Goal: Feedback & Contribution: Contribute content

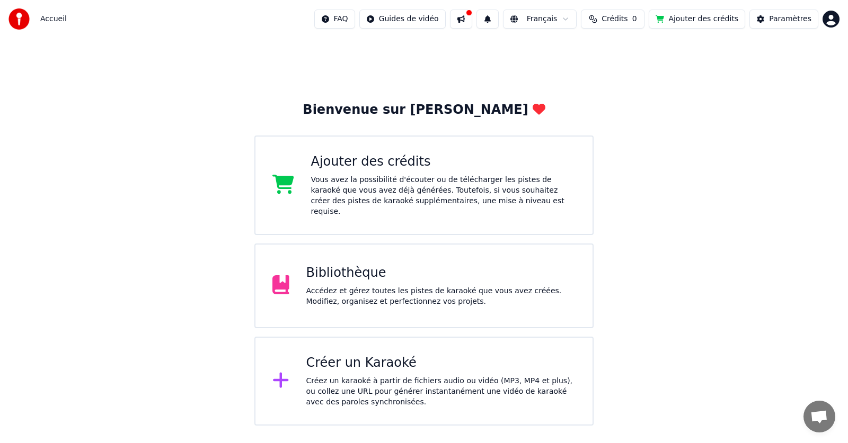
click at [361, 265] on div "Bibliothèque" at bounding box center [441, 273] width 270 height 17
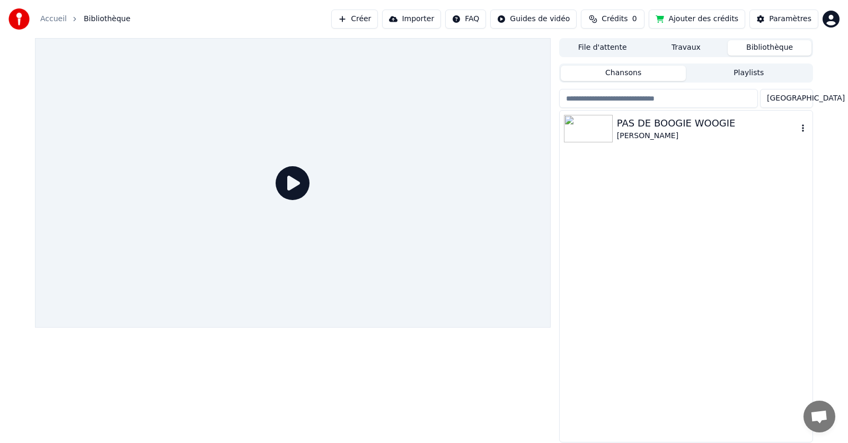
click at [597, 131] on img at bounding box center [588, 129] width 49 height 28
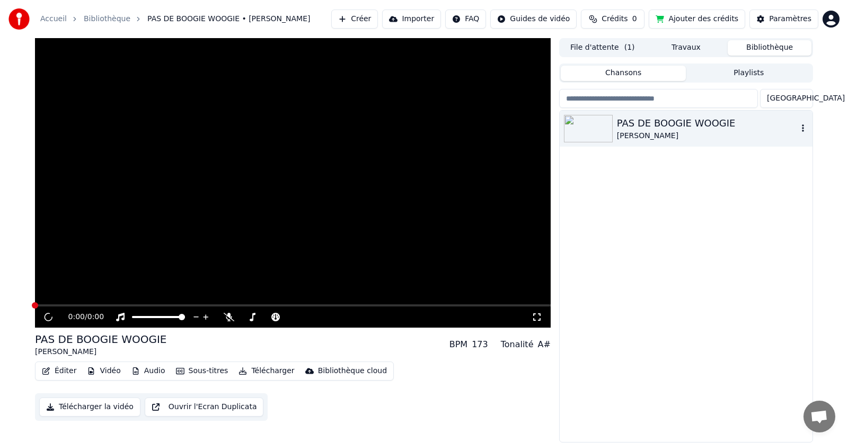
click at [597, 131] on img at bounding box center [588, 129] width 49 height 28
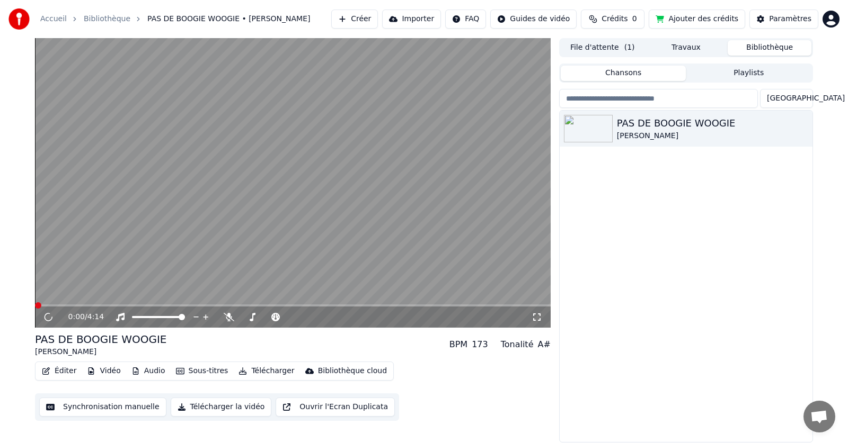
click at [132, 405] on button "Synchronisation manuelle" at bounding box center [102, 407] width 127 height 19
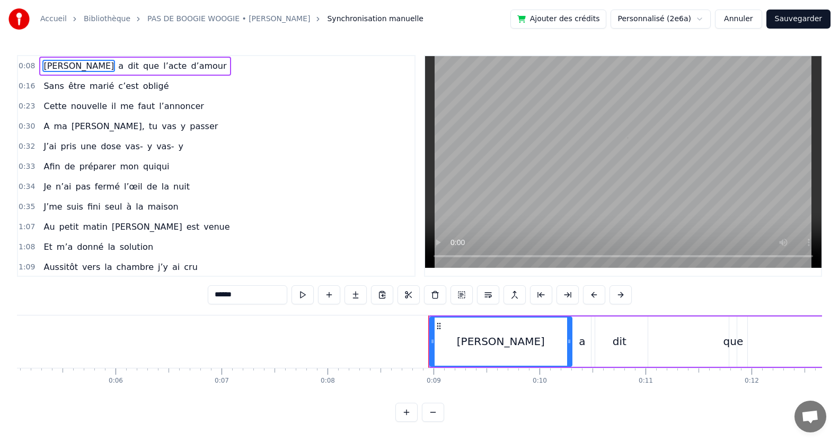
scroll to position [0, 895]
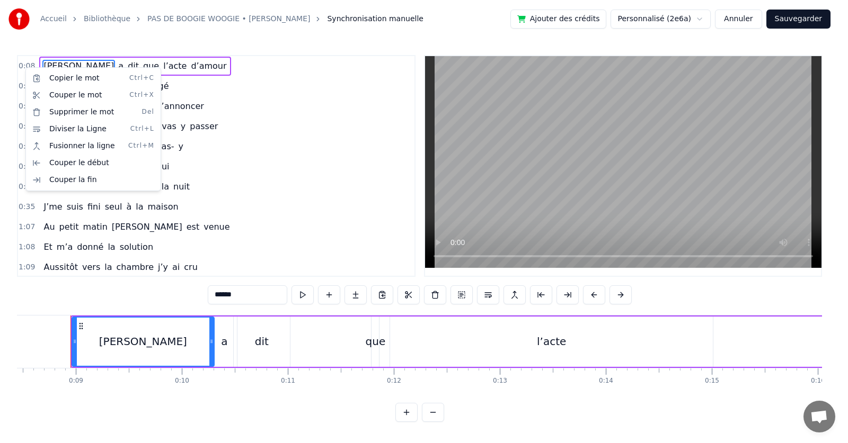
click at [24, 67] on html "Accueil Bibliothèque PAS DE BOOGIE WOOGIE • [PERSON_NAME] manuelle Ajouter des …" at bounding box center [424, 219] width 848 height 439
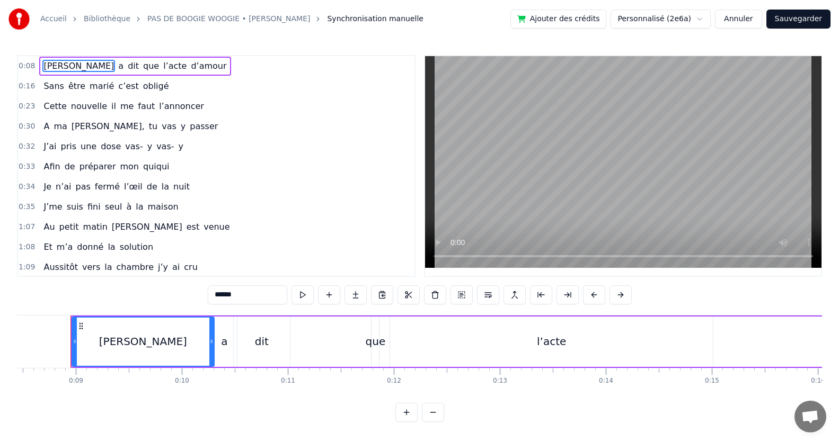
click at [24, 67] on span "0:08" at bounding box center [27, 66] width 16 height 11
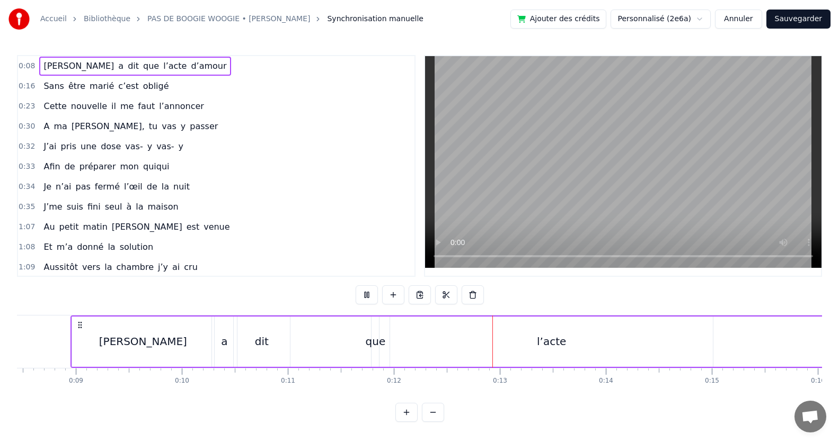
click at [104, 324] on div "[PERSON_NAME]" at bounding box center [143, 342] width 142 height 50
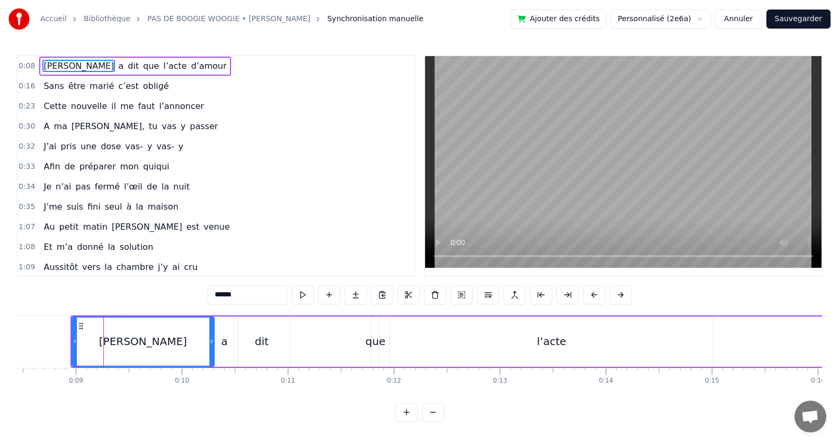
click at [75, 343] on icon at bounding box center [75, 342] width 4 height 8
click at [78, 353] on div "[PERSON_NAME]" at bounding box center [143, 342] width 141 height 48
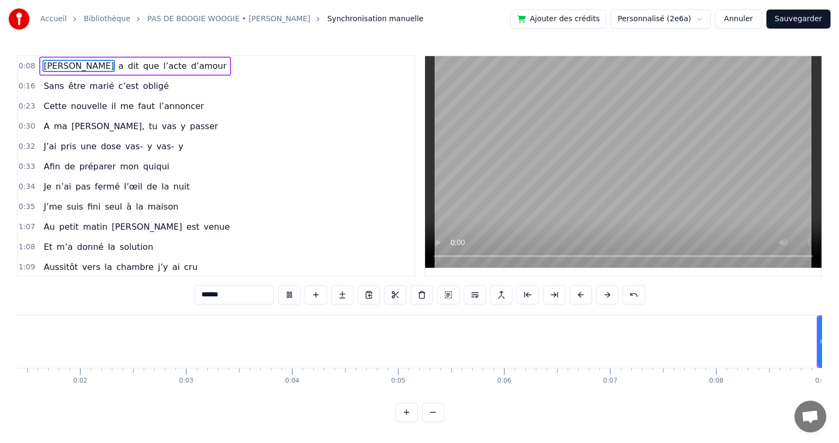
scroll to position [0, 65]
click at [492, 218] on video at bounding box center [623, 162] width 396 height 212
click at [55, 66] on span "[PERSON_NAME]" at bounding box center [78, 66] width 73 height 12
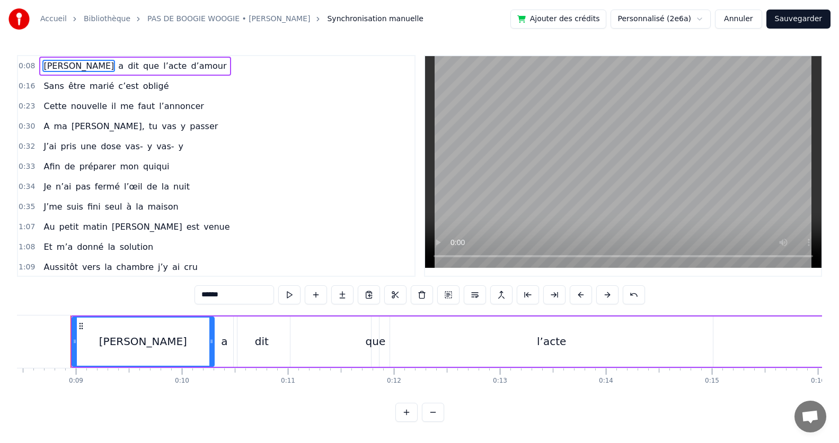
scroll to position [0, 0]
click at [664, 18] on html "Accueil Bibliothèque PAS DE BOOGIE WOOGIE • [PERSON_NAME] manuelle Ajouter des …" at bounding box center [419, 219] width 839 height 439
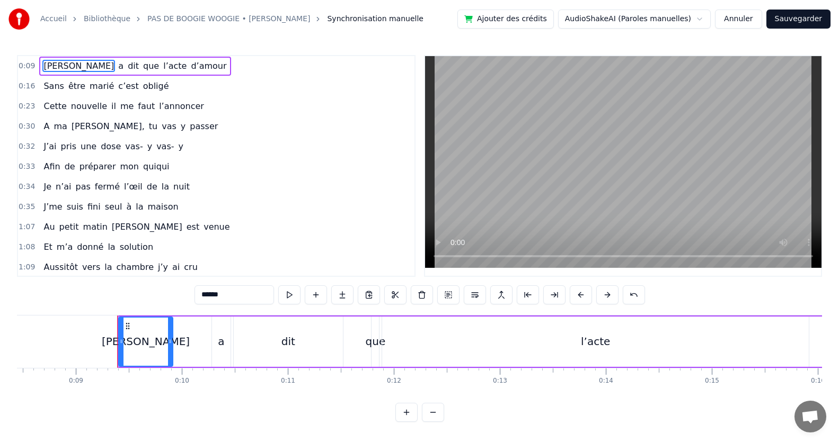
scroll to position [5, 0]
click at [531, 135] on video at bounding box center [623, 162] width 396 height 212
click at [118, 84] on span "c’est" at bounding box center [128, 86] width 22 height 12
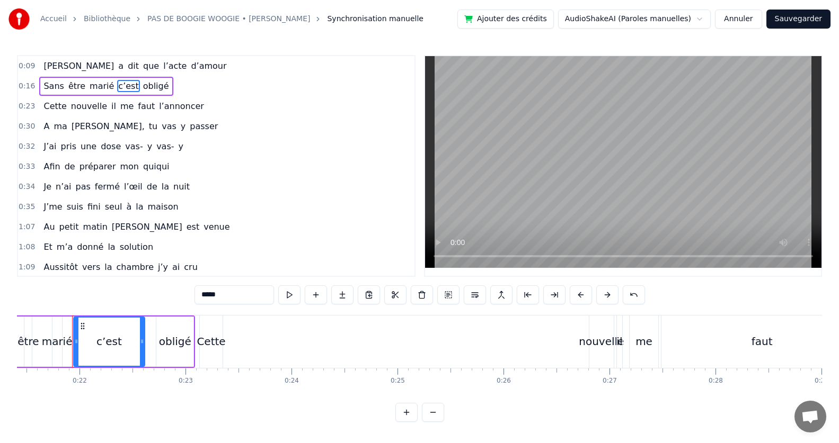
scroll to position [0, 2270]
click at [55, 87] on span "Sans" at bounding box center [53, 86] width 22 height 12
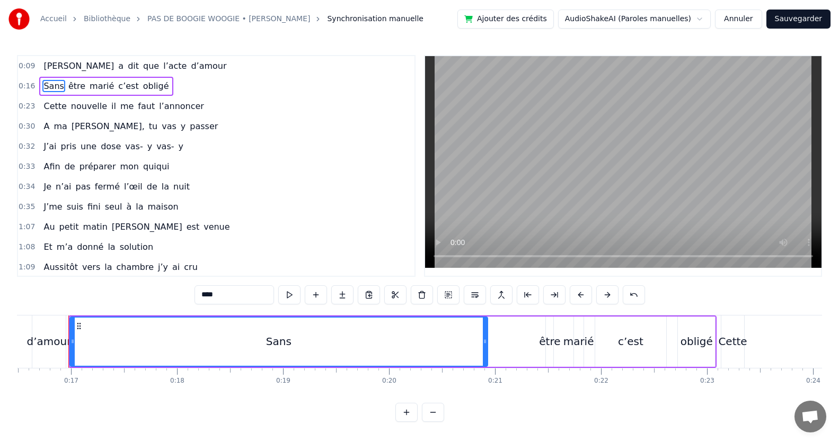
scroll to position [0, 1745]
click at [72, 84] on span "être" at bounding box center [76, 86] width 19 height 12
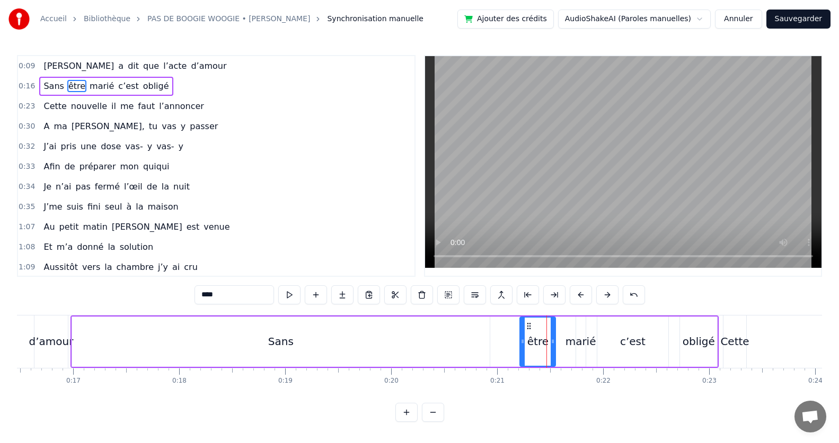
drag, startPoint x: 548, startPoint y: 338, endPoint x: 520, endPoint y: 338, distance: 28.1
click at [520, 338] on icon at bounding box center [522, 342] width 4 height 8
drag, startPoint x: 520, startPoint y: 338, endPoint x: 445, endPoint y: 333, distance: 75.4
click at [445, 333] on div at bounding box center [447, 342] width 4 height 48
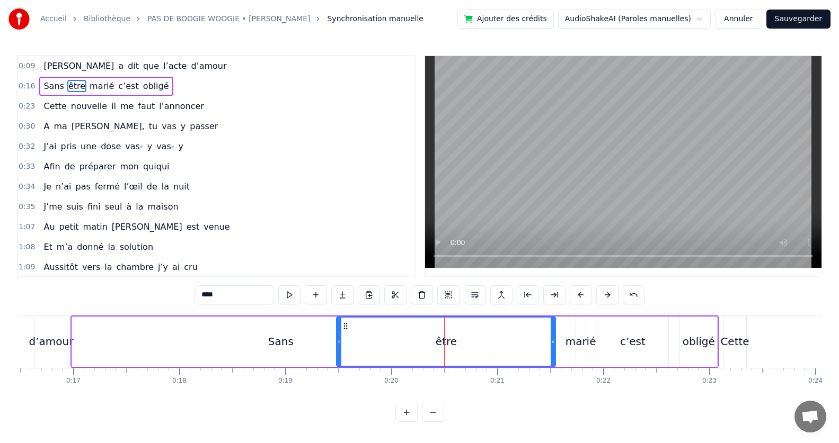
drag, startPoint x: 445, startPoint y: 333, endPoint x: 336, endPoint y: 351, distance: 110.1
click at [337, 351] on div at bounding box center [339, 342] width 4 height 48
drag, startPoint x: 336, startPoint y: 325, endPoint x: 308, endPoint y: 328, distance: 28.9
click at [318, 324] on div at bounding box center [320, 342] width 4 height 48
click at [223, 331] on div "Sans" at bounding box center [281, 342] width 418 height 50
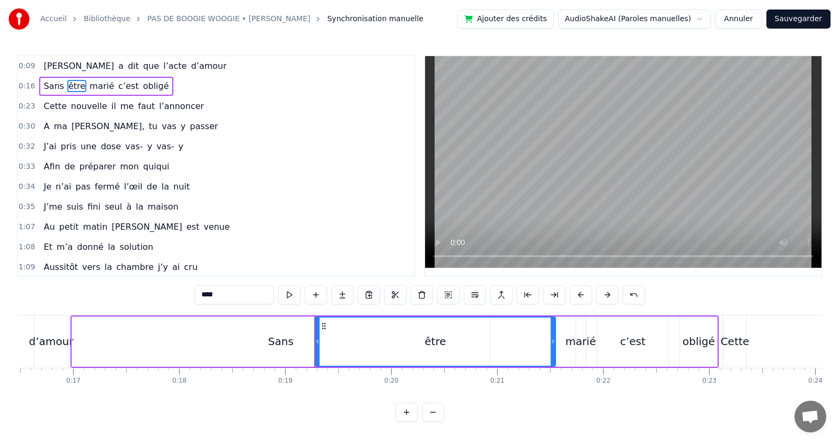
type input "****"
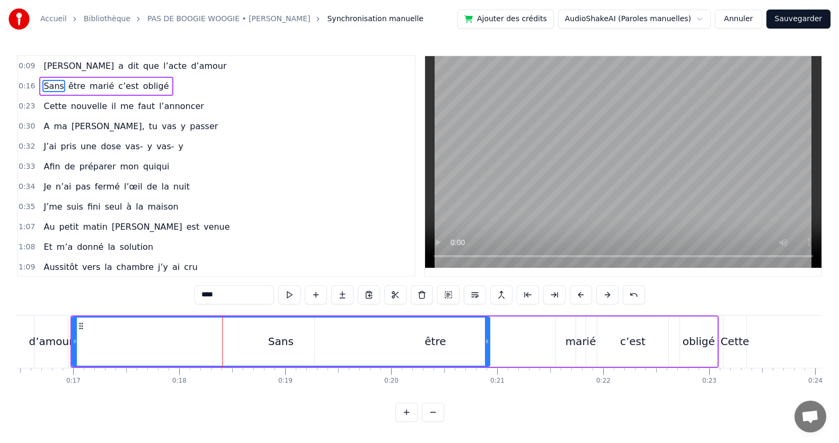
click at [430, 328] on div "Sans" at bounding box center [281, 342] width 416 height 48
drag, startPoint x: 489, startPoint y: 335, endPoint x: 498, endPoint y: 347, distance: 14.3
click at [498, 347] on div at bounding box center [496, 342] width 4 height 48
click at [738, 22] on button "Annuler" at bounding box center [738, 19] width 47 height 19
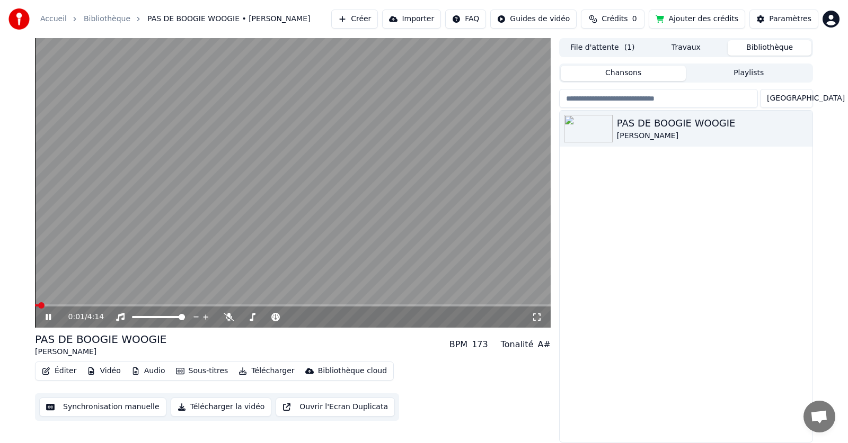
click at [139, 405] on button "Synchronisation manuelle" at bounding box center [102, 407] width 127 height 19
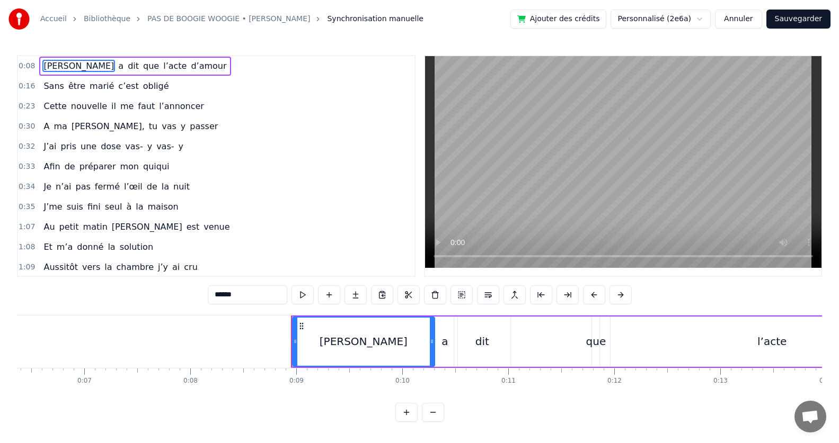
scroll to position [0, 895]
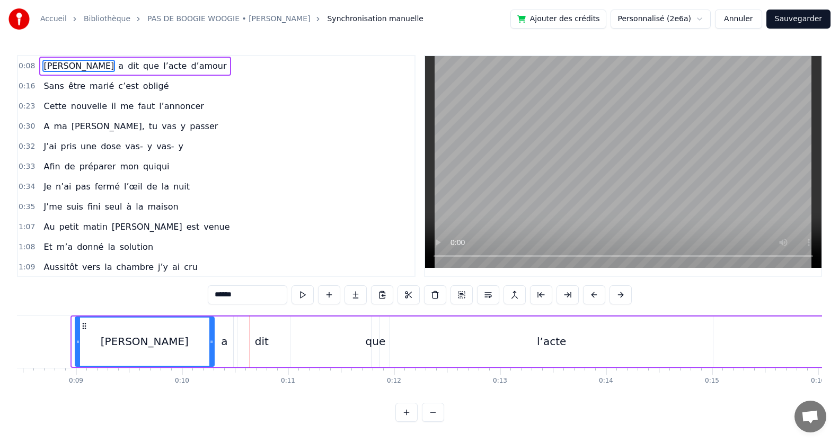
click at [78, 351] on div at bounding box center [78, 342] width 4 height 48
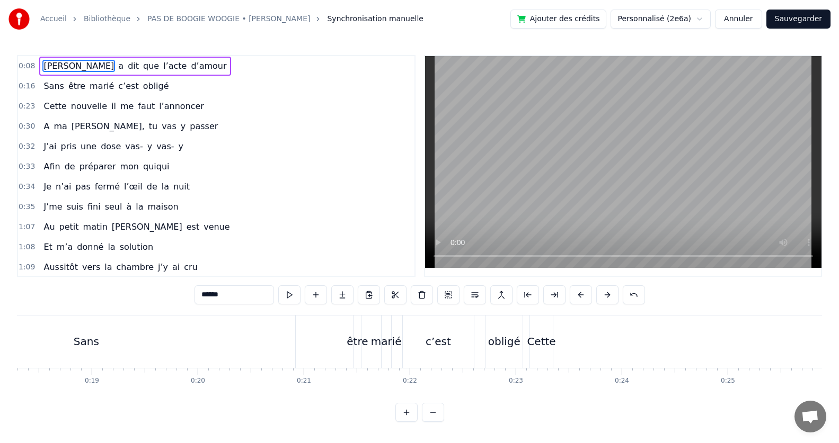
scroll to position [0, 1794]
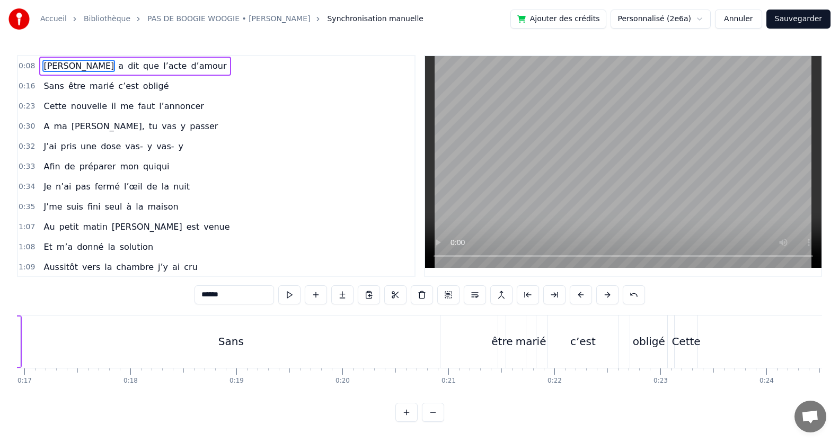
click at [500, 336] on div "être" at bounding box center [501, 342] width 21 height 16
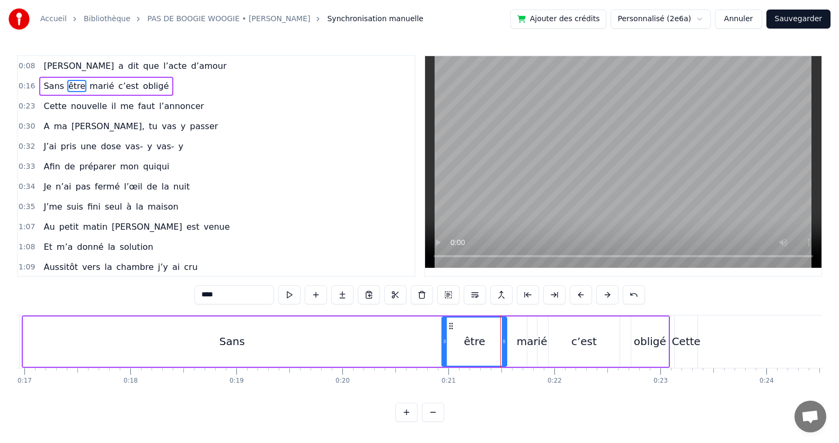
drag, startPoint x: 501, startPoint y: 344, endPoint x: 444, endPoint y: 346, distance: 57.2
click at [444, 346] on div at bounding box center [444, 342] width 4 height 48
click at [444, 347] on div at bounding box center [444, 342] width 4 height 48
drag, startPoint x: 444, startPoint y: 347, endPoint x: 381, endPoint y: 351, distance: 63.2
click at [383, 351] on div at bounding box center [385, 342] width 4 height 48
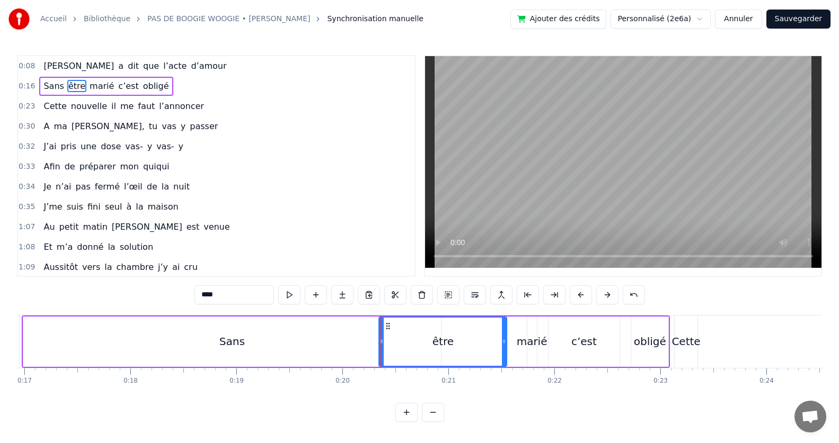
click at [386, 324] on icon at bounding box center [388, 326] width 8 height 8
click at [389, 327] on icon at bounding box center [388, 326] width 8 height 8
click at [93, 86] on span "marié" at bounding box center [101, 86] width 26 height 12
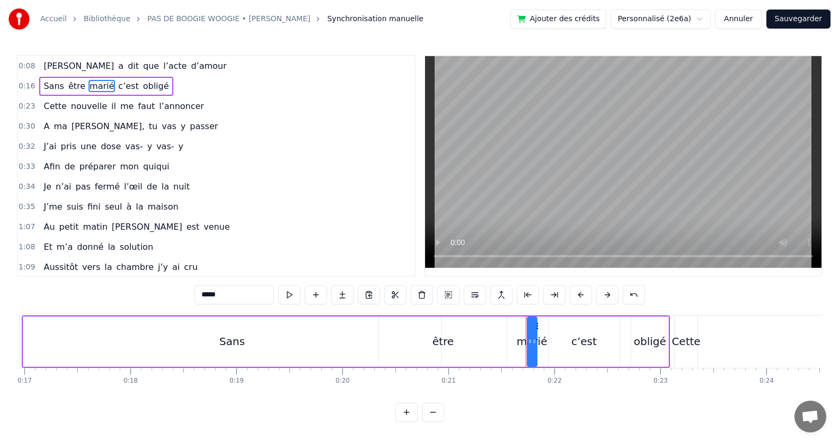
click at [92, 88] on span "marié" at bounding box center [101, 86] width 26 height 12
click at [76, 86] on span "être" at bounding box center [76, 86] width 19 height 12
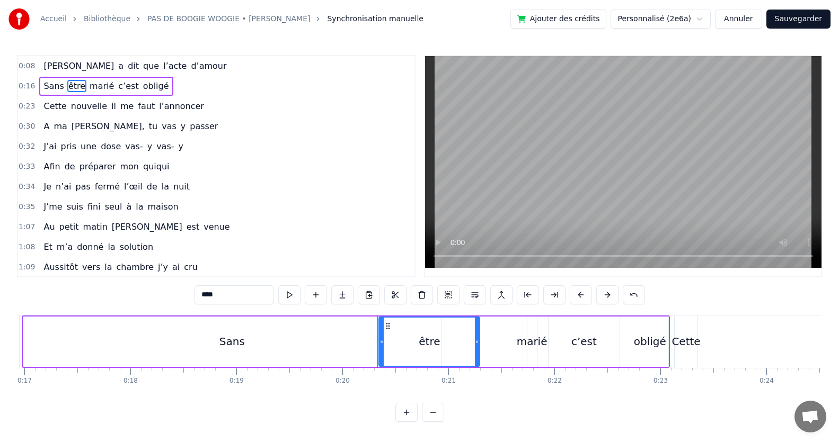
drag, startPoint x: 504, startPoint y: 329, endPoint x: 477, endPoint y: 325, distance: 27.4
click at [477, 325] on div at bounding box center [477, 342] width 4 height 48
click at [538, 334] on div "marié" at bounding box center [532, 342] width 31 height 16
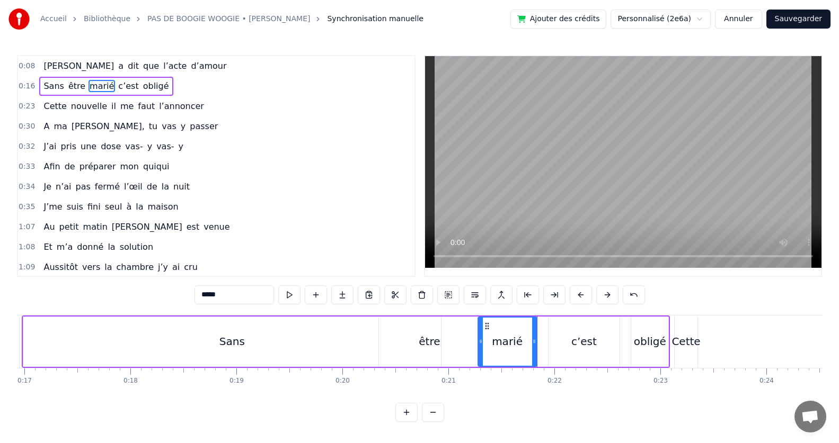
drag, startPoint x: 527, startPoint y: 337, endPoint x: 477, endPoint y: 336, distance: 49.8
click at [478, 336] on div at bounding box center [480, 342] width 4 height 48
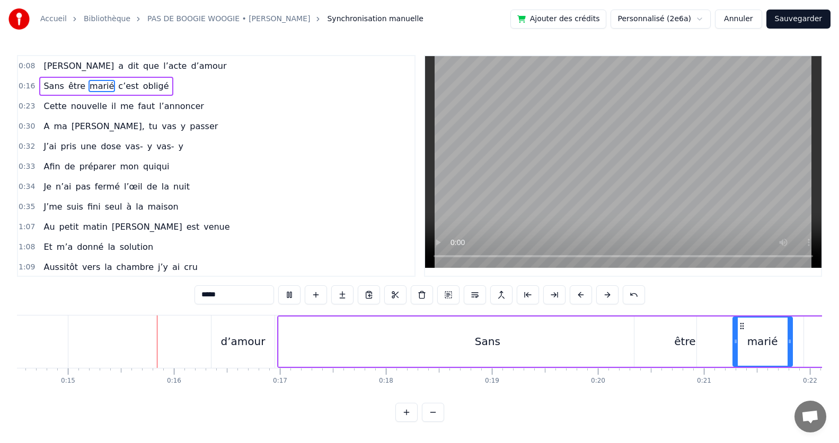
scroll to position [0, 1545]
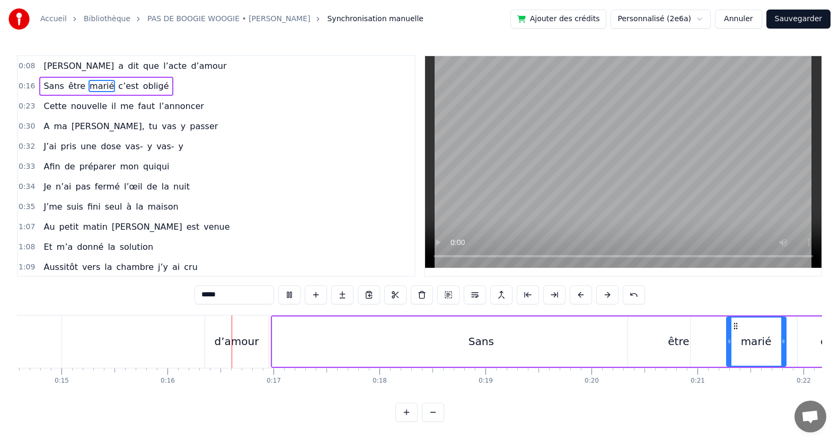
click at [547, 203] on video at bounding box center [623, 162] width 396 height 212
click at [214, 338] on div "d’amour" at bounding box center [236, 342] width 63 height 52
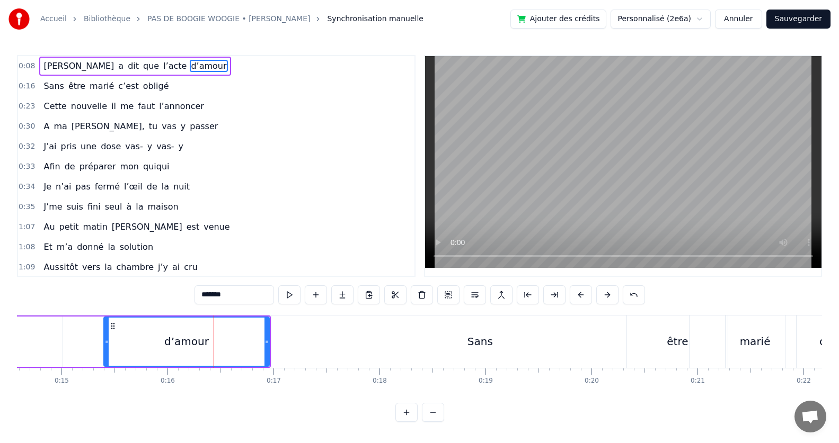
drag, startPoint x: 207, startPoint y: 344, endPoint x: 104, endPoint y: 338, distance: 103.0
click at [104, 338] on icon at bounding box center [106, 342] width 4 height 8
drag, startPoint x: 267, startPoint y: 340, endPoint x: 223, endPoint y: 344, distance: 44.2
click at [223, 344] on icon at bounding box center [222, 342] width 4 height 8
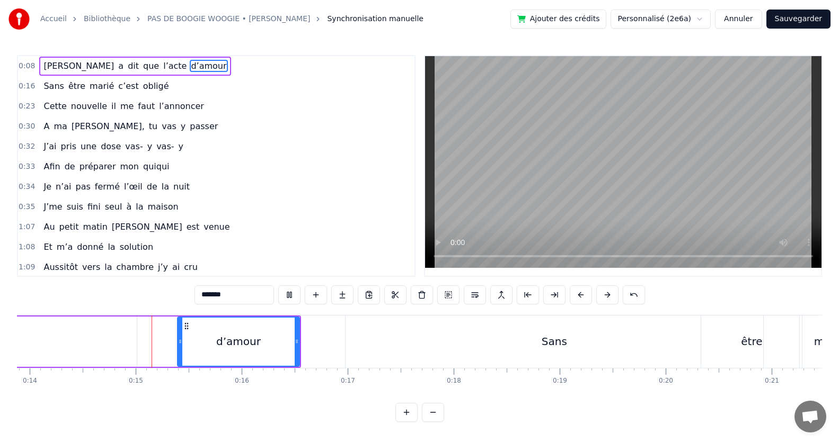
scroll to position [0, 1493]
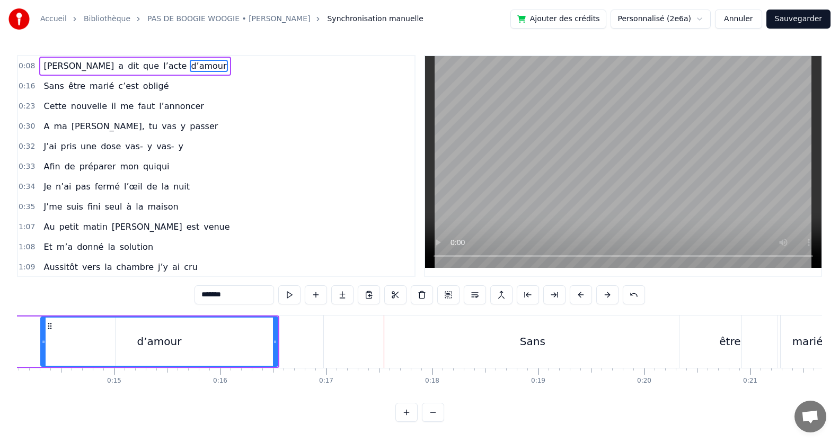
drag, startPoint x: 159, startPoint y: 343, endPoint x: 44, endPoint y: 365, distance: 116.9
click at [44, 365] on div at bounding box center [43, 342] width 4 height 48
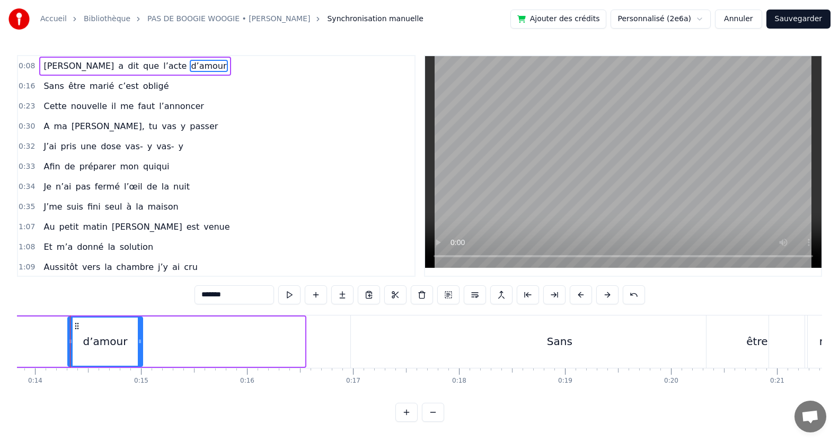
drag, startPoint x: 303, startPoint y: 349, endPoint x: 140, endPoint y: 375, distance: 164.2
click at [140, 375] on div "[PERSON_NAME] a dit que l’acte d’amour Sans être marié c’est obligé Cette nouve…" at bounding box center [419, 354] width 805 height 79
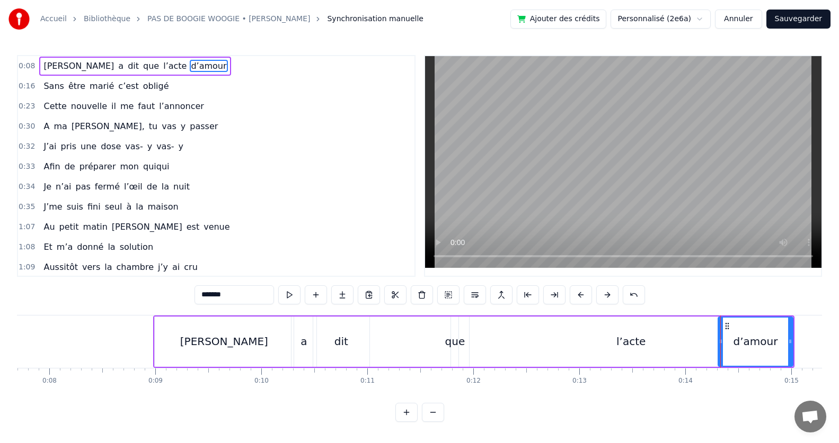
scroll to position [0, 761]
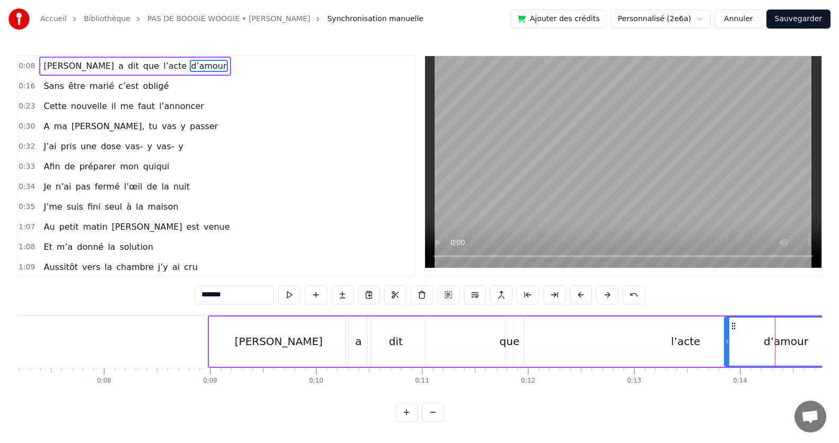
drag, startPoint x: 776, startPoint y: 344, endPoint x: 727, endPoint y: 347, distance: 48.8
click at [727, 347] on div at bounding box center [727, 342] width 4 height 48
click at [686, 339] on div "l’acte" at bounding box center [685, 342] width 29 height 16
type input "******"
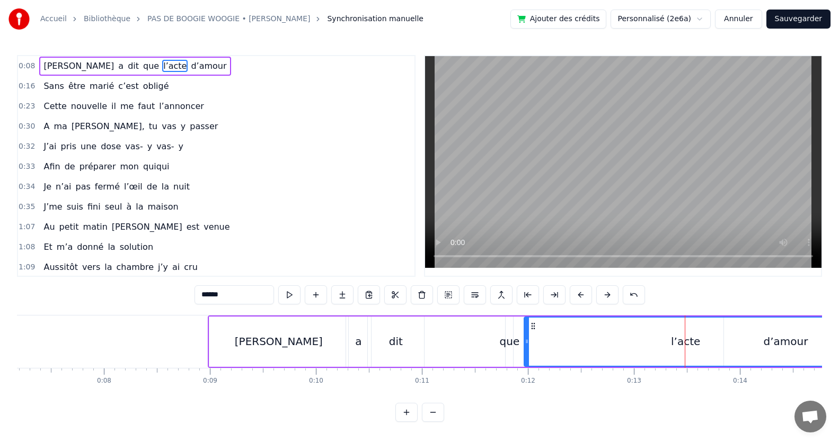
drag, startPoint x: 685, startPoint y: 358, endPoint x: 712, endPoint y: 353, distance: 27.4
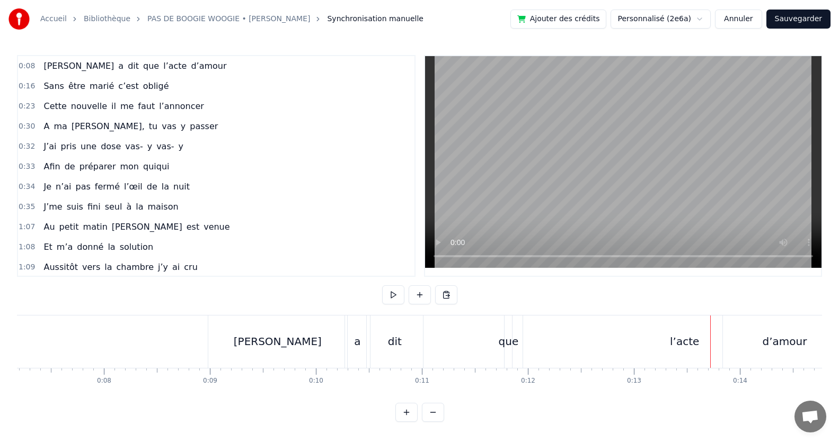
click at [590, 345] on div "l’acte" at bounding box center [684, 342] width 323 height 52
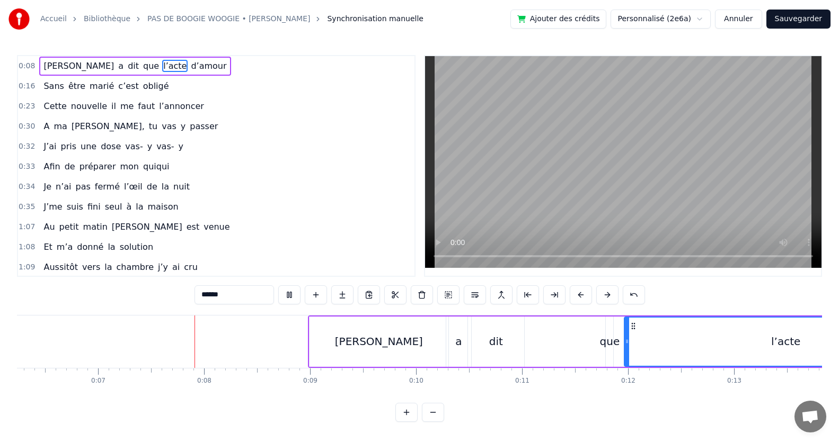
scroll to position [0, 739]
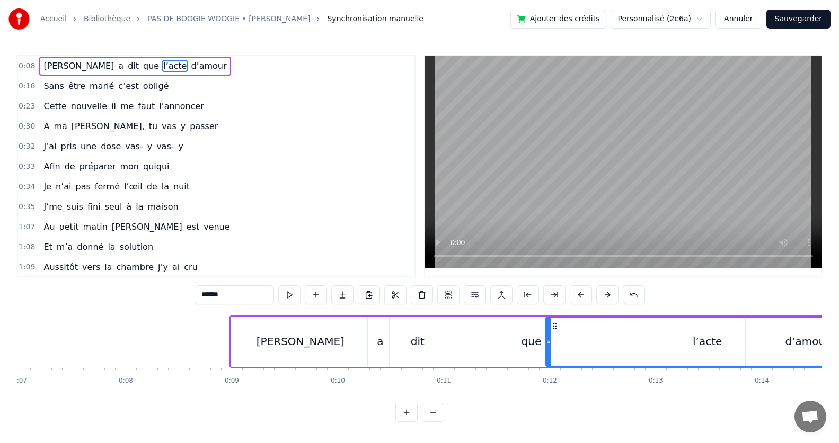
click at [240, 340] on div "[PERSON_NAME]" at bounding box center [300, 342] width 139 height 50
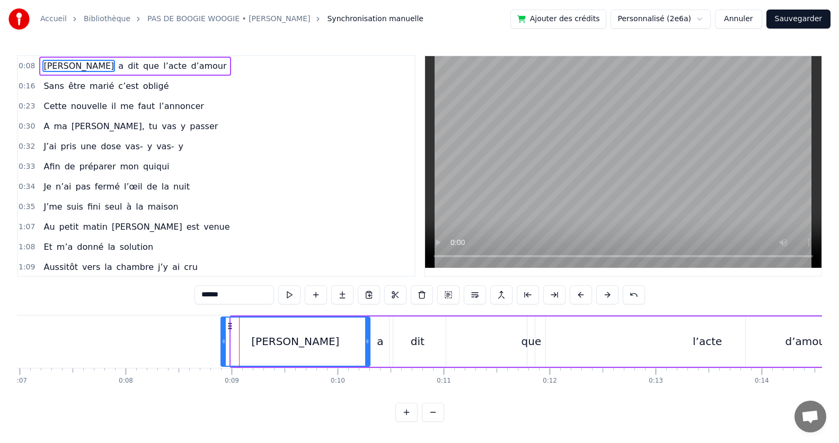
drag, startPoint x: 232, startPoint y: 341, endPoint x: 222, endPoint y: 341, distance: 10.1
click at [222, 341] on icon at bounding box center [223, 342] width 4 height 8
drag, startPoint x: 222, startPoint y: 341, endPoint x: 215, endPoint y: 344, distance: 8.1
click at [215, 344] on icon at bounding box center [216, 342] width 4 height 8
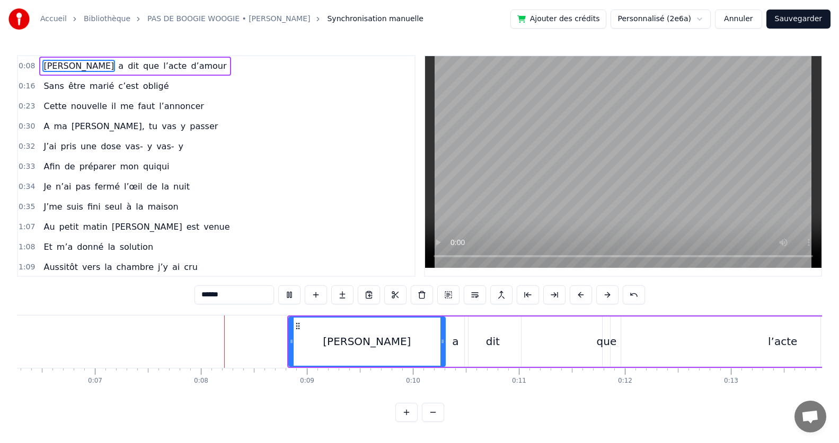
scroll to position [0, 754]
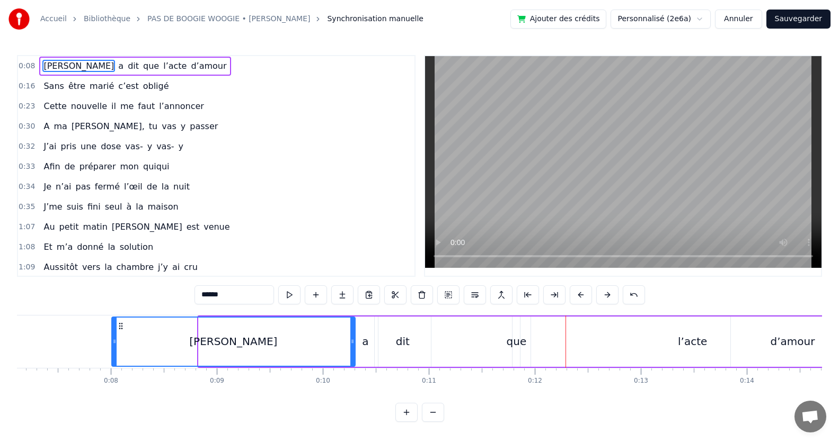
drag, startPoint x: 199, startPoint y: 344, endPoint x: 111, endPoint y: 348, distance: 88.0
click at [112, 348] on div at bounding box center [114, 342] width 4 height 48
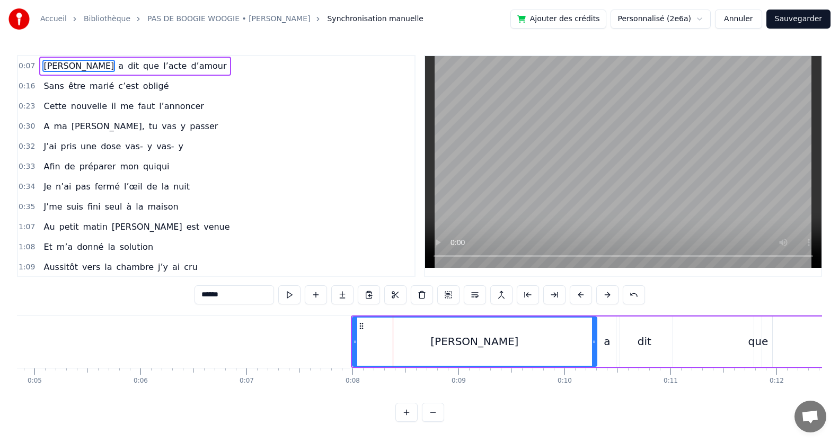
scroll to position [0, 787]
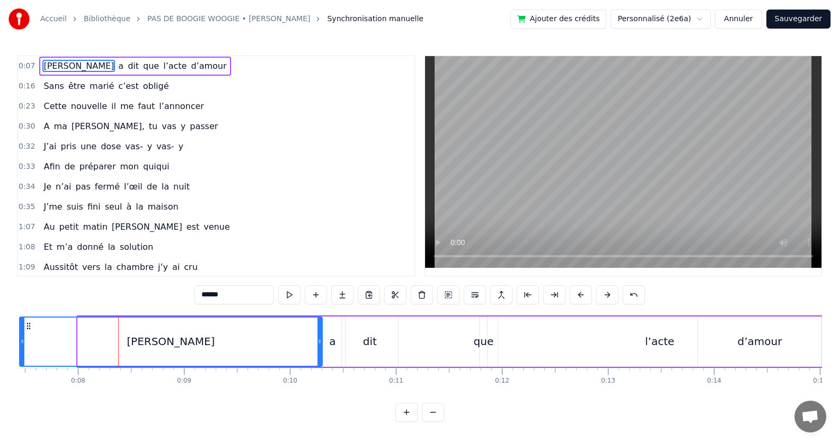
drag, startPoint x: 78, startPoint y: 343, endPoint x: 20, endPoint y: 357, distance: 59.8
click at [20, 357] on div at bounding box center [22, 342] width 4 height 48
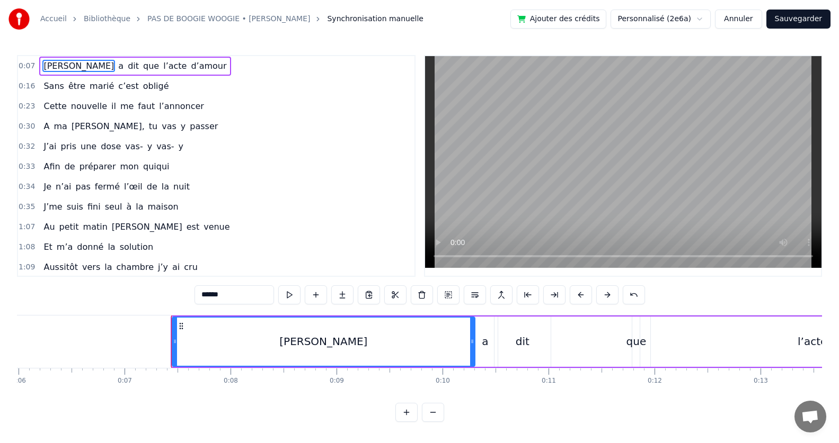
scroll to position [0, 435]
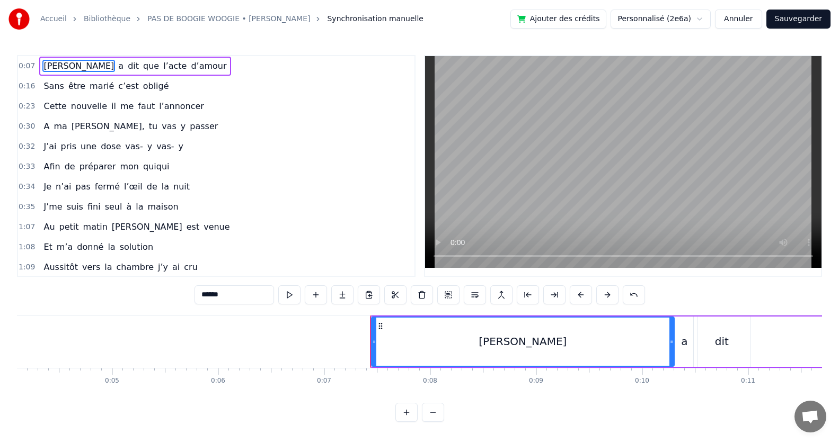
click at [531, 345] on div "[PERSON_NAME]" at bounding box center [522, 342] width 88 height 16
drag, startPoint x: 671, startPoint y: 343, endPoint x: 641, endPoint y: 367, distance: 38.9
click at [716, 350] on div at bounding box center [717, 342] width 4 height 48
drag, startPoint x: 375, startPoint y: 344, endPoint x: 327, endPoint y: 358, distance: 49.8
click at [327, 358] on div at bounding box center [326, 342] width 4 height 48
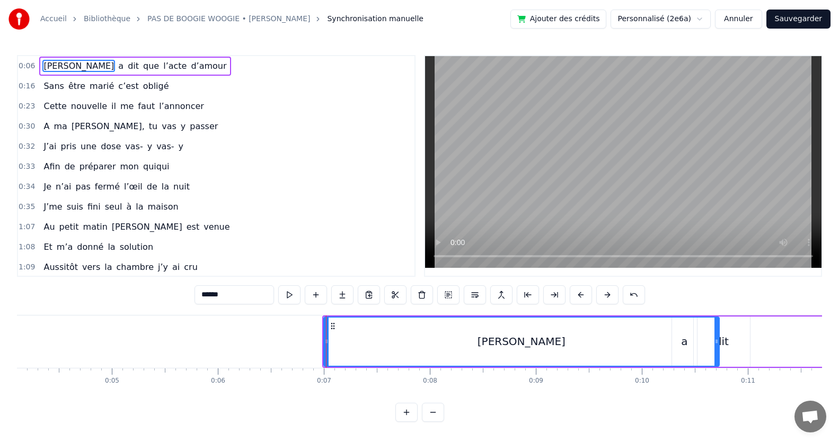
click at [690, 343] on div "[PERSON_NAME]" at bounding box center [521, 342] width 394 height 48
click at [718, 352] on div "[PERSON_NAME]" at bounding box center [521, 342] width 396 height 50
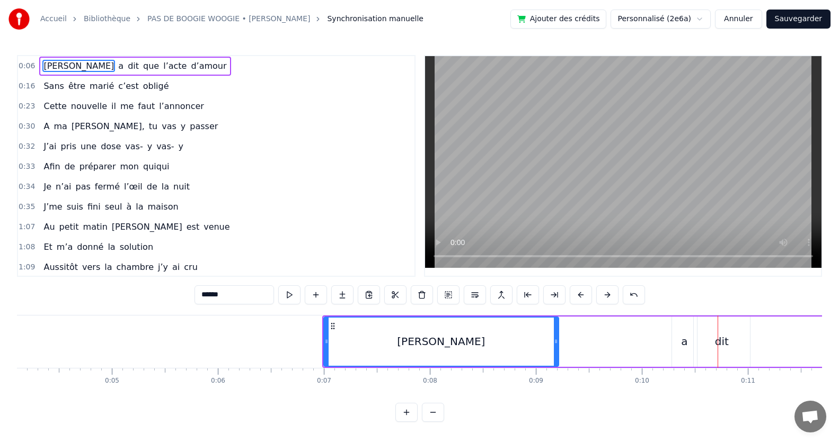
drag, startPoint x: 718, startPoint y: 351, endPoint x: 557, endPoint y: 368, distance: 161.4
click at [557, 368] on div "[PERSON_NAME] a dit que l’acte d’amour Sans être marié c’est obligé Cette nouve…" at bounding box center [419, 354] width 805 height 79
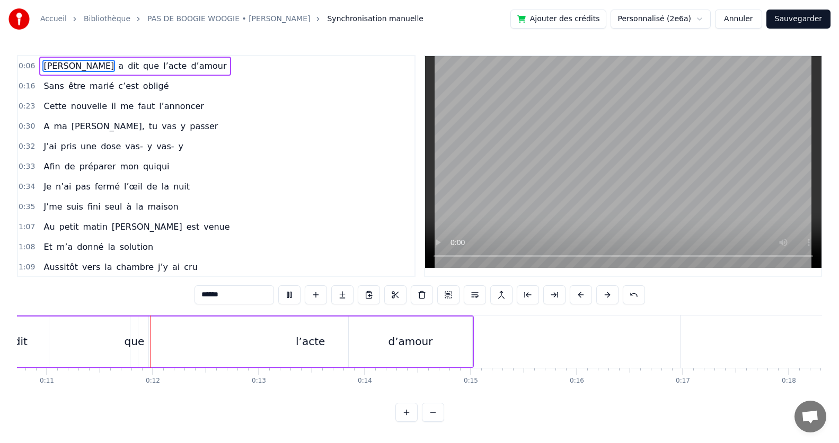
scroll to position [0, 1164]
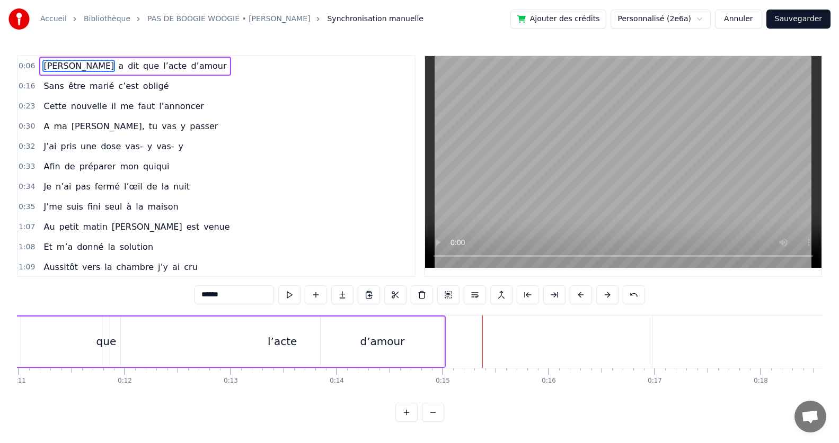
click at [247, 351] on div "l’acte" at bounding box center [282, 342] width 323 height 50
type input "******"
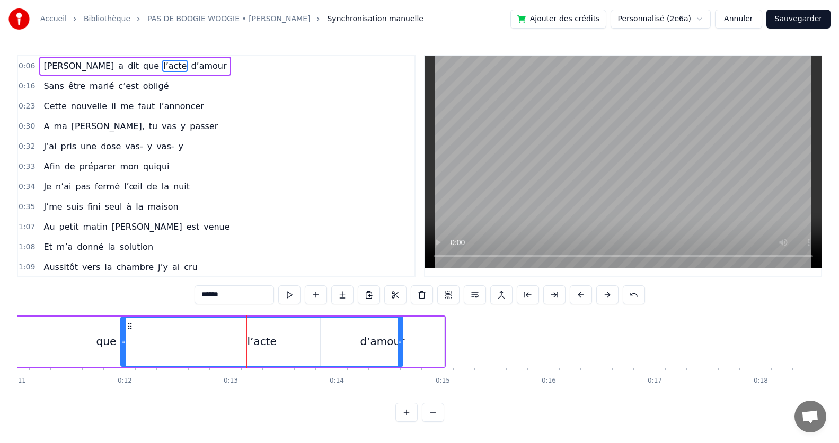
drag, startPoint x: 442, startPoint y: 324, endPoint x: 401, endPoint y: 349, distance: 47.5
click at [401, 349] on div at bounding box center [400, 342] width 4 height 48
click at [347, 333] on div "l’acte" at bounding box center [261, 342] width 281 height 48
drag, startPoint x: 345, startPoint y: 347, endPoint x: 304, endPoint y: 343, distance: 41.5
click at [313, 344] on div "l’acte" at bounding box center [261, 342] width 281 height 48
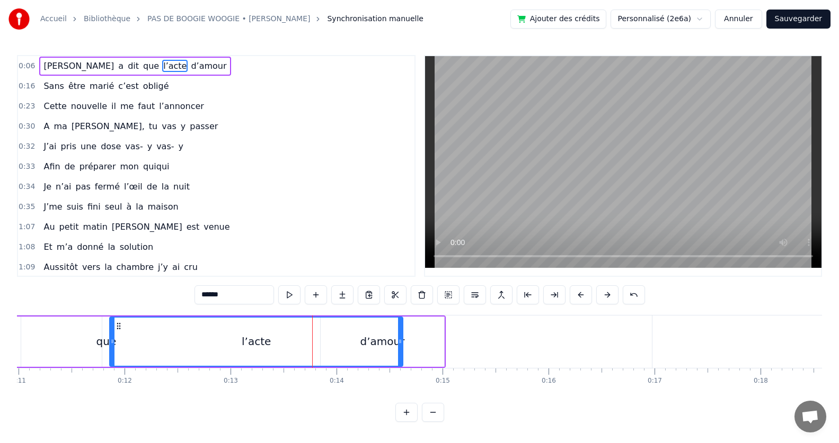
drag, startPoint x: 123, startPoint y: 353, endPoint x: 112, endPoint y: 355, distance: 10.8
click at [112, 355] on div at bounding box center [112, 342] width 4 height 48
click at [36, 344] on div "[PERSON_NAME] a dit que l’acte d’amour" at bounding box center [19, 342] width 853 height 52
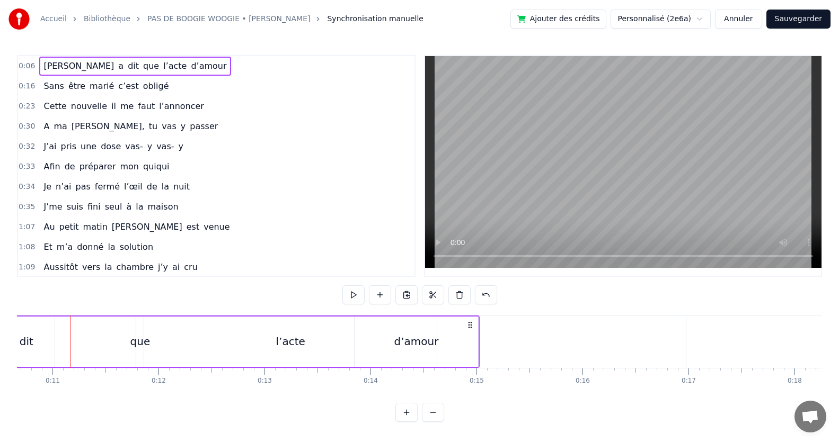
click at [138, 345] on div "que" at bounding box center [140, 342] width 20 height 16
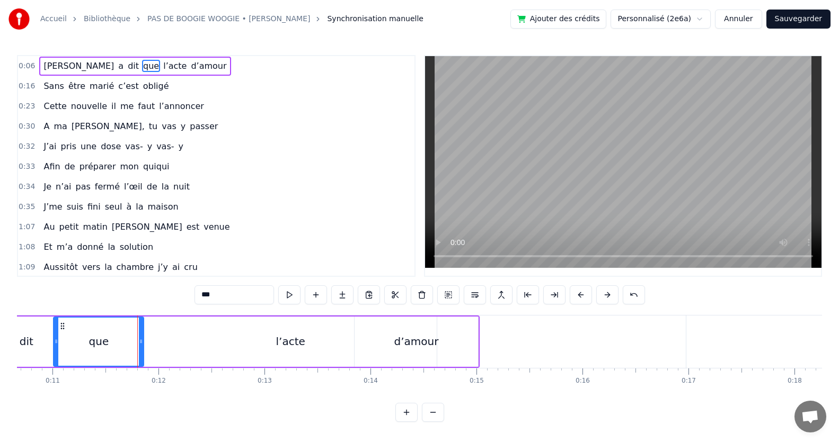
drag, startPoint x: 138, startPoint y: 344, endPoint x: 56, endPoint y: 343, distance: 82.7
click at [56, 343] on icon at bounding box center [56, 342] width 4 height 8
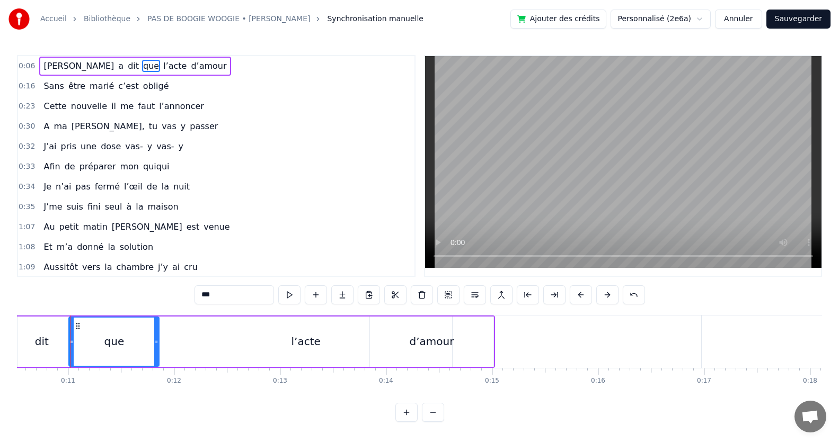
click at [294, 341] on div "l’acte" at bounding box center [305, 342] width 29 height 16
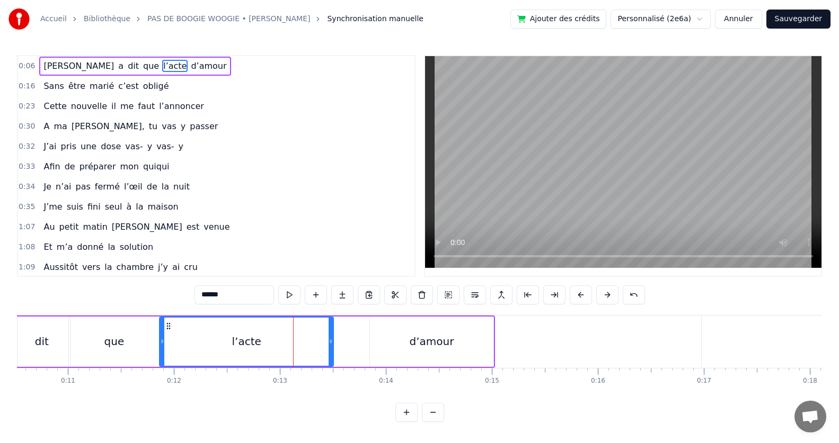
drag, startPoint x: 448, startPoint y: 360, endPoint x: 330, endPoint y: 352, distance: 118.9
click at [330, 352] on div at bounding box center [330, 342] width 4 height 48
click at [385, 351] on div "d’amour" at bounding box center [431, 342] width 123 height 50
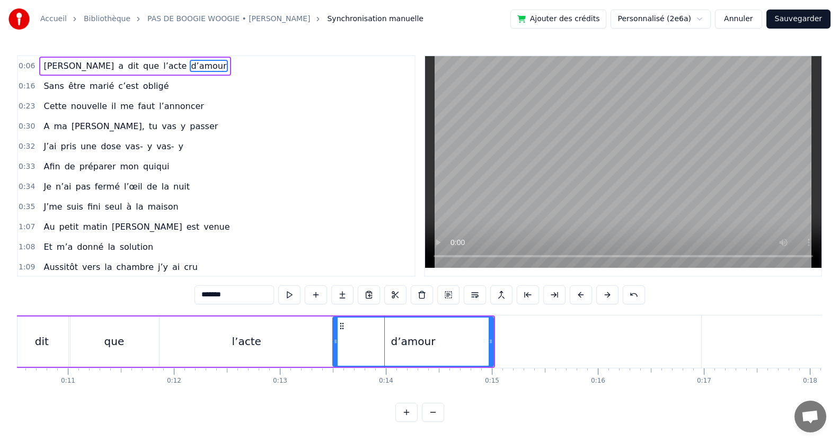
drag, startPoint x: 371, startPoint y: 353, endPoint x: 334, endPoint y: 354, distance: 37.1
click at [334, 354] on div at bounding box center [335, 342] width 4 height 48
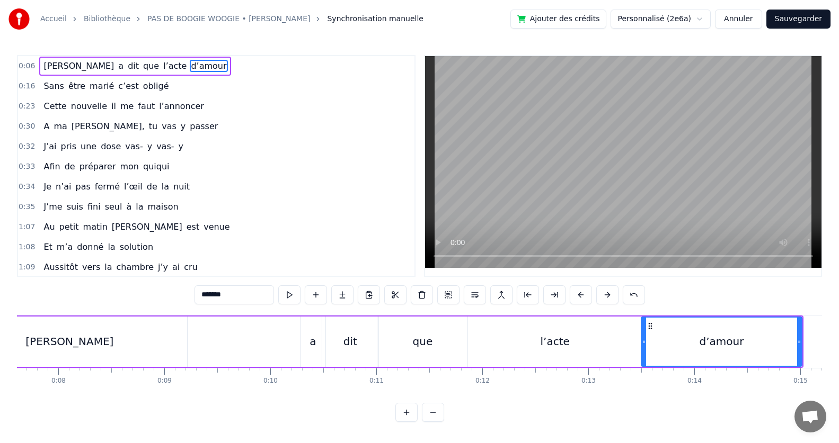
scroll to position [0, 731]
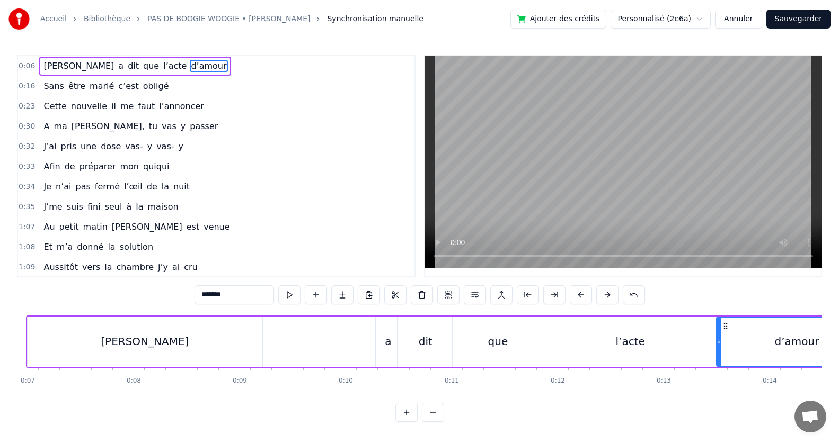
click at [261, 346] on div "[PERSON_NAME]" at bounding box center [145, 342] width 235 height 50
type input "******"
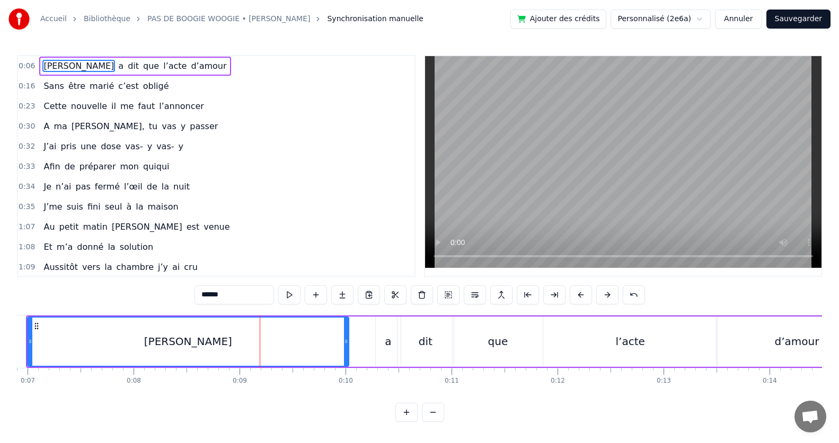
drag, startPoint x: 259, startPoint y: 344, endPoint x: 243, endPoint y: 365, distance: 26.8
click at [346, 358] on div at bounding box center [346, 342] width 4 height 48
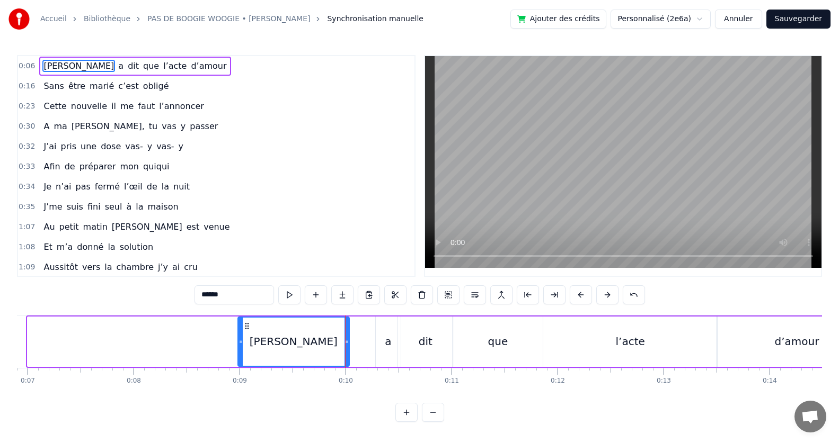
drag, startPoint x: 30, startPoint y: 344, endPoint x: 241, endPoint y: 387, distance: 215.7
click at [241, 387] on div "[PERSON_NAME] a dit que l’acte d’amour Sans être marié c’est obligé Cette nouve…" at bounding box center [419, 354] width 805 height 79
click at [293, 350] on div "[PERSON_NAME]" at bounding box center [294, 342] width 110 height 48
drag, startPoint x: 292, startPoint y: 351, endPoint x: 269, endPoint y: 352, distance: 22.8
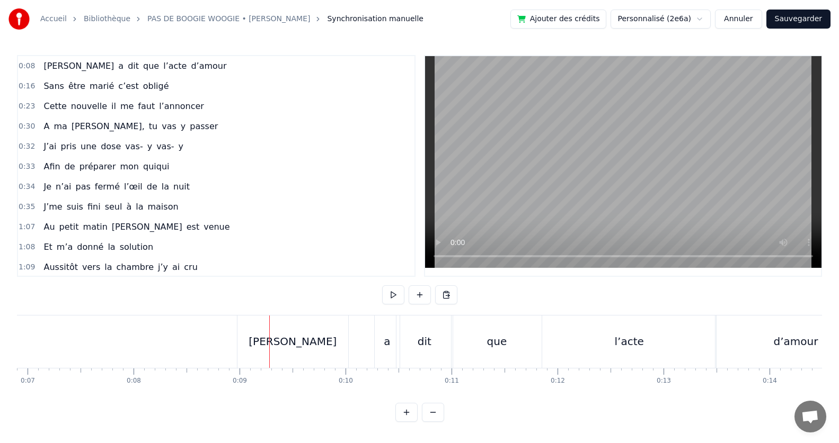
click at [288, 345] on div "[PERSON_NAME]" at bounding box center [292, 342] width 88 height 16
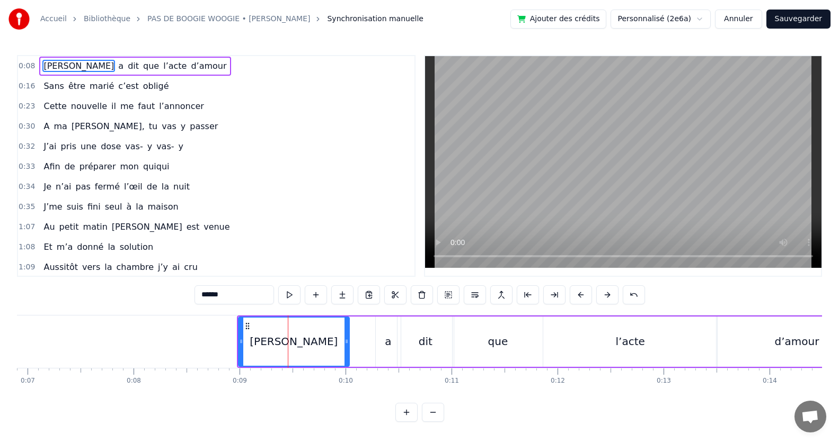
click at [281, 359] on div "[PERSON_NAME]" at bounding box center [294, 342] width 110 height 48
drag, startPoint x: 238, startPoint y: 356, endPoint x: 276, endPoint y: 365, distance: 38.7
click at [277, 365] on div at bounding box center [279, 342] width 4 height 48
drag, startPoint x: 278, startPoint y: 357, endPoint x: 243, endPoint y: 357, distance: 35.5
click at [243, 357] on div at bounding box center [243, 342] width 4 height 48
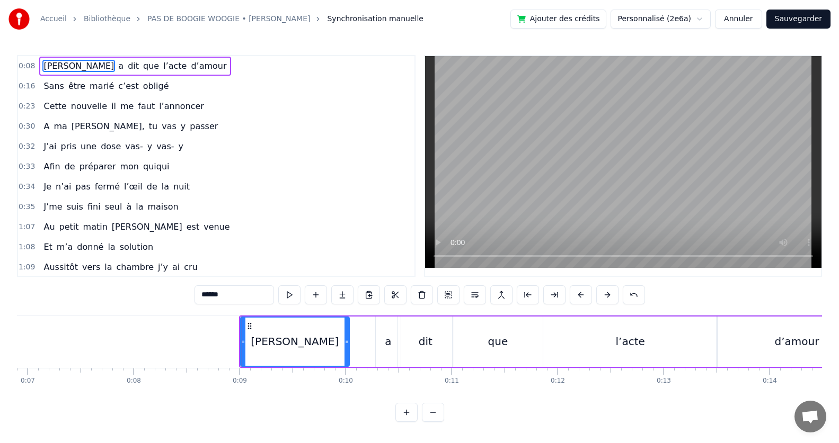
click at [296, 345] on div "[PERSON_NAME]" at bounding box center [295, 342] width 88 height 16
drag, startPoint x: 345, startPoint y: 340, endPoint x: 296, endPoint y: 346, distance: 49.6
click at [296, 346] on div at bounding box center [297, 342] width 4 height 48
drag, startPoint x: 263, startPoint y: 342, endPoint x: 253, endPoint y: 343, distance: 9.6
click at [253, 343] on div "[PERSON_NAME]" at bounding box center [270, 342] width 58 height 48
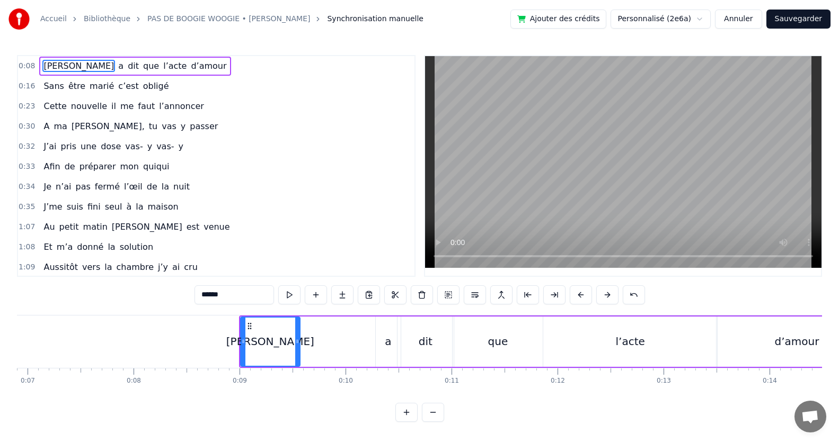
scroll to position [0, 654]
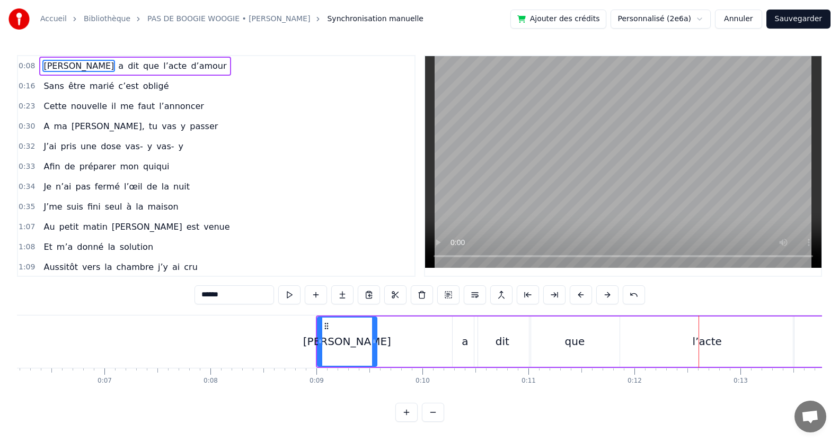
click at [117, 68] on span "a" at bounding box center [120, 66] width 7 height 12
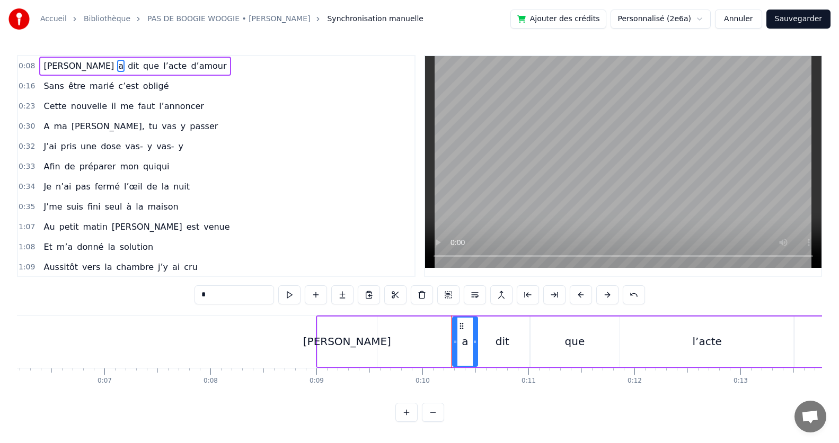
click at [127, 68] on span "dit" at bounding box center [133, 66] width 13 height 12
type input "***"
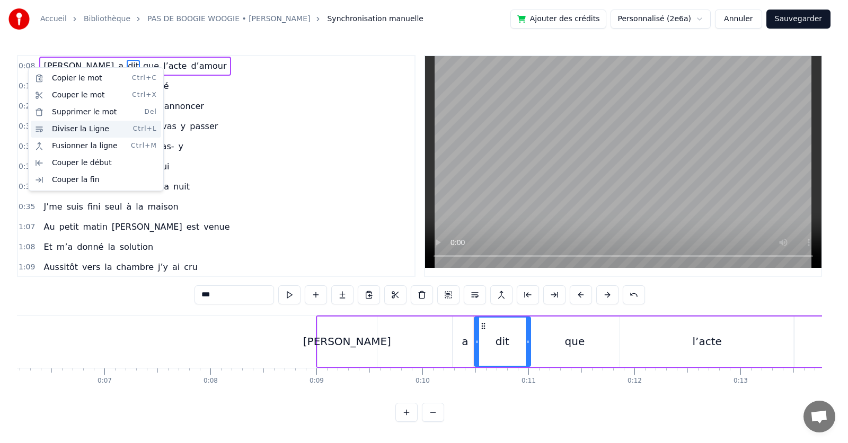
click at [68, 130] on div "Diviser la Ligne Ctrl+L" at bounding box center [96, 129] width 130 height 17
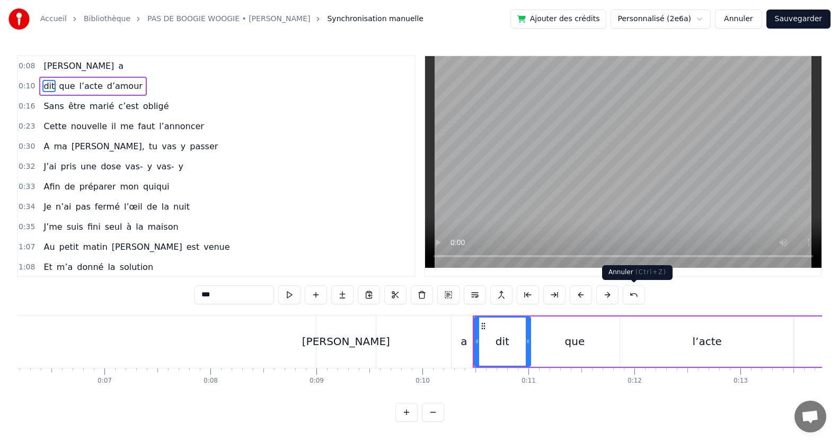
click at [633, 295] on button at bounding box center [634, 295] width 22 height 19
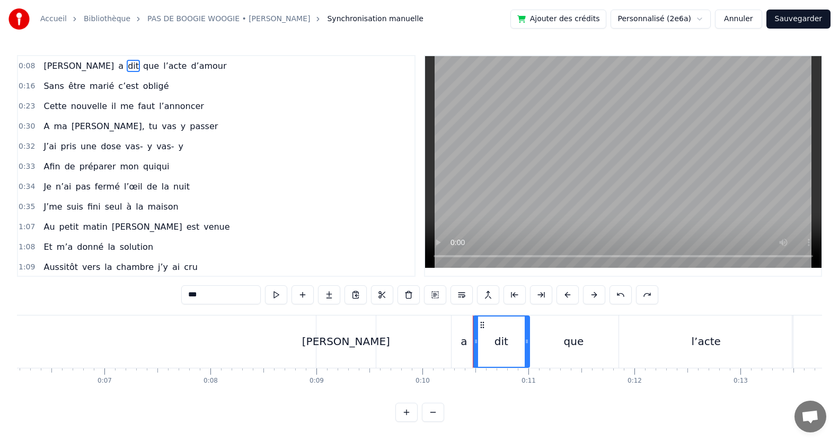
click at [68, 68] on div "[PERSON_NAME] a dit que l’acte d’amour" at bounding box center [134, 66] width 191 height 19
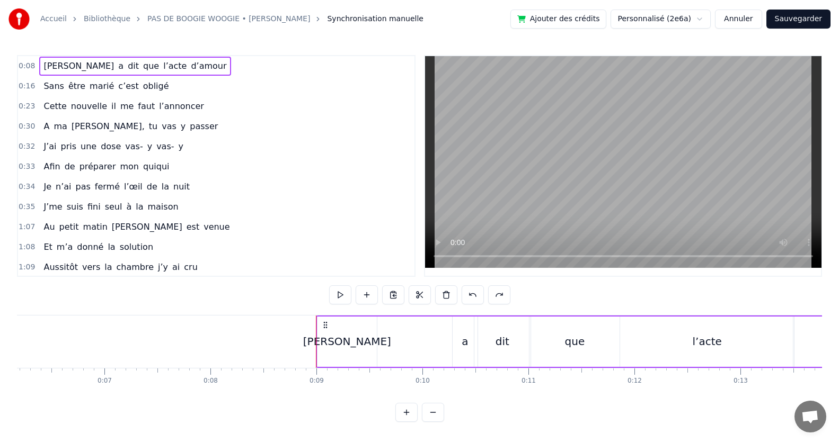
click at [117, 65] on span "a" at bounding box center [120, 66] width 7 height 12
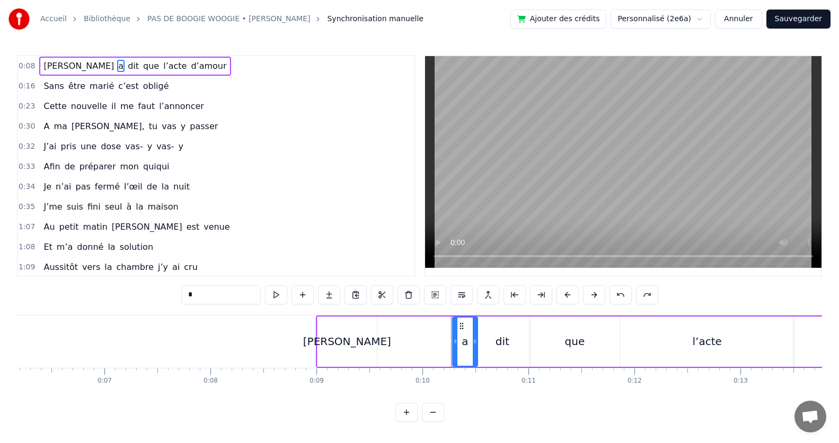
click at [127, 68] on span "dit" at bounding box center [133, 66] width 13 height 12
click at [142, 67] on span "que" at bounding box center [151, 66] width 18 height 12
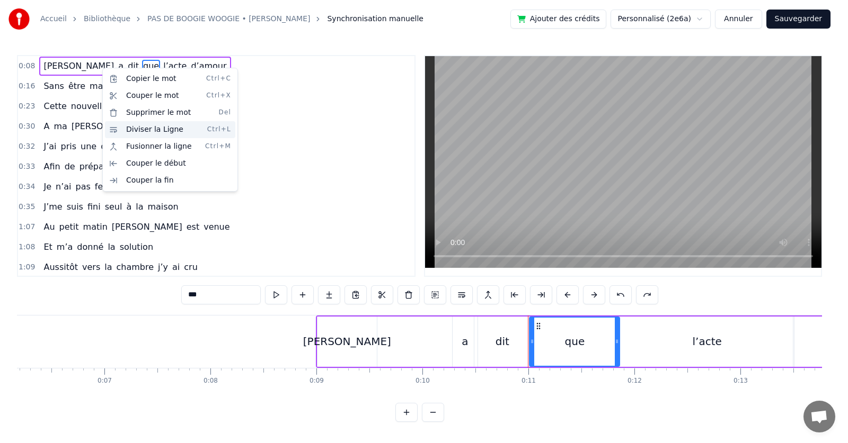
click at [119, 133] on div "Diviser la Ligne Ctrl+L" at bounding box center [170, 129] width 130 height 17
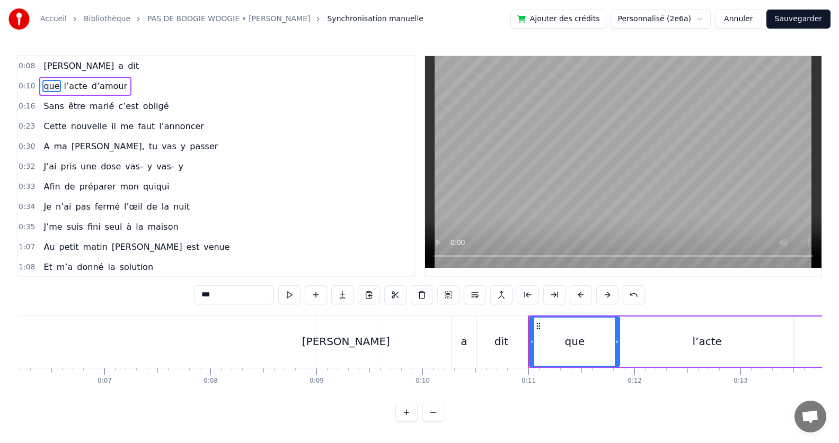
click at [54, 66] on span "[PERSON_NAME]" at bounding box center [78, 66] width 73 height 12
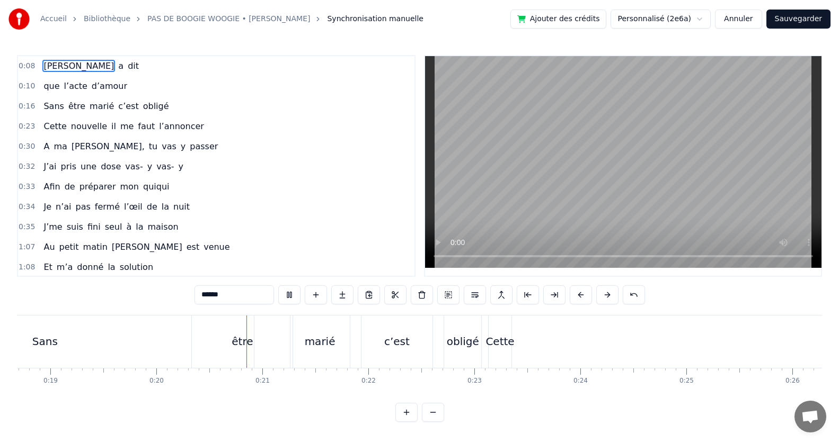
scroll to position [0, 2085]
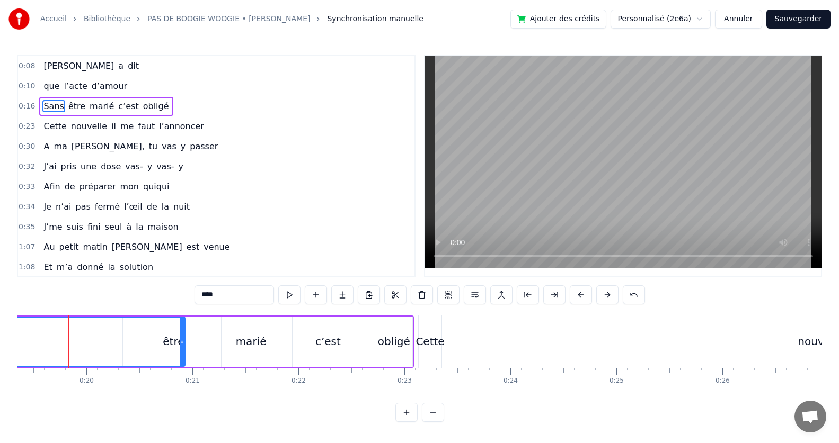
scroll to position [0, 2048]
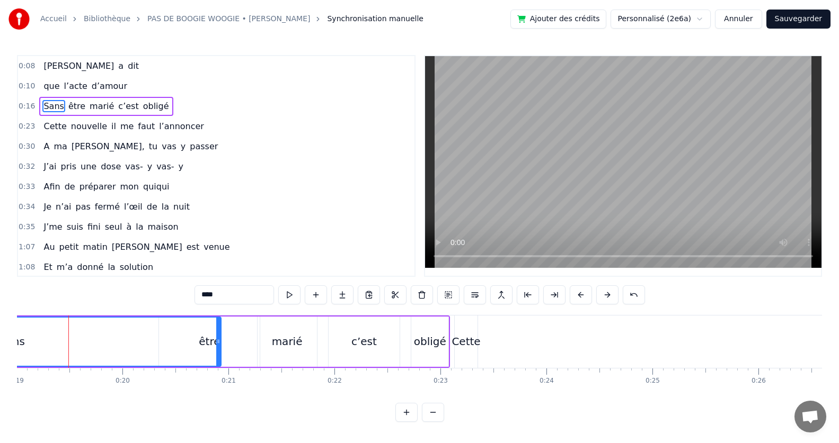
scroll to position [0, 2012]
click at [51, 344] on div "Sans" at bounding box center [14, 342] width 416 height 48
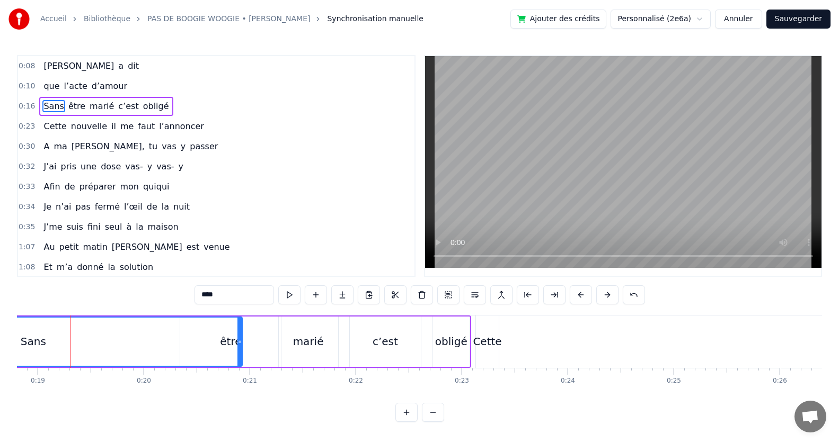
click at [42, 343] on div "Sans" at bounding box center [33, 342] width 25 height 16
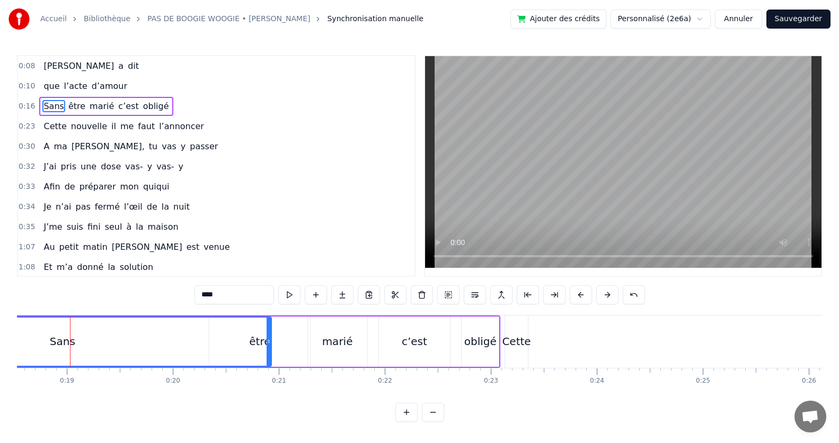
click at [42, 344] on div "Sans" at bounding box center [62, 342] width 416 height 48
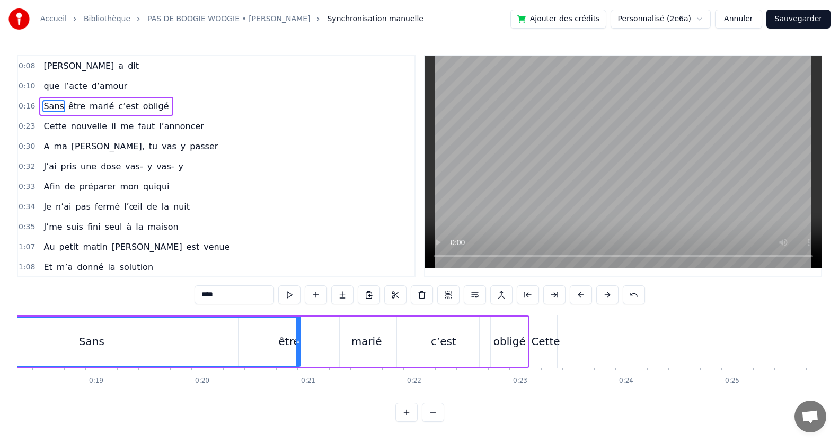
click at [48, 343] on div "Sans" at bounding box center [91, 342] width 416 height 48
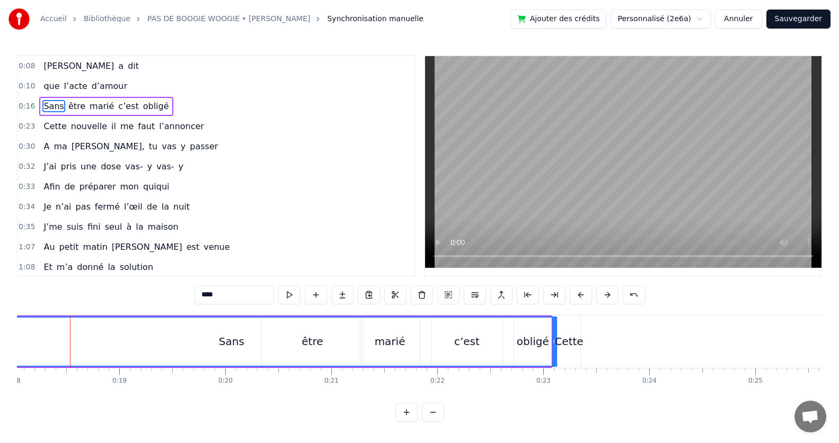
drag, startPoint x: 321, startPoint y: 347, endPoint x: 555, endPoint y: 360, distance: 234.0
click at [555, 360] on div at bounding box center [554, 342] width 4 height 48
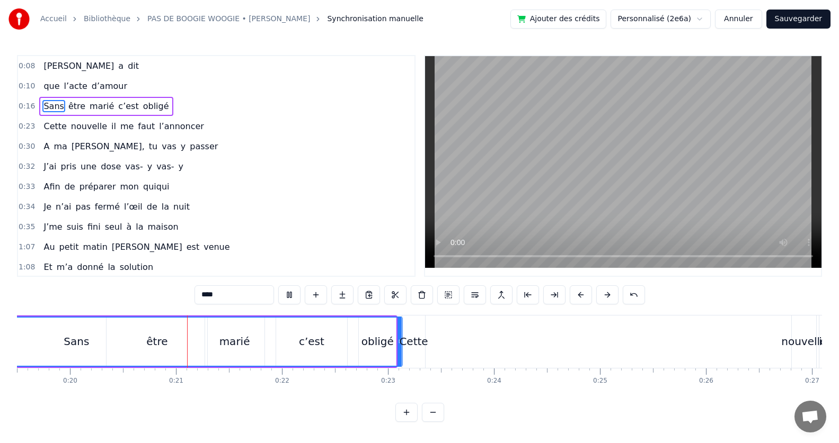
scroll to position [0, 2134]
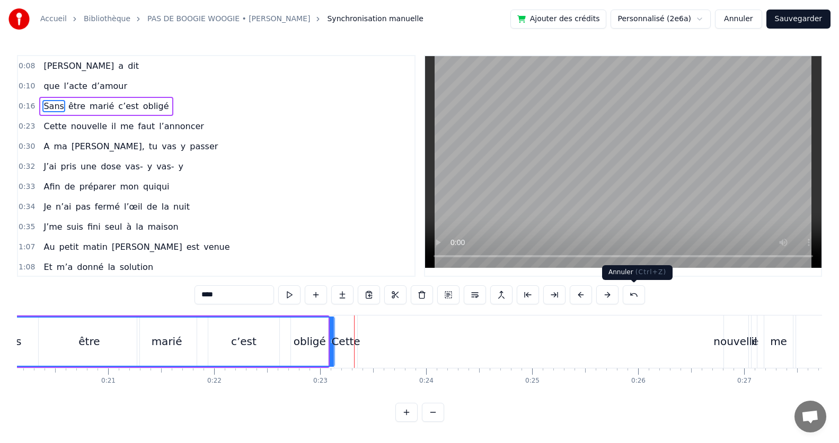
click at [632, 296] on button at bounding box center [634, 295] width 22 height 19
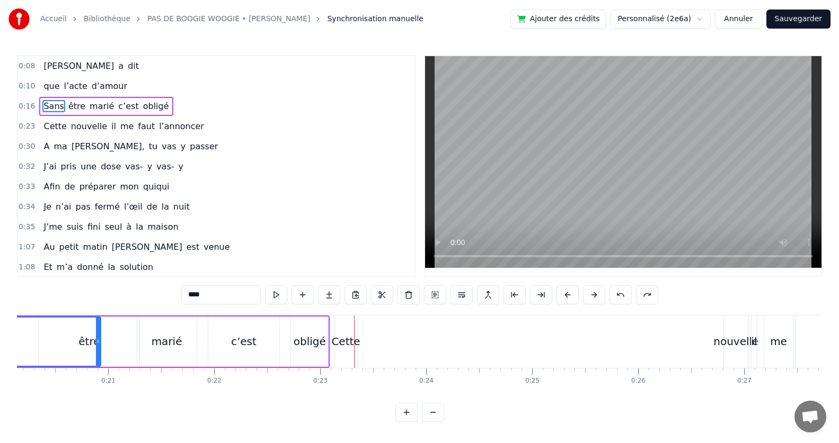
click at [46, 87] on span "que" at bounding box center [51, 86] width 18 height 12
type input "***"
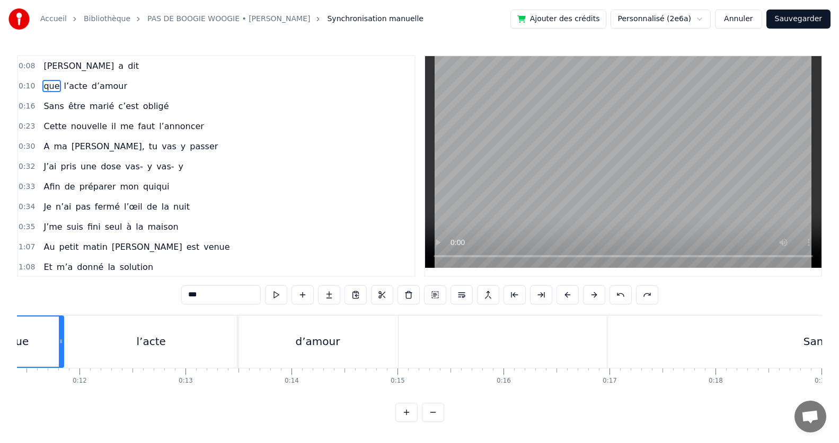
scroll to position [0, 1112]
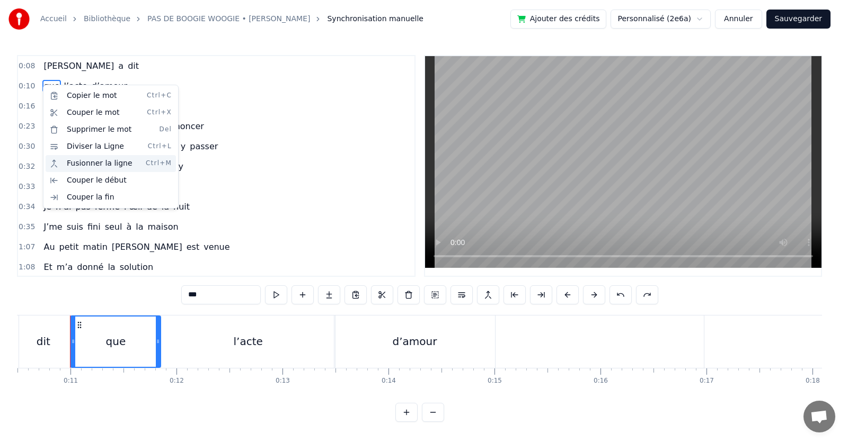
click at [84, 164] on div "Fusionner la ligne Ctrl+M" at bounding box center [111, 163] width 130 height 17
click at [90, 68] on html "Accueil Bibliothèque PAS DE BOOGIE WOOGIE • [PERSON_NAME] Synchronisation manue…" at bounding box center [424, 219] width 848 height 439
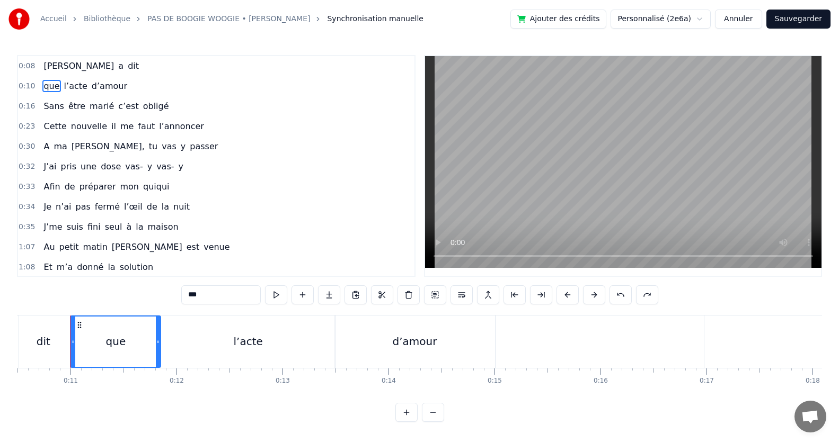
drag, startPoint x: 29, startPoint y: 65, endPoint x: 32, endPoint y: 75, distance: 10.2
click at [30, 75] on div "0:08 [PERSON_NAME] a dit" at bounding box center [216, 66] width 396 height 20
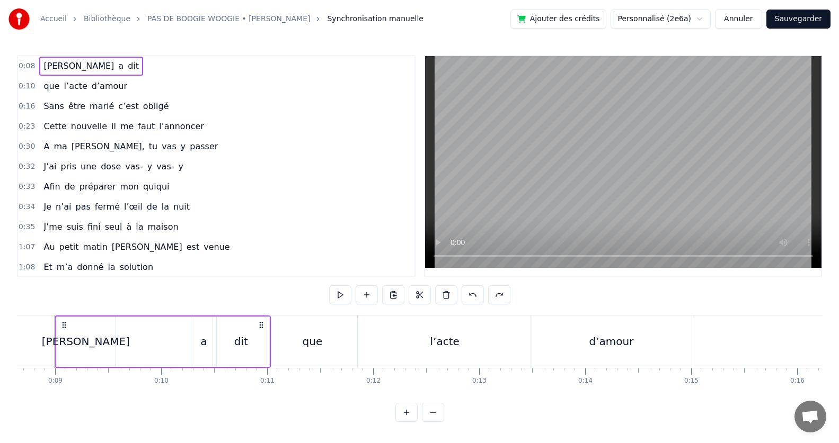
scroll to position [0, 900]
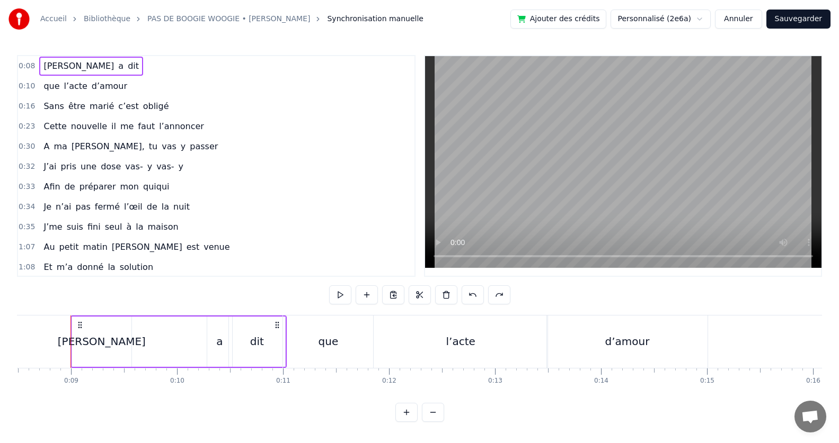
click at [127, 70] on span "dit" at bounding box center [133, 66] width 13 height 12
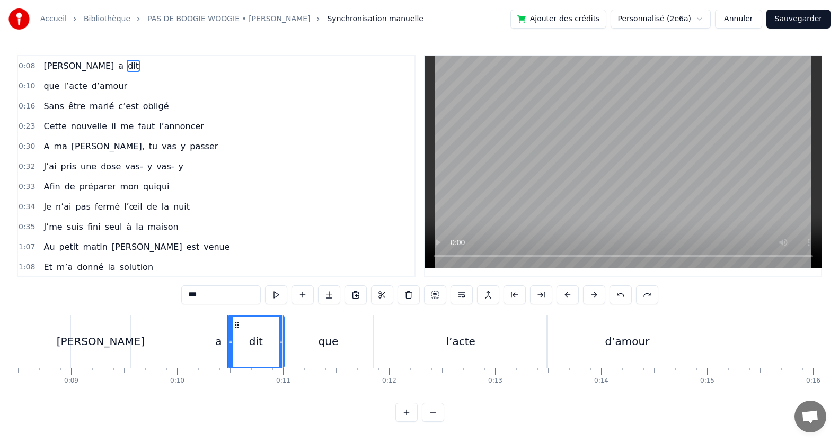
click at [51, 87] on span "que" at bounding box center [51, 86] width 18 height 12
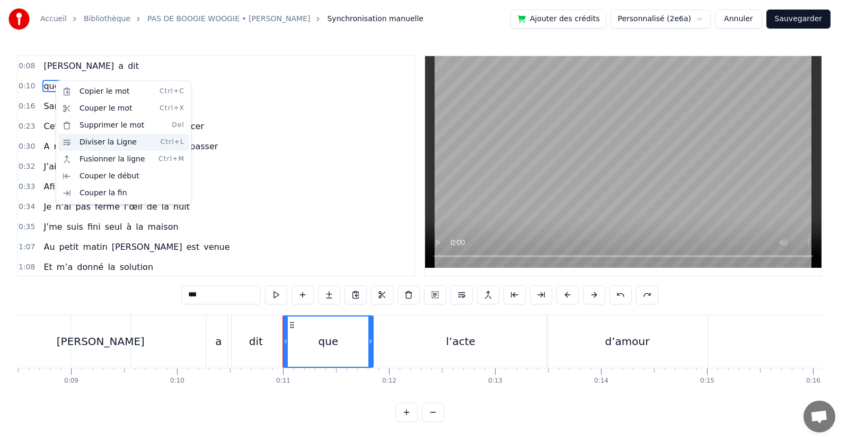
click at [103, 144] on div "Diviser la Ligne Ctrl+L" at bounding box center [123, 142] width 130 height 17
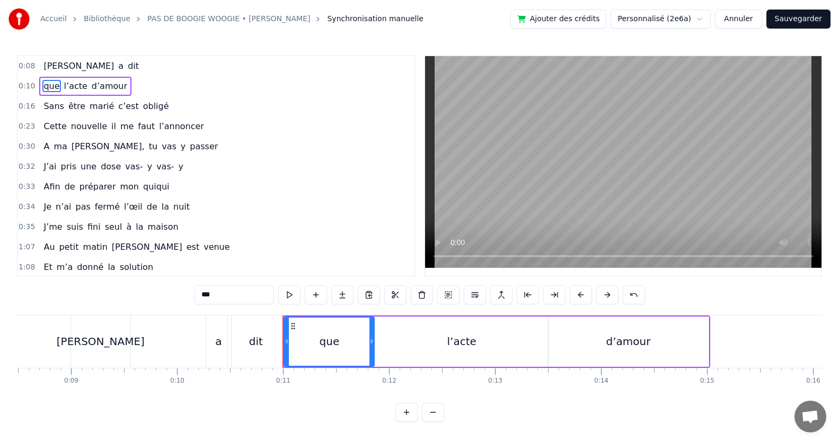
click at [127, 67] on span "dit" at bounding box center [133, 66] width 13 height 12
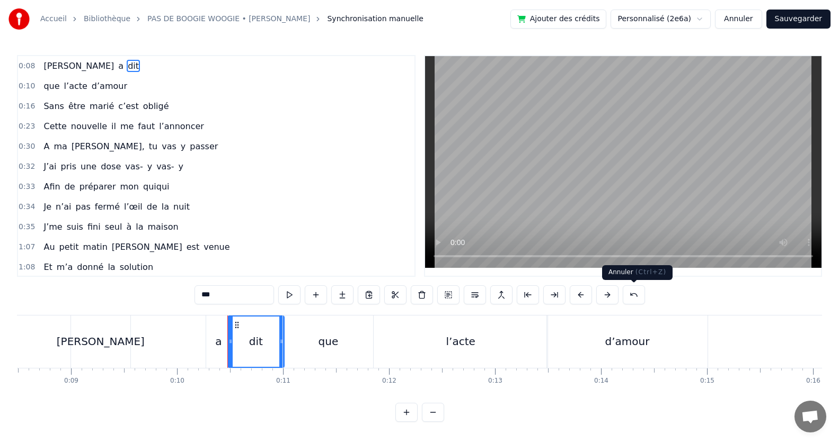
click at [627, 297] on button at bounding box center [634, 295] width 22 height 19
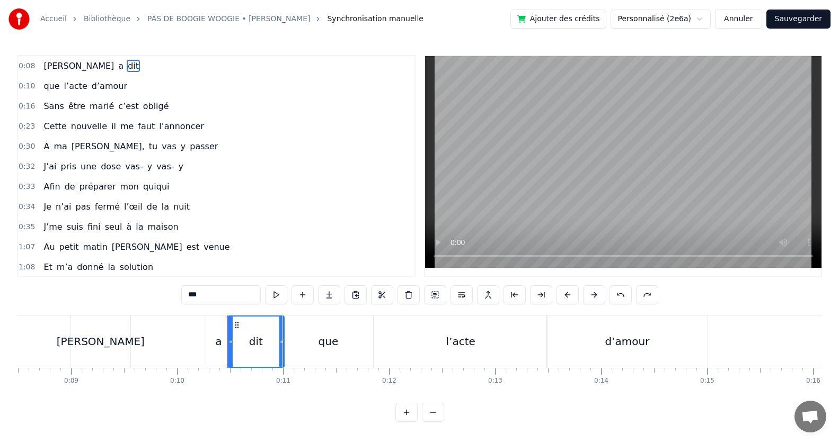
click at [627, 297] on button at bounding box center [620, 295] width 22 height 19
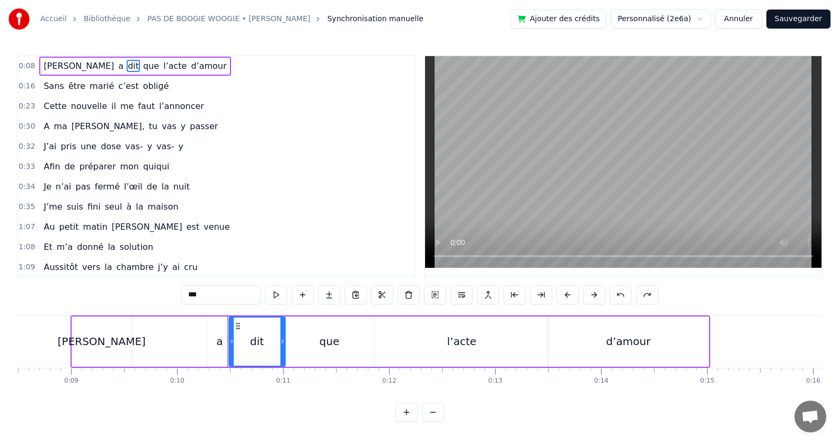
click at [627, 297] on button at bounding box center [620, 295] width 22 height 19
click at [140, 332] on div "[PERSON_NAME]" at bounding box center [126, 342] width 109 height 50
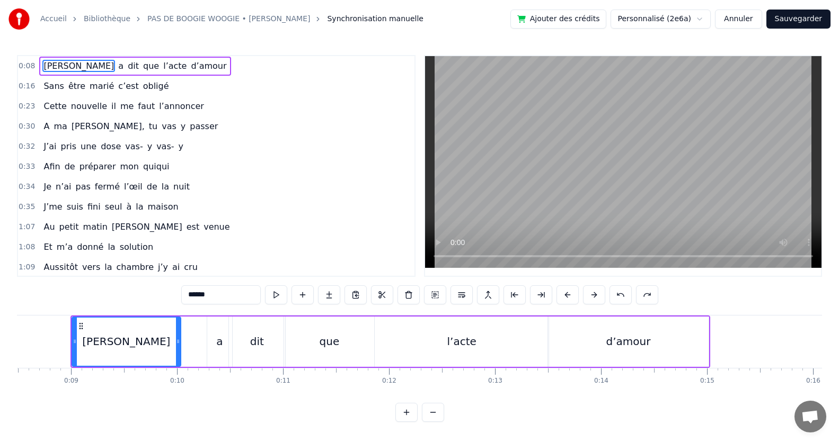
scroll to position [0, 807]
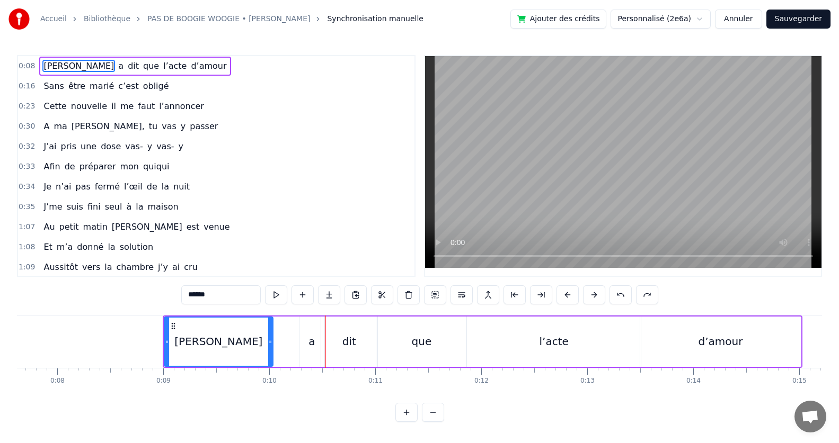
click at [371, 340] on div "dit" at bounding box center [349, 342] width 57 height 50
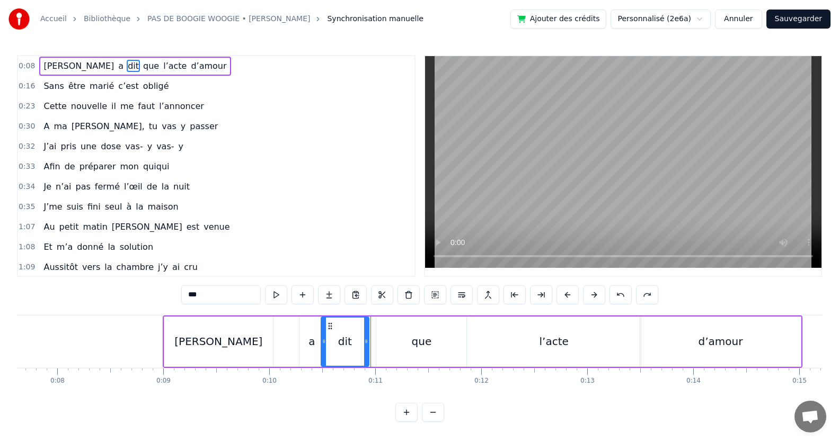
drag, startPoint x: 375, startPoint y: 343, endPoint x: 366, endPoint y: 343, distance: 8.5
click at [366, 343] on icon at bounding box center [366, 342] width 4 height 8
drag, startPoint x: 366, startPoint y: 343, endPoint x: 358, endPoint y: 345, distance: 8.7
click at [358, 345] on icon at bounding box center [358, 342] width 4 height 8
click at [305, 338] on div "a" at bounding box center [311, 342] width 24 height 50
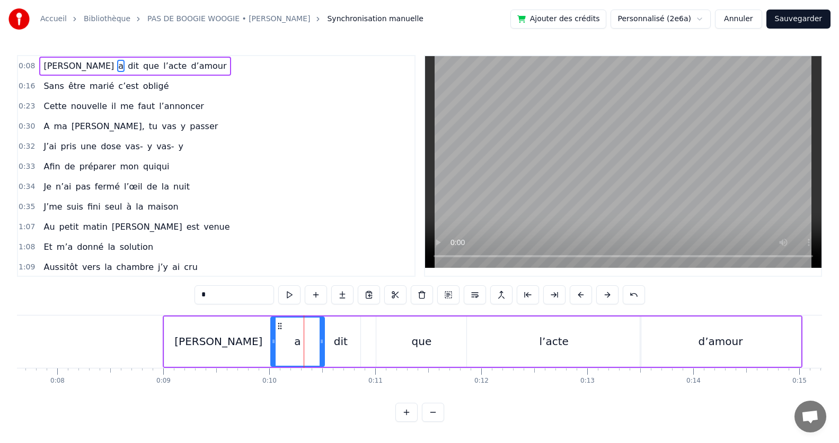
drag, startPoint x: 300, startPoint y: 342, endPoint x: 271, endPoint y: 346, distance: 29.4
click at [271, 346] on div at bounding box center [273, 342] width 4 height 48
click at [247, 342] on div "[PERSON_NAME]" at bounding box center [218, 342] width 109 height 50
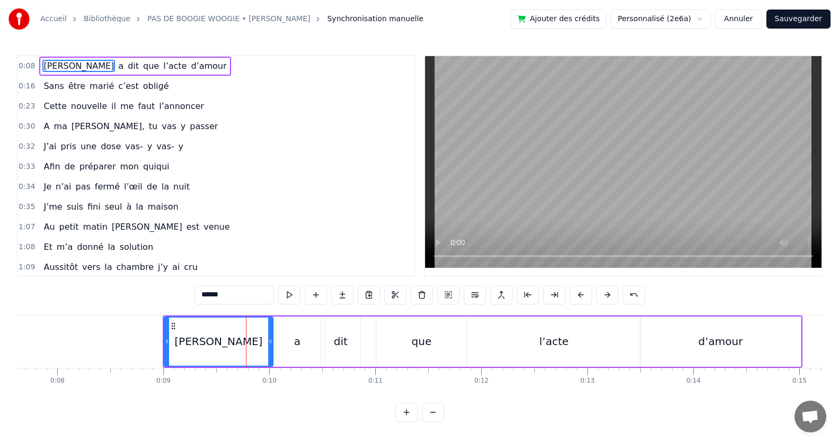
click at [252, 342] on div "[PERSON_NAME]" at bounding box center [219, 342] width 108 height 48
click at [256, 343] on div "[PERSON_NAME]" at bounding box center [219, 342] width 108 height 48
click at [260, 345] on div "[PERSON_NAME]" at bounding box center [219, 342] width 108 height 48
click at [267, 349] on div "[PERSON_NAME]" at bounding box center [219, 342] width 108 height 48
click at [264, 348] on div at bounding box center [266, 342] width 4 height 48
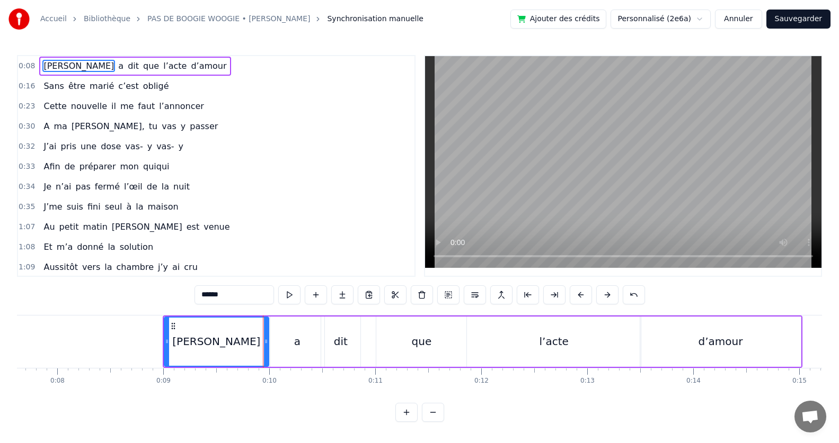
click at [290, 358] on div "a" at bounding box center [297, 342] width 54 height 50
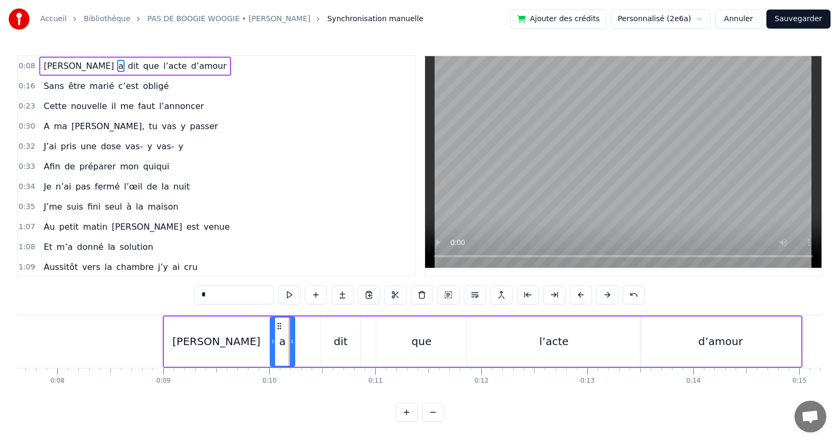
drag, startPoint x: 322, startPoint y: 344, endPoint x: 292, endPoint y: 347, distance: 29.8
click at [292, 347] on div at bounding box center [292, 342] width 4 height 48
click at [332, 345] on div "dit" at bounding box center [341, 342] width 40 height 50
type input "***"
drag, startPoint x: 358, startPoint y: 345, endPoint x: 342, endPoint y: 345, distance: 15.9
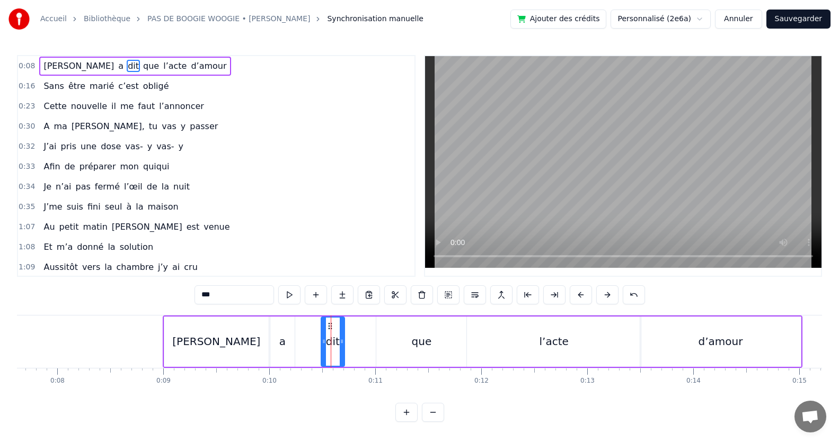
click at [342, 345] on icon at bounding box center [342, 342] width 4 height 8
click at [370, 347] on div "[PERSON_NAME] a dit que l’acte d’amour" at bounding box center [483, 342] width 640 height 52
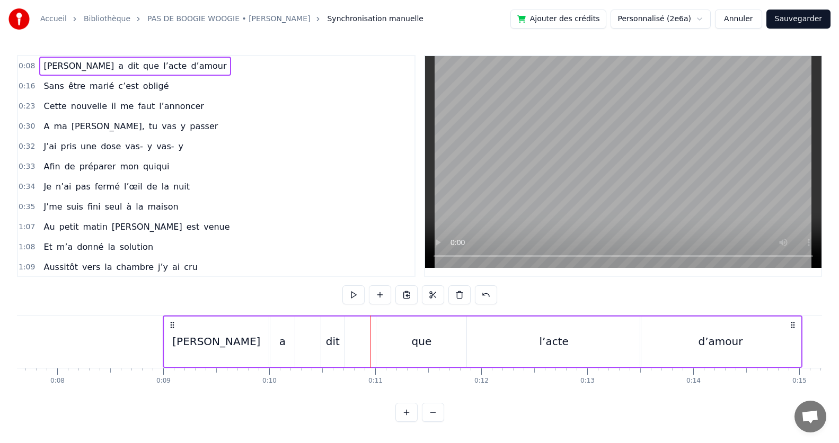
click at [342, 343] on div "dit" at bounding box center [333, 342] width 24 height 50
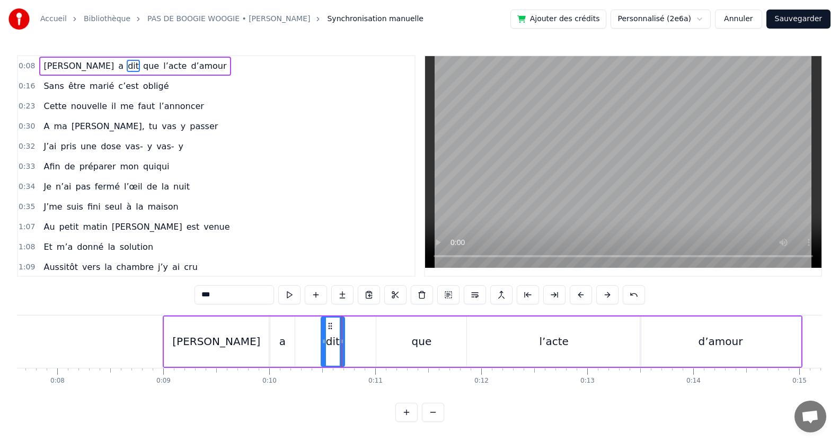
click at [387, 345] on div "que" at bounding box center [421, 342] width 90 height 50
type input "***"
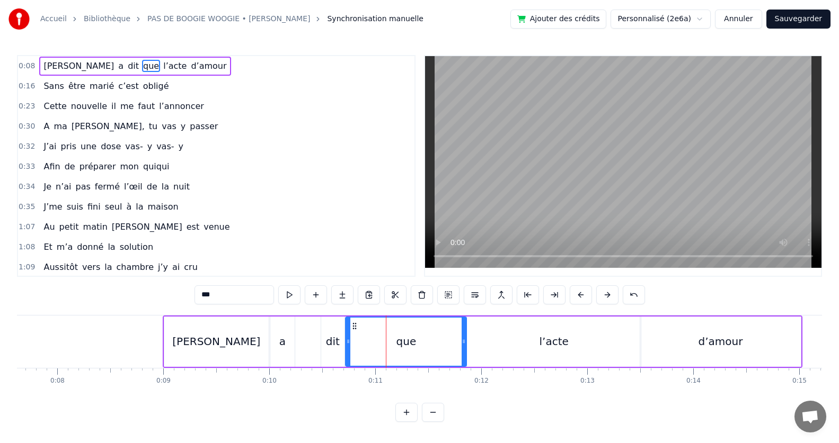
drag, startPoint x: 378, startPoint y: 341, endPoint x: 347, endPoint y: 343, distance: 31.3
click at [347, 343] on icon at bounding box center [348, 342] width 4 height 8
click at [410, 344] on div "que" at bounding box center [406, 342] width 20 height 16
drag, startPoint x: 463, startPoint y: 343, endPoint x: 410, endPoint y: 343, distance: 53.0
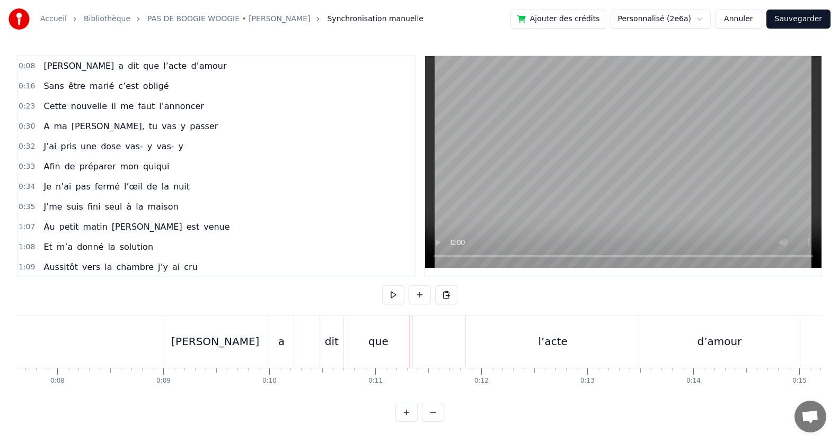
click at [491, 336] on div "l’acte" at bounding box center [553, 342] width 174 height 52
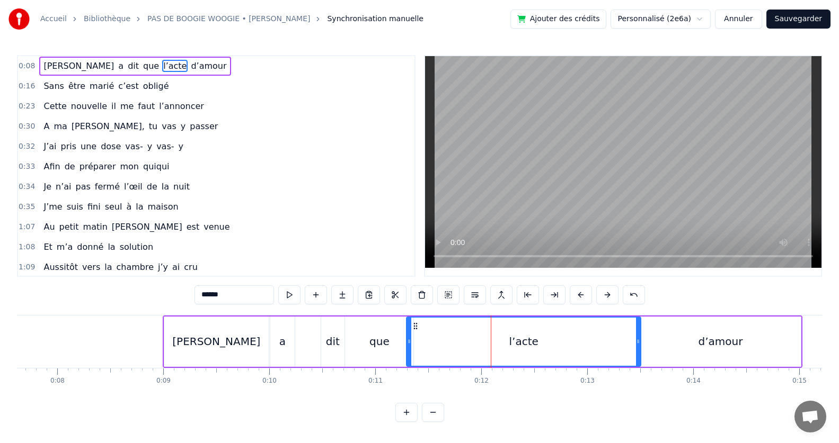
drag, startPoint x: 469, startPoint y: 344, endPoint x: 409, endPoint y: 351, distance: 60.9
click at [409, 351] on div at bounding box center [409, 342] width 4 height 48
click at [405, 348] on div at bounding box center [405, 342] width 4 height 48
click at [410, 351] on div at bounding box center [409, 342] width 4 height 48
click at [539, 348] on div "l’acte" at bounding box center [523, 342] width 233 height 48
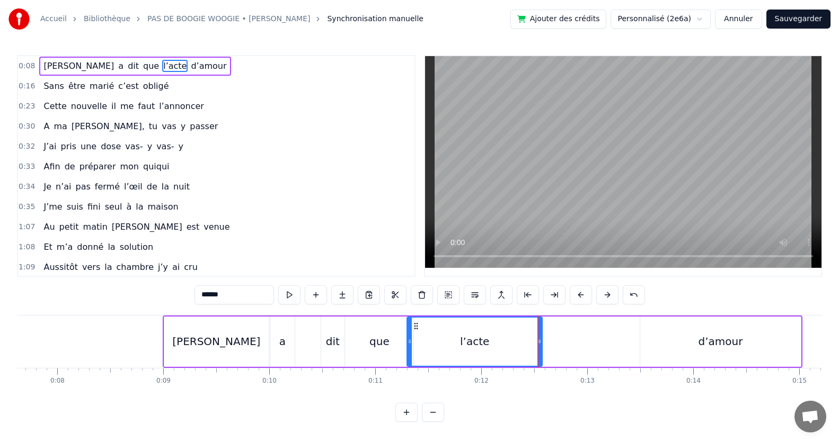
drag, startPoint x: 638, startPoint y: 345, endPoint x: 539, endPoint y: 345, distance: 98.6
click at [539, 345] on icon at bounding box center [539, 342] width 4 height 8
click at [587, 354] on div "[PERSON_NAME] a dit que l’acte d’amour" at bounding box center [483, 342] width 640 height 52
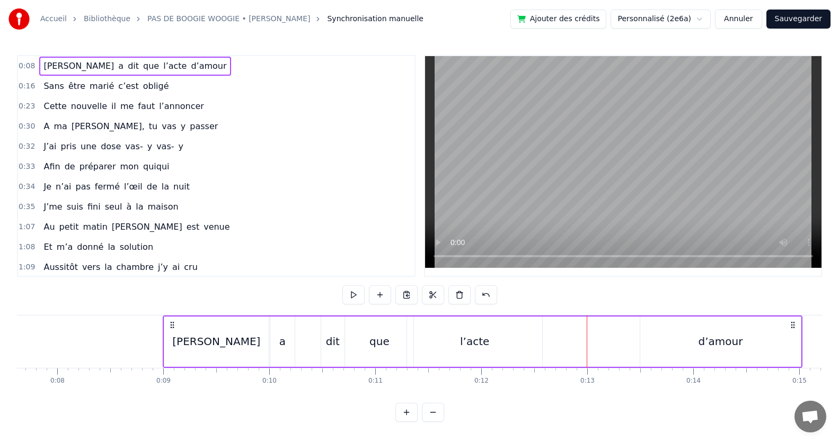
click at [503, 341] on div "l’acte" at bounding box center [474, 342] width 135 height 50
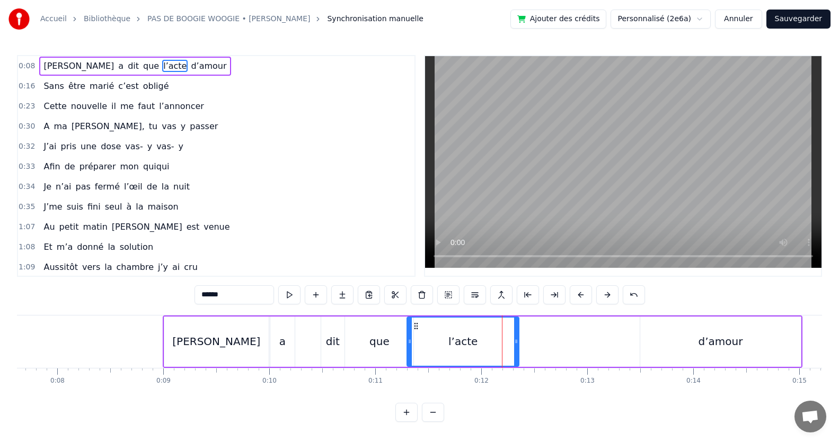
drag, startPoint x: 540, startPoint y: 347, endPoint x: 517, endPoint y: 358, distance: 26.1
click at [517, 358] on div at bounding box center [516, 342] width 4 height 48
click at [693, 342] on div "d’amour" at bounding box center [720, 342] width 160 height 50
type input "*******"
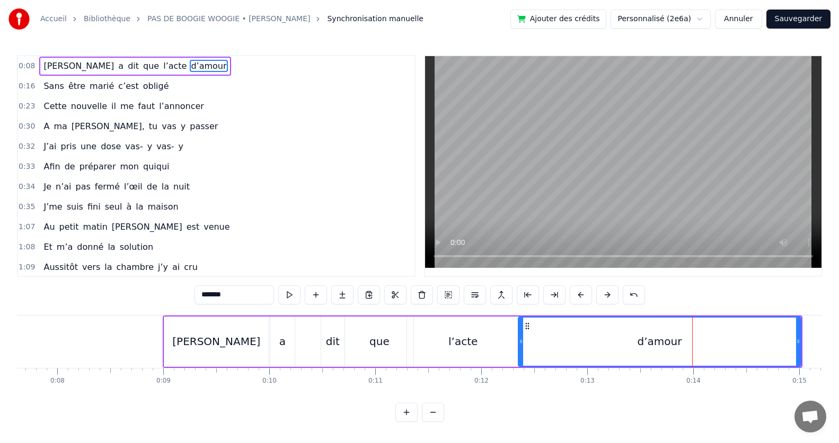
drag, startPoint x: 643, startPoint y: 341, endPoint x: 521, endPoint y: 340, distance: 121.9
click at [521, 340] on icon at bounding box center [521, 342] width 4 height 8
drag, startPoint x: 667, startPoint y: 335, endPoint x: 676, endPoint y: 340, distance: 10.0
click at [666, 335] on div "d’amour" at bounding box center [659, 342] width 45 height 16
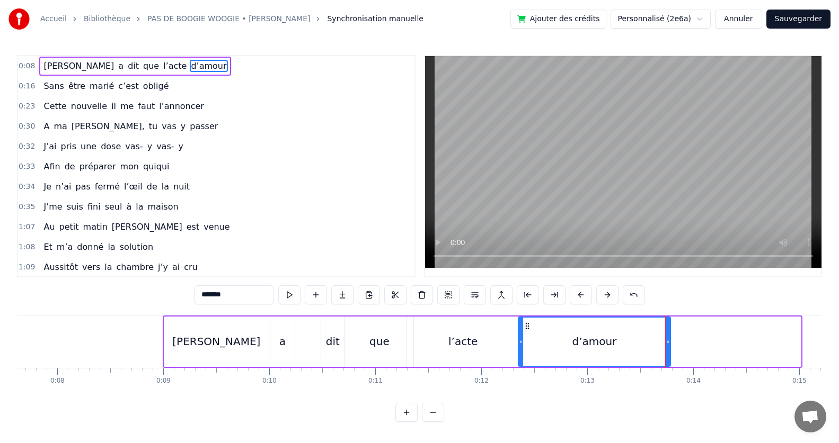
drag, startPoint x: 800, startPoint y: 344, endPoint x: 669, endPoint y: 350, distance: 130.5
click at [669, 350] on div at bounding box center [667, 342] width 4 height 48
click at [807, 20] on button "Sauvegarder" at bounding box center [798, 19] width 64 height 19
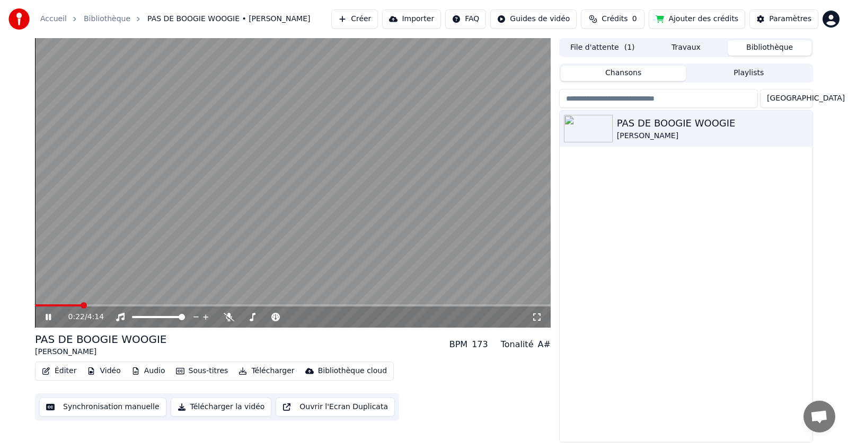
click at [126, 406] on button "Synchronisation manuelle" at bounding box center [102, 407] width 127 height 19
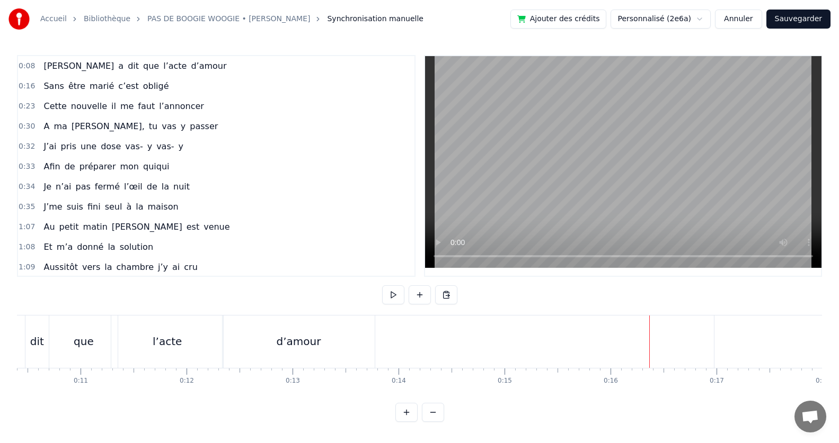
scroll to position [0, 1090]
click at [307, 347] on div "d’amour" at bounding box center [311, 342] width 45 height 16
click at [311, 348] on div "d’amour" at bounding box center [311, 342] width 45 height 16
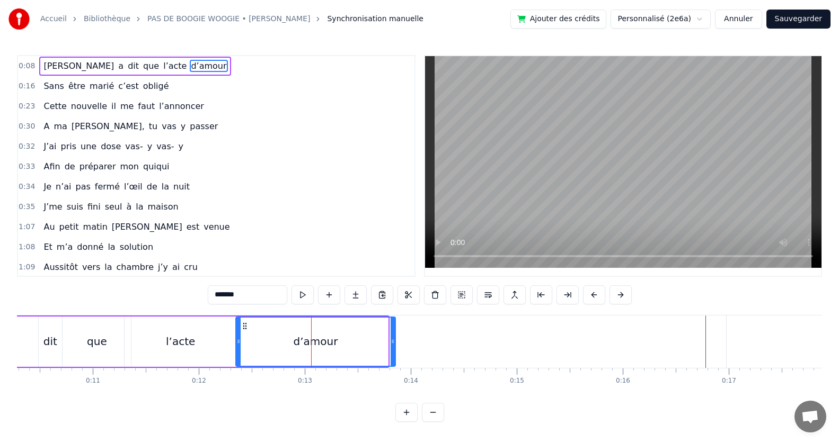
drag, startPoint x: 384, startPoint y: 347, endPoint x: 392, endPoint y: 350, distance: 8.1
click at [392, 350] on div at bounding box center [392, 342] width 4 height 48
click at [395, 353] on div at bounding box center [396, 342] width 4 height 48
click at [159, 339] on div "l’acte" at bounding box center [181, 342] width 112 height 50
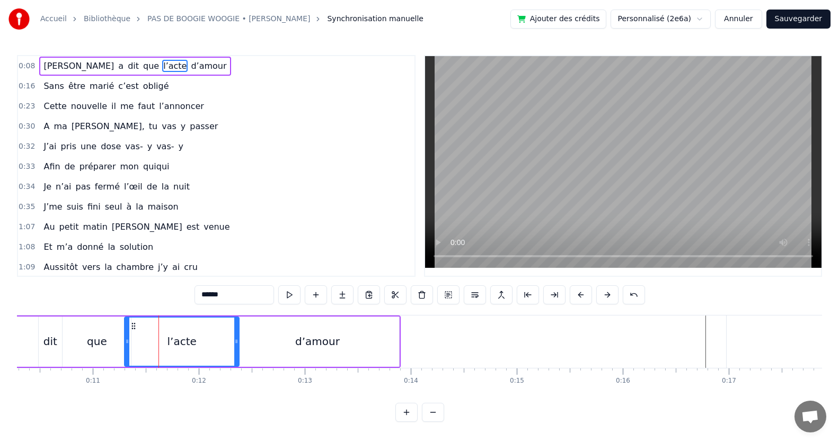
click at [236, 343] on icon at bounding box center [236, 342] width 4 height 8
click at [104, 345] on div "que" at bounding box center [97, 342] width 20 height 16
type input "***"
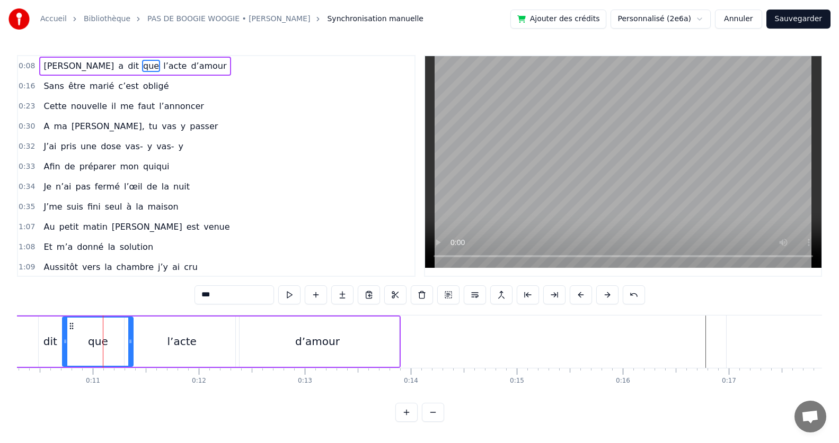
click at [130, 343] on icon at bounding box center [130, 342] width 4 height 8
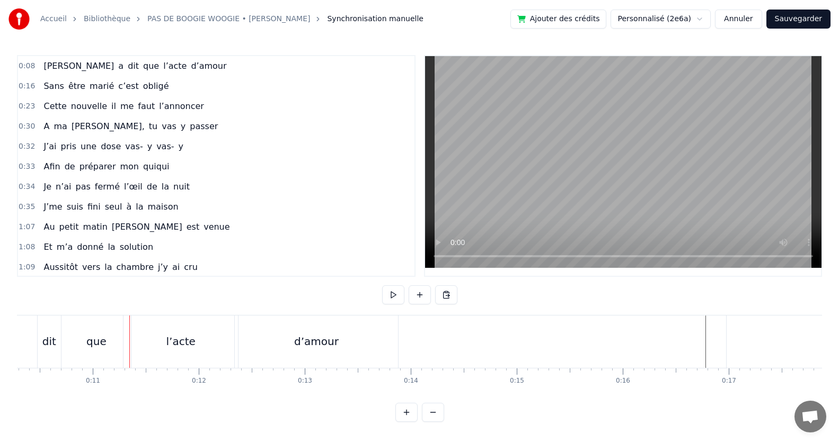
click at [129, 343] on div at bounding box center [129, 342] width 1 height 52
click at [120, 339] on div "que" at bounding box center [95, 342] width 69 height 52
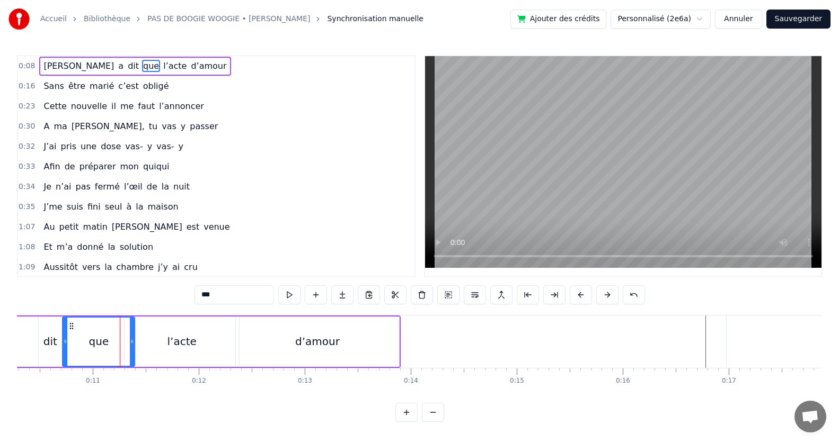
click at [131, 348] on div at bounding box center [132, 342] width 4 height 48
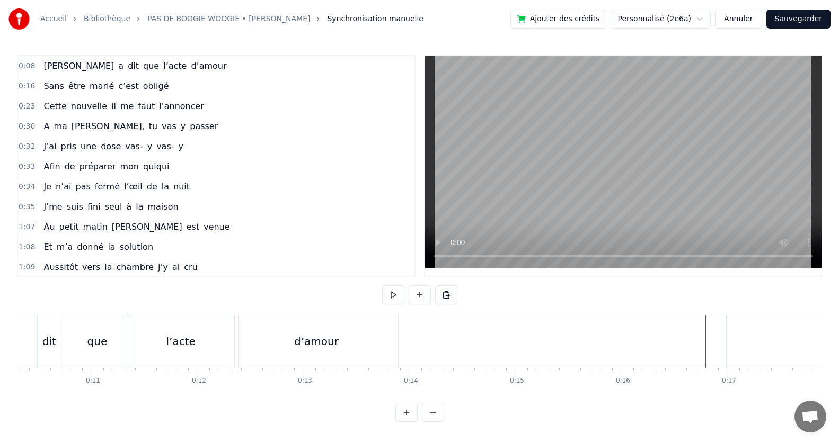
click at [129, 344] on div "l’acte" at bounding box center [180, 342] width 114 height 52
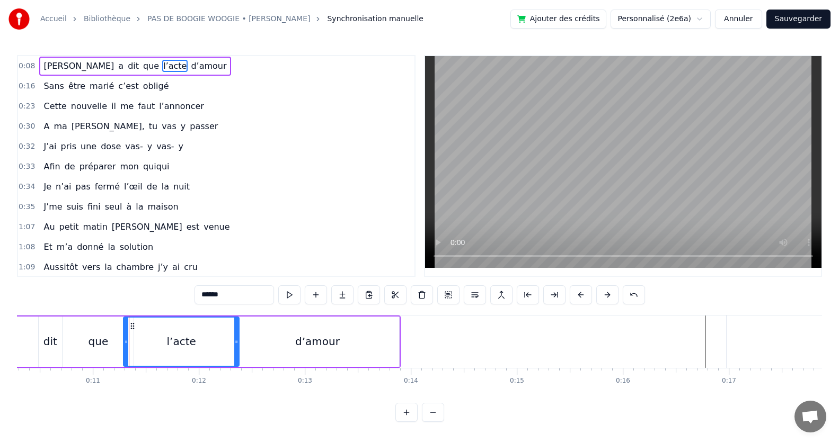
click at [124, 346] on div at bounding box center [126, 342] width 4 height 48
click at [47, 341] on div "dit" at bounding box center [50, 342] width 14 height 16
type input "***"
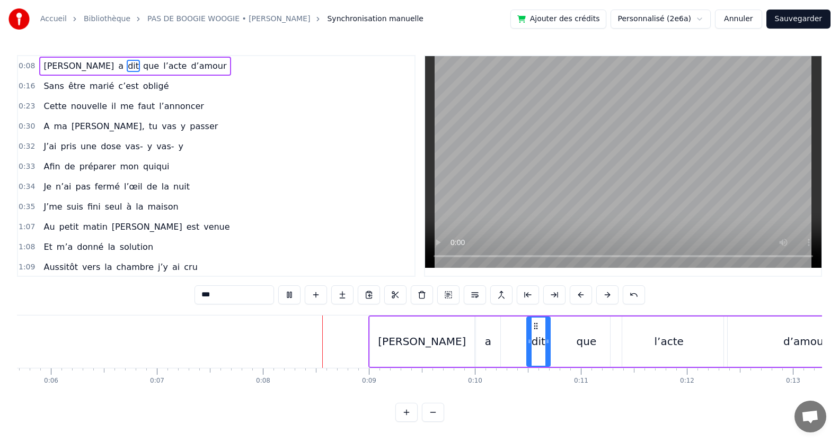
scroll to position [0, 786]
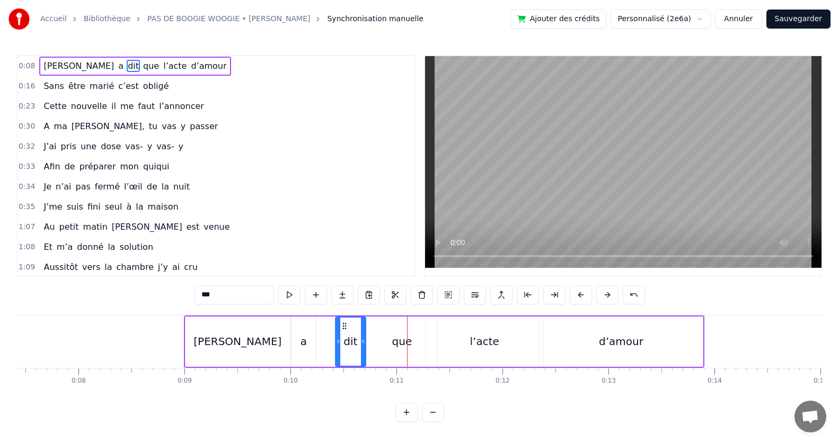
drag, startPoint x: 344, startPoint y: 343, endPoint x: 338, endPoint y: 343, distance: 6.9
click at [338, 343] on icon at bounding box center [338, 342] width 4 height 8
click at [341, 345] on icon at bounding box center [342, 342] width 4 height 8
drag, startPoint x: 341, startPoint y: 345, endPoint x: 347, endPoint y: 348, distance: 5.7
click at [347, 348] on div at bounding box center [347, 342] width 4 height 48
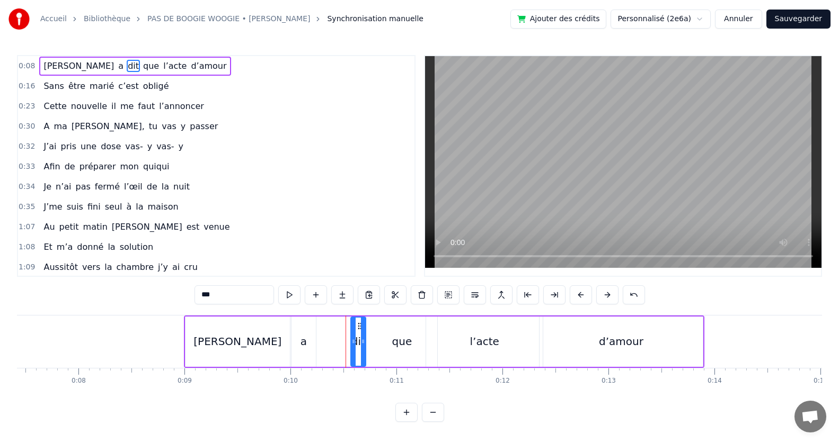
drag, startPoint x: 347, startPoint y: 348, endPoint x: 353, endPoint y: 350, distance: 6.7
click at [353, 350] on div at bounding box center [353, 342] width 4 height 48
drag, startPoint x: 365, startPoint y: 348, endPoint x: 380, endPoint y: 350, distance: 15.5
click at [380, 350] on div at bounding box center [378, 342] width 4 height 48
click at [393, 348] on div "que" at bounding box center [402, 342] width 20 height 16
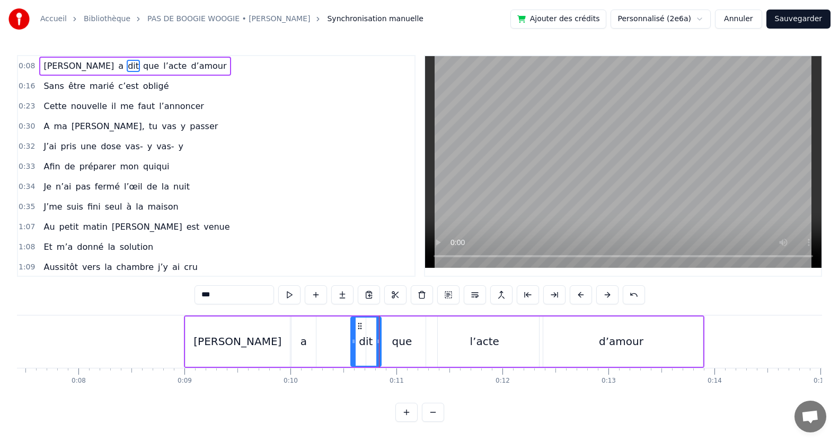
type input "***"
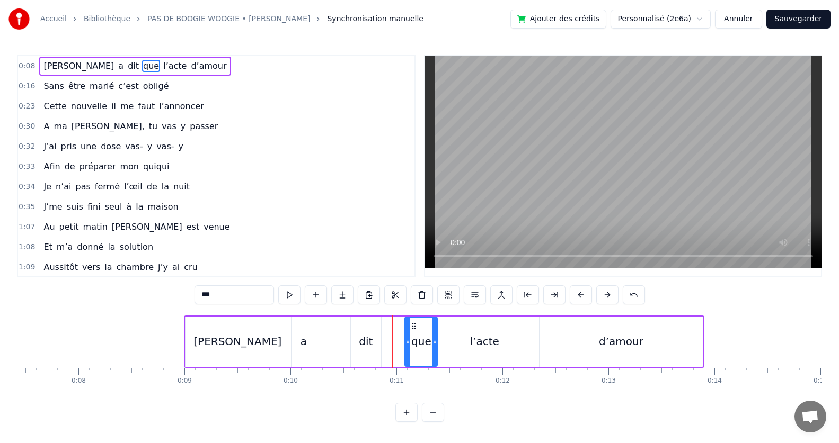
drag, startPoint x: 369, startPoint y: 343, endPoint x: 408, endPoint y: 346, distance: 38.8
click at [408, 346] on div at bounding box center [407, 342] width 4 height 48
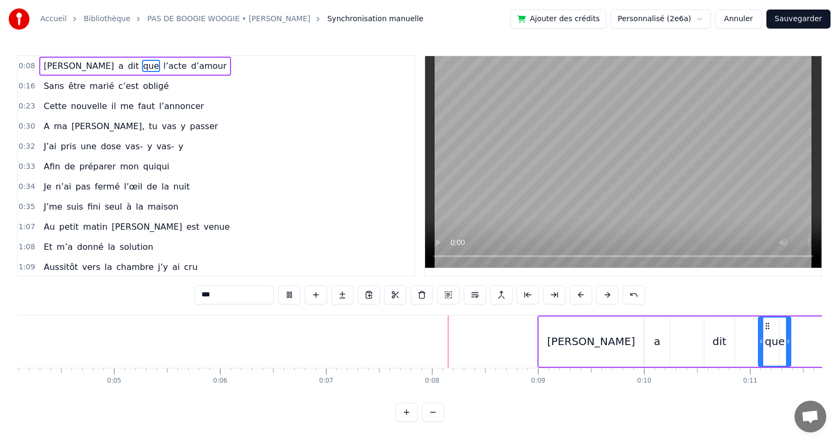
scroll to position [0, 759]
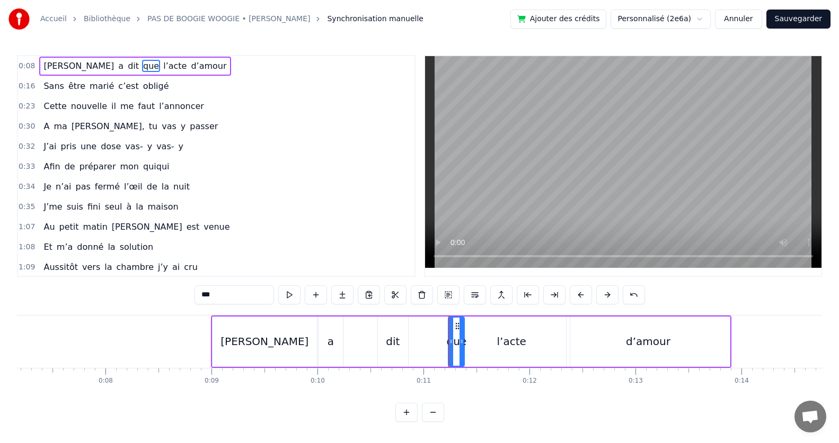
drag, startPoint x: 437, startPoint y: 345, endPoint x: 453, endPoint y: 350, distance: 17.1
click at [453, 350] on div at bounding box center [451, 342] width 4 height 48
click at [465, 343] on div "que" at bounding box center [457, 342] width 20 height 16
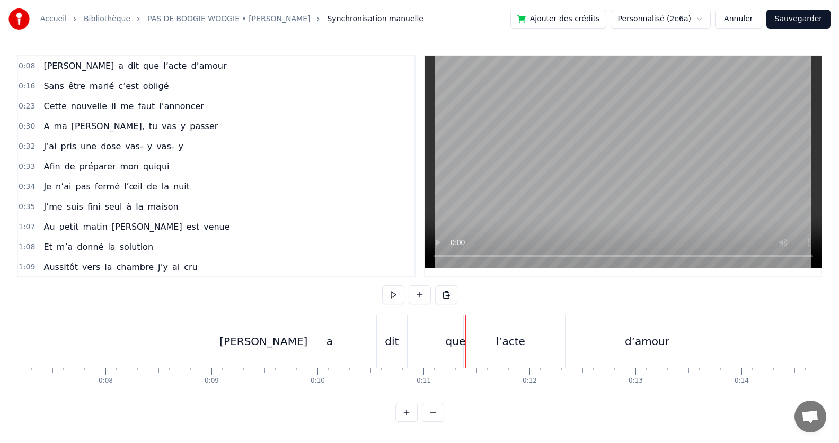
click at [459, 342] on div "l’acte" at bounding box center [510, 342] width 117 height 52
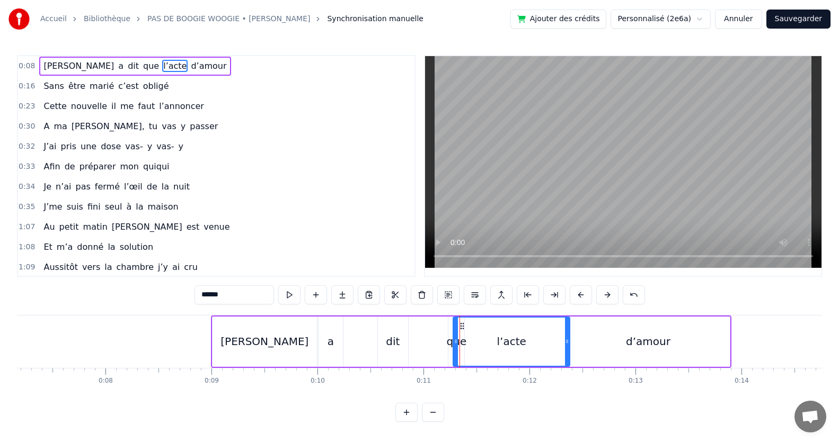
click at [451, 345] on div "que" at bounding box center [457, 342] width 20 height 16
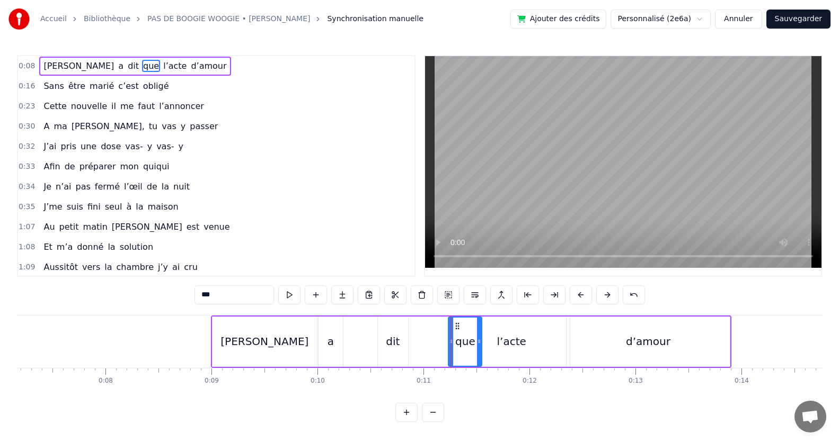
drag, startPoint x: 461, startPoint y: 342, endPoint x: 479, endPoint y: 342, distance: 17.5
click at [479, 342] on circle at bounding box center [478, 342] width 1 height 1
click at [454, 344] on icon at bounding box center [454, 342] width 4 height 8
click at [470, 353] on div "que" at bounding box center [468, 342] width 26 height 48
click at [482, 345] on icon at bounding box center [483, 342] width 4 height 8
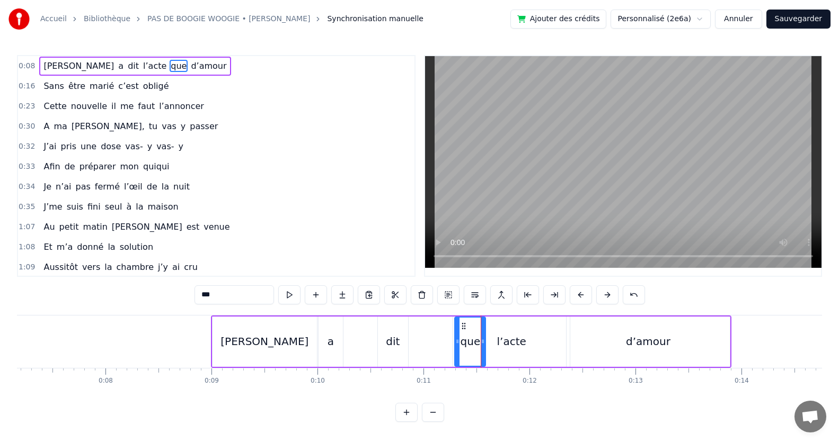
click at [511, 356] on div "l’acte" at bounding box center [511, 342] width 117 height 50
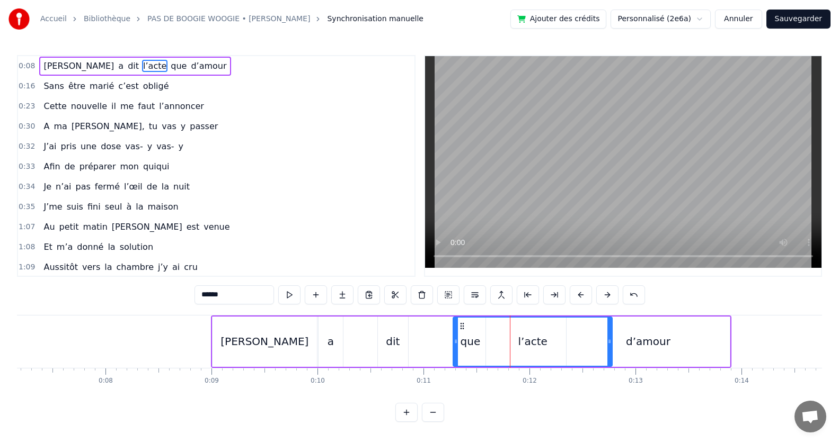
drag, startPoint x: 566, startPoint y: 346, endPoint x: 609, endPoint y: 342, distance: 42.6
click at [609, 342] on div at bounding box center [609, 342] width 4 height 48
drag, startPoint x: 455, startPoint y: 356, endPoint x: 511, endPoint y: 354, distance: 56.2
click at [463, 337] on div "que" at bounding box center [470, 342] width 20 height 16
type input "***"
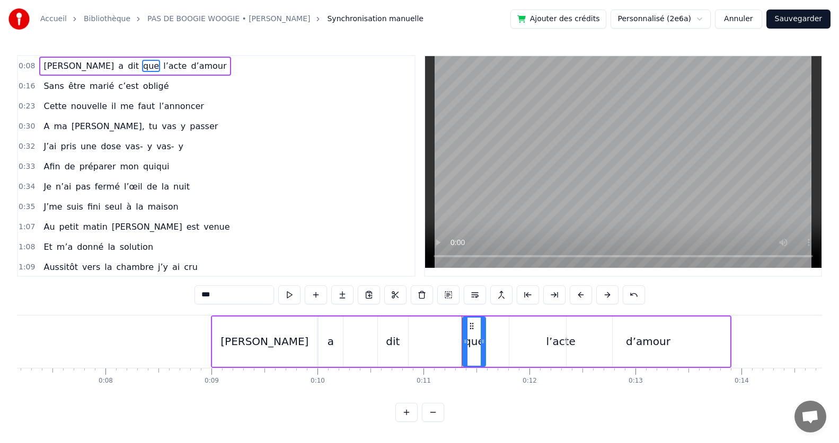
drag, startPoint x: 457, startPoint y: 343, endPoint x: 465, endPoint y: 343, distance: 8.0
click at [465, 343] on icon at bounding box center [465, 342] width 4 height 8
drag, startPoint x: 482, startPoint y: 341, endPoint x: 493, endPoint y: 341, distance: 11.1
click at [493, 341] on icon at bounding box center [493, 342] width 4 height 8
click at [497, 344] on icon at bounding box center [498, 342] width 4 height 8
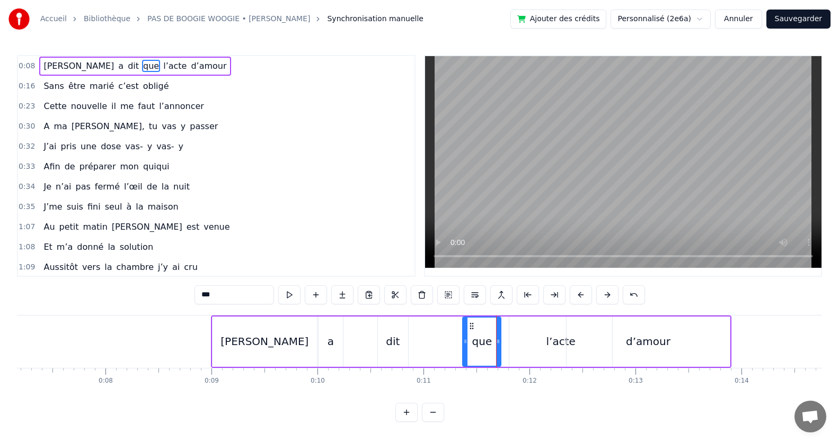
click at [496, 342] on div at bounding box center [496, 342] width 1 height 52
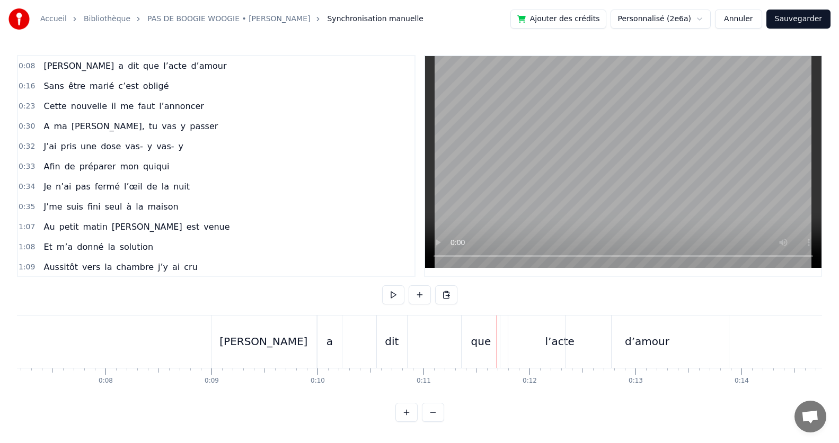
click at [492, 338] on div "que" at bounding box center [480, 342] width 38 height 52
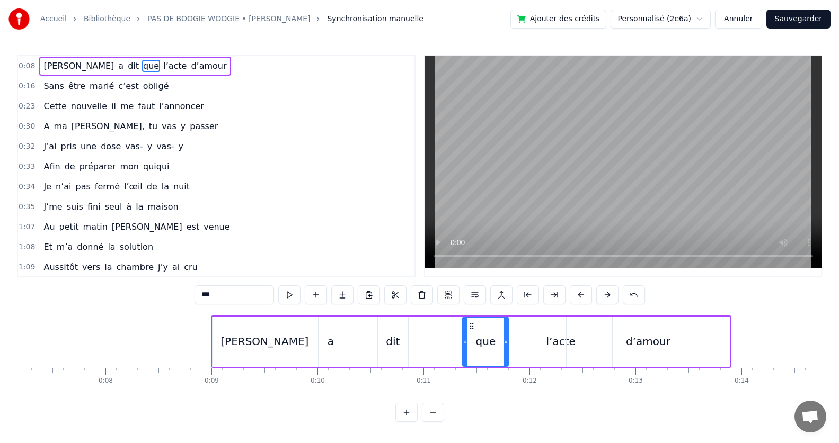
drag, startPoint x: 500, startPoint y: 341, endPoint x: 507, endPoint y: 344, distance: 7.1
click at [507, 344] on icon at bounding box center [505, 342] width 4 height 8
click at [540, 345] on div "l’acte" at bounding box center [560, 342] width 103 height 50
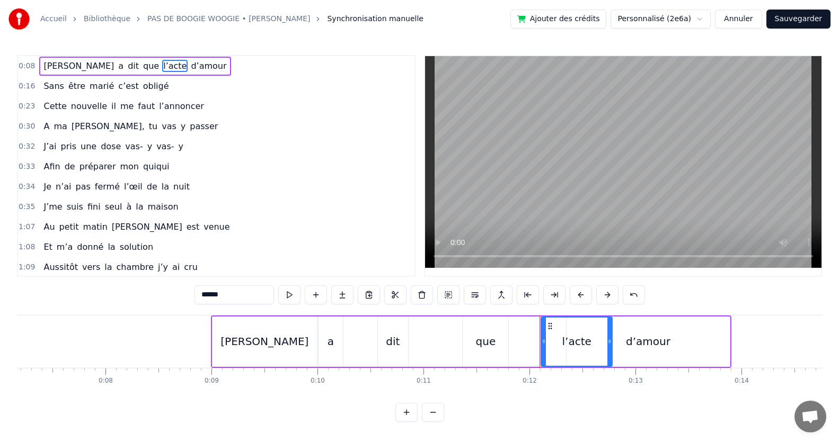
drag, startPoint x: 510, startPoint y: 342, endPoint x: 542, endPoint y: 346, distance: 32.1
click at [542, 346] on div at bounding box center [543, 342] width 4 height 48
drag, startPoint x: 608, startPoint y: 344, endPoint x: 636, endPoint y: 344, distance: 28.6
click at [636, 344] on icon at bounding box center [638, 342] width 4 height 8
click at [669, 348] on div "d’amour" at bounding box center [647, 342] width 163 height 50
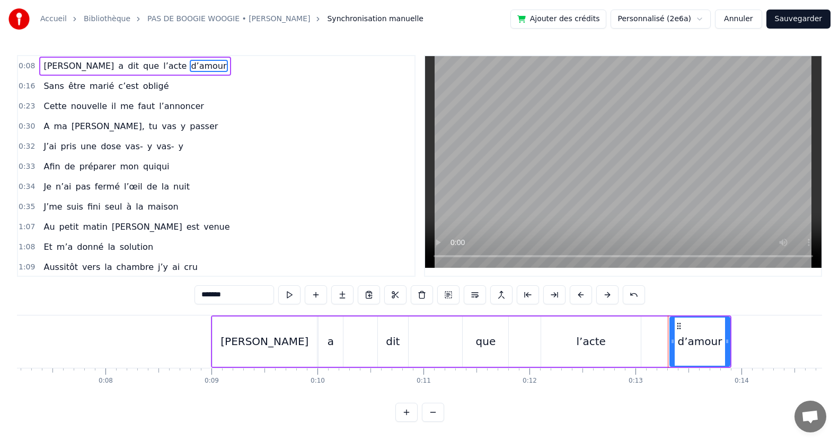
drag, startPoint x: 571, startPoint y: 345, endPoint x: 674, endPoint y: 352, distance: 103.5
click at [674, 352] on div at bounding box center [672, 342] width 4 height 48
click at [252, 344] on div "[PERSON_NAME]" at bounding box center [264, 342] width 88 height 16
type input "******"
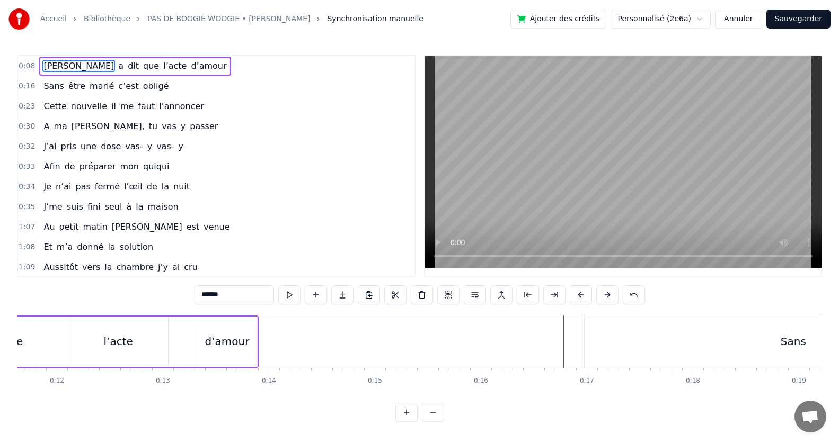
scroll to position [0, 1123]
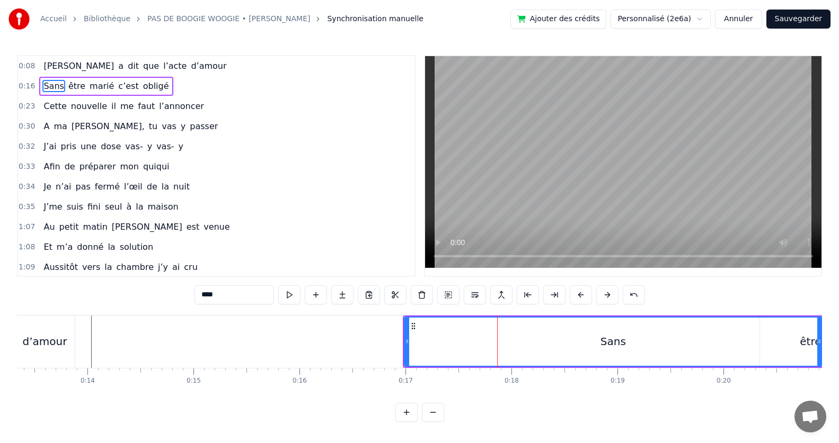
scroll to position [0, 1395]
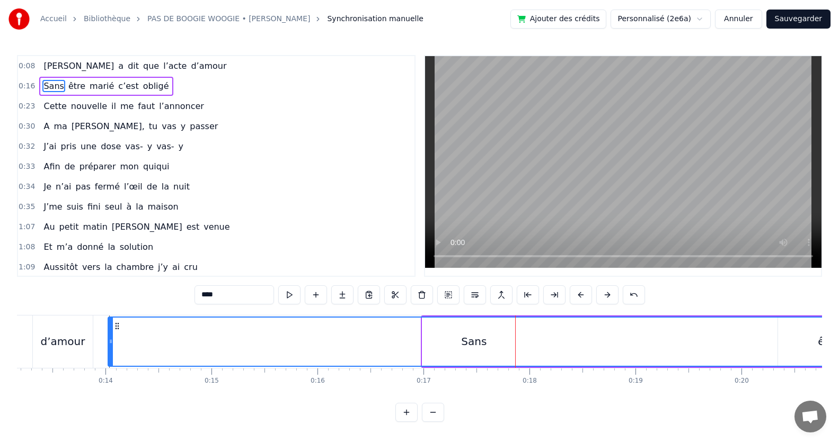
drag, startPoint x: 424, startPoint y: 343, endPoint x: 110, endPoint y: 359, distance: 314.6
click at [110, 359] on div at bounding box center [111, 342] width 4 height 48
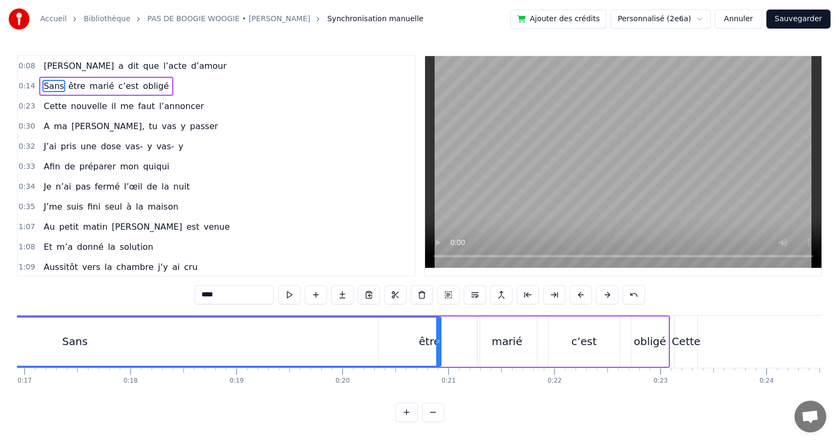
scroll to position [0, 1812]
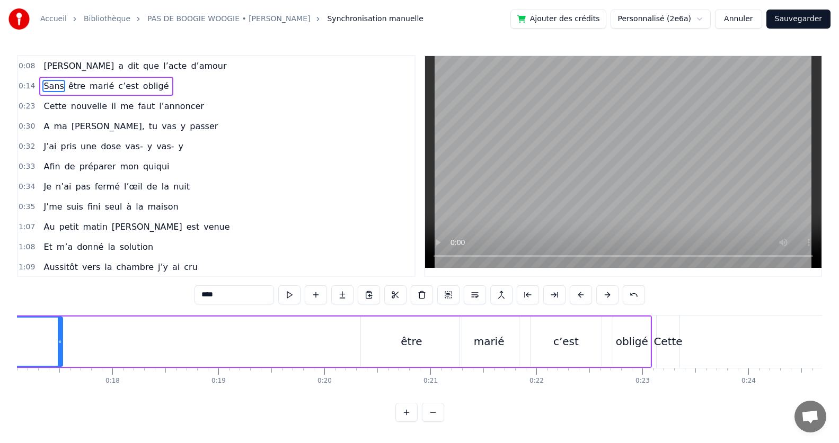
drag, startPoint x: 420, startPoint y: 341, endPoint x: 58, endPoint y: 345, distance: 361.4
click at [59, 346] on div at bounding box center [60, 342] width 4 height 48
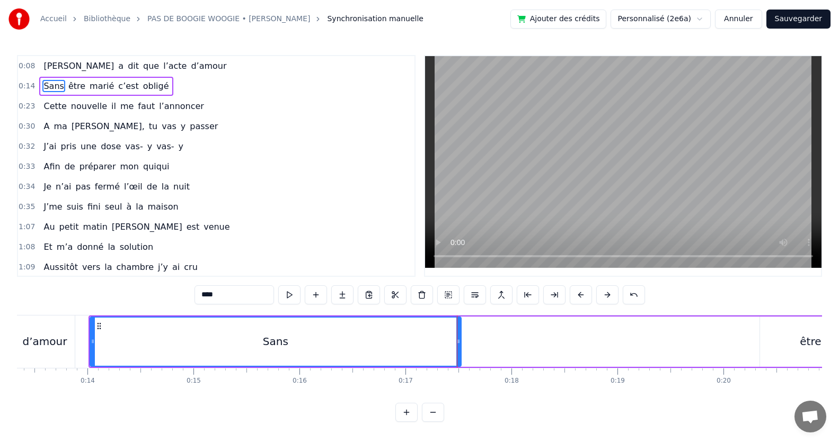
scroll to position [0, 1377]
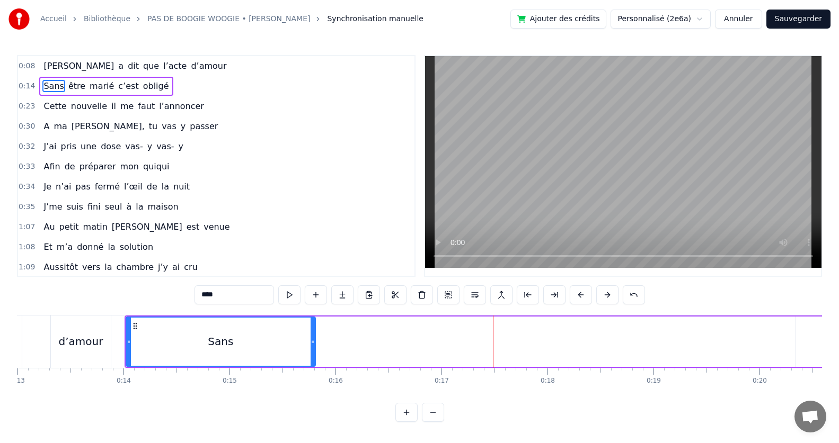
drag, startPoint x: 496, startPoint y: 344, endPoint x: 314, endPoint y: 344, distance: 181.7
click at [314, 344] on icon at bounding box center [312, 342] width 4 height 8
drag, startPoint x: 314, startPoint y: 344, endPoint x: 234, endPoint y: 344, distance: 80.5
click at [234, 344] on icon at bounding box center [232, 342] width 4 height 8
drag, startPoint x: 234, startPoint y: 344, endPoint x: 221, endPoint y: 343, distance: 12.7
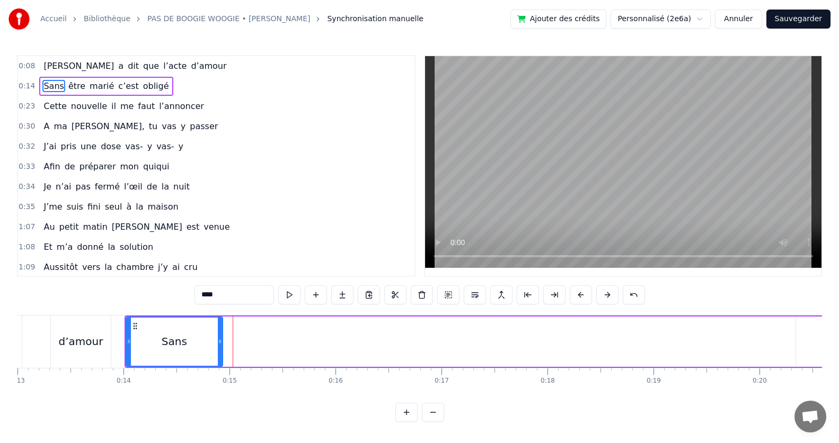
click at [221, 343] on icon at bounding box center [220, 342] width 4 height 8
drag, startPoint x: 221, startPoint y: 343, endPoint x: 219, endPoint y: 352, distance: 8.6
click at [219, 352] on div at bounding box center [218, 342] width 4 height 48
click at [540, 351] on div "Sans être marié c’est obligé" at bounding box center [606, 342] width 963 height 52
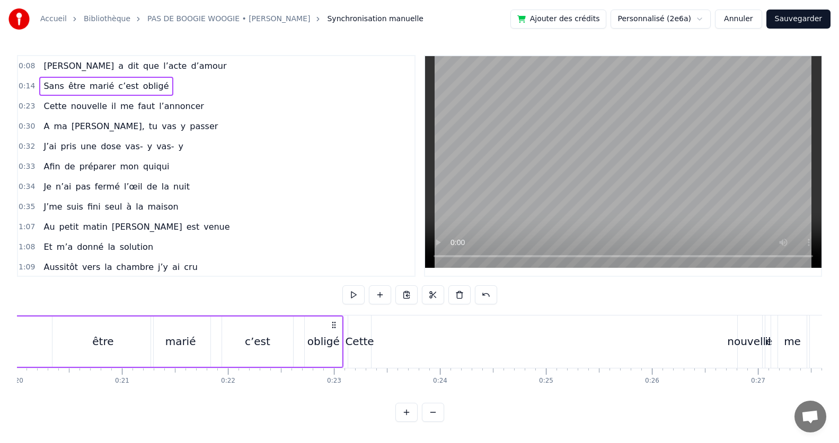
scroll to position [0, 2138]
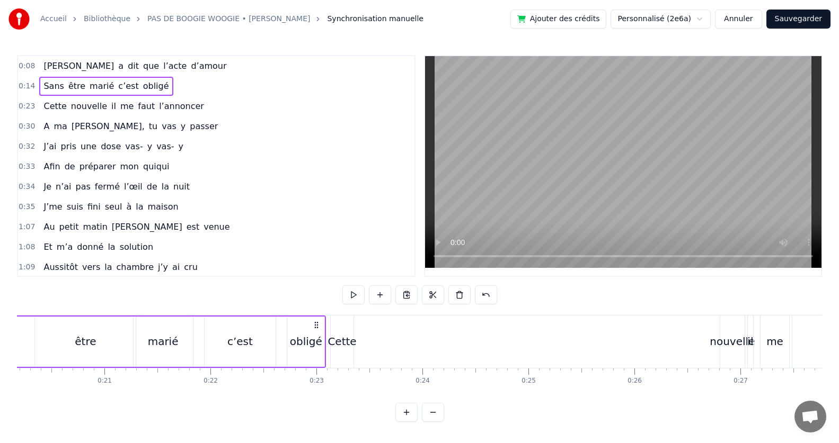
click at [85, 352] on div "être" at bounding box center [85, 342] width 101 height 50
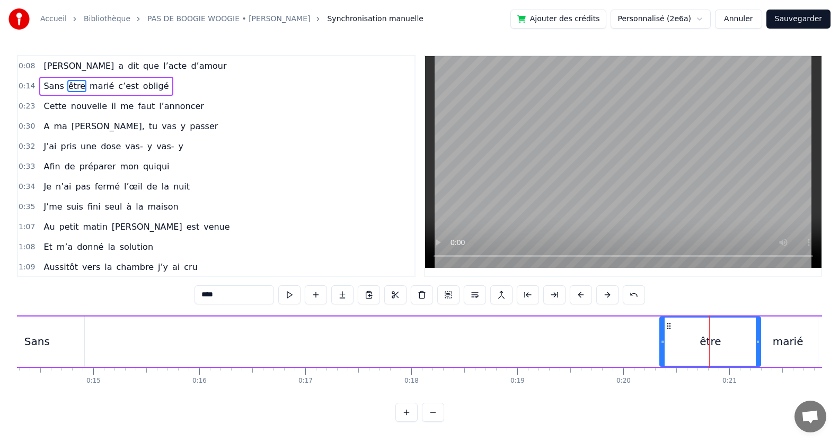
scroll to position [0, 1507]
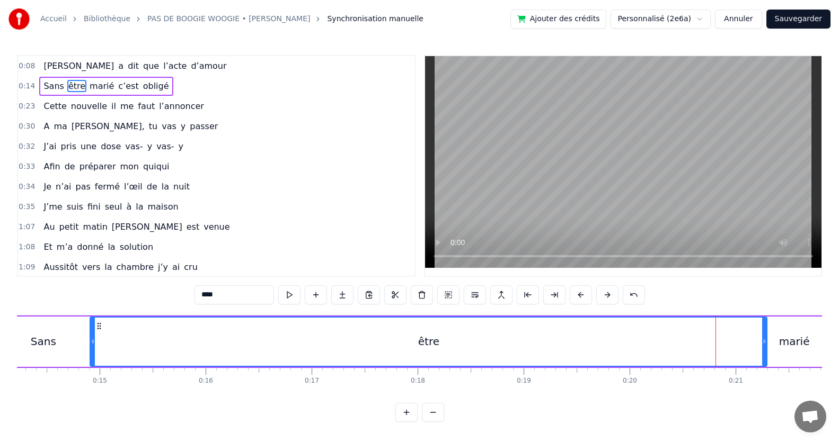
drag, startPoint x: 668, startPoint y: 343, endPoint x: 189, endPoint y: 365, distance: 480.0
click at [93, 358] on div at bounding box center [93, 342] width 4 height 48
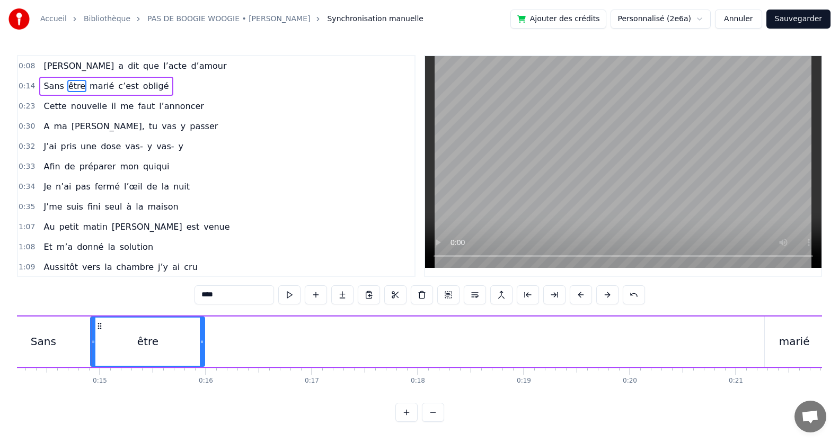
drag, startPoint x: 763, startPoint y: 351, endPoint x: 201, endPoint y: 370, distance: 563.0
click at [201, 370] on div "[PERSON_NAME] a dit que l’acte d’amour Sans être marié c’est obligé Cette nouve…" at bounding box center [419, 354] width 805 height 79
click at [132, 338] on div "être" at bounding box center [147, 342] width 112 height 48
click at [206, 347] on div at bounding box center [204, 342] width 4 height 48
click at [368, 361] on div "Sans être marié c’est obligé" at bounding box center [476, 342] width 963 height 52
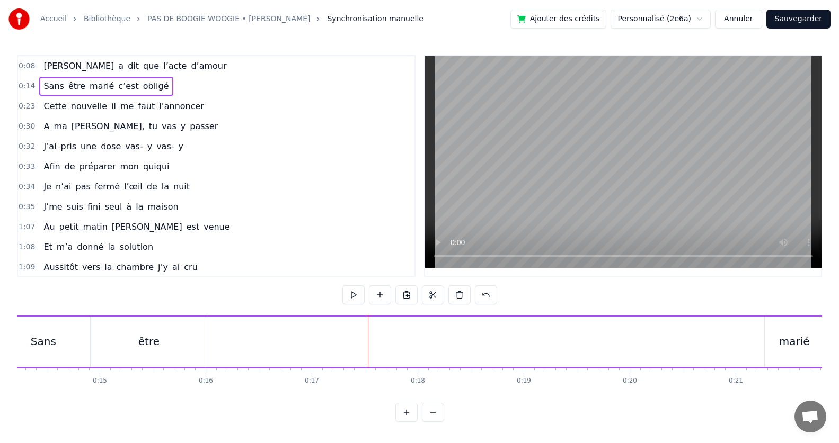
click at [774, 341] on div "marié" at bounding box center [794, 342] width 59 height 50
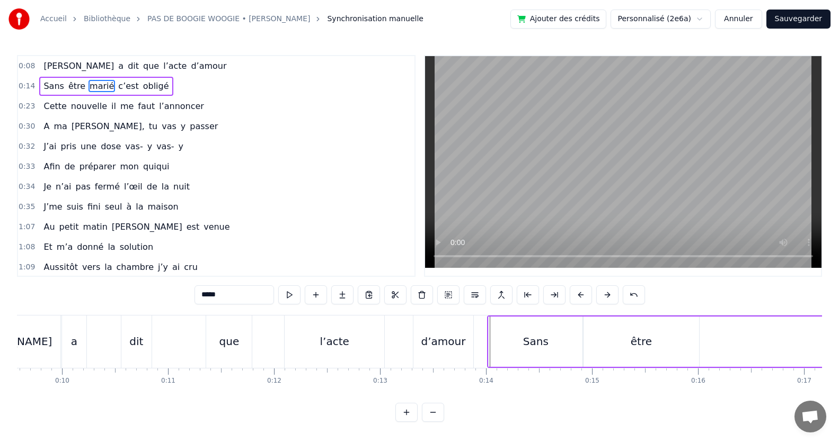
scroll to position [0, 979]
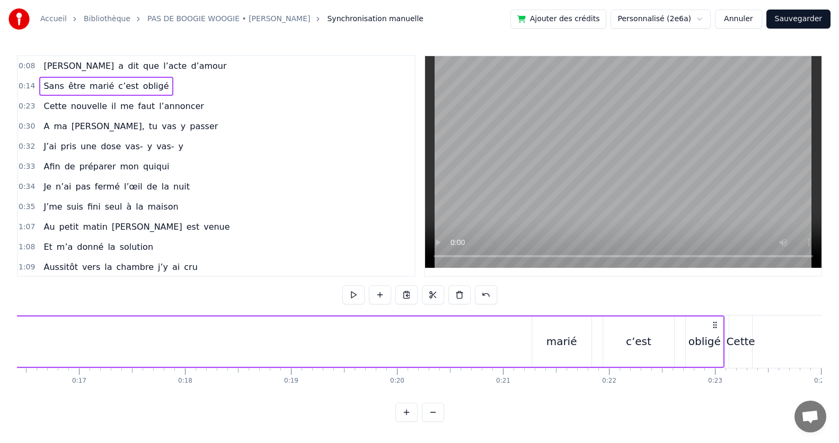
scroll to position [0, 1703]
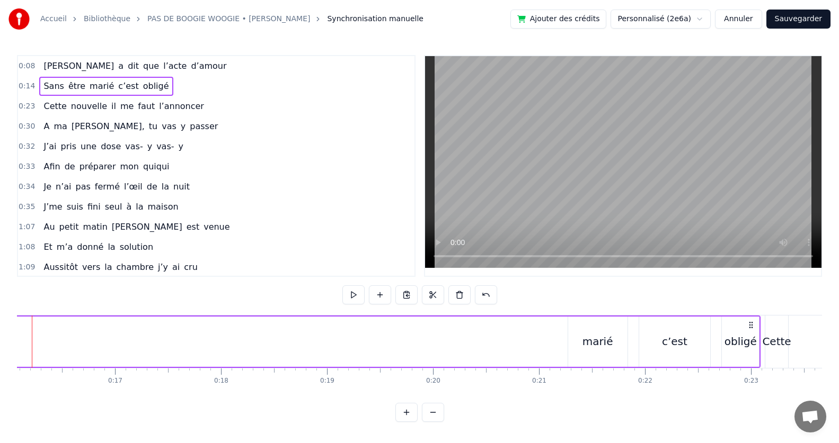
click at [516, 344] on div "Sans être marié c’est obligé" at bounding box center [279, 342] width 963 height 52
click at [582, 340] on div "marié" at bounding box center [597, 342] width 59 height 50
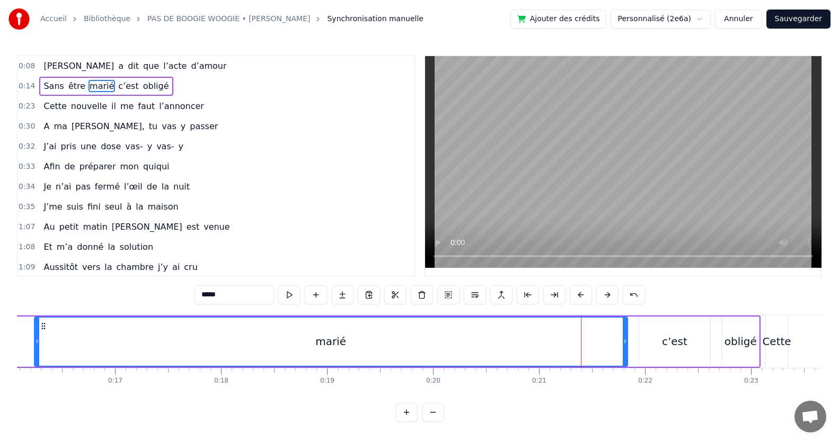
drag, startPoint x: 571, startPoint y: 343, endPoint x: 37, endPoint y: 367, distance: 534.1
click at [37, 367] on div "Sans être marié c’est obligé" at bounding box center [279, 342] width 963 height 52
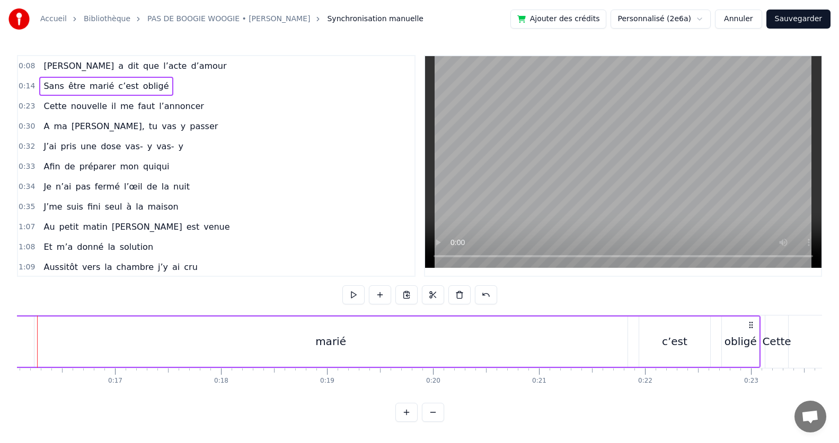
scroll to position [0, 1671]
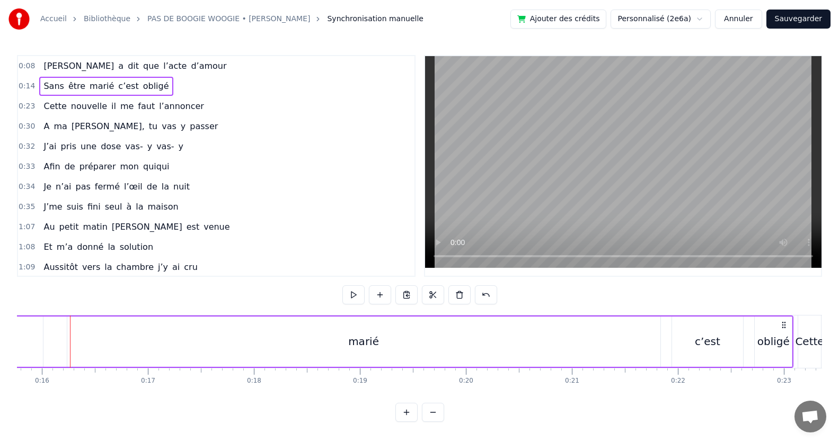
click at [593, 351] on div "marié" at bounding box center [363, 342] width 593 height 50
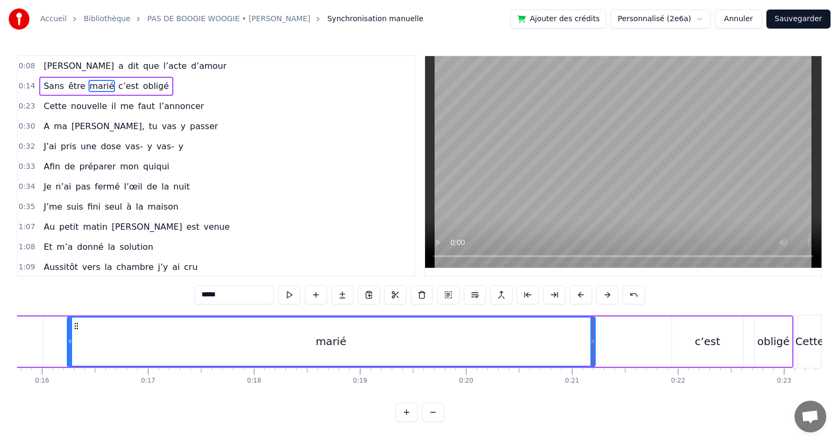
drag, startPoint x: 659, startPoint y: 343, endPoint x: 594, endPoint y: 345, distance: 65.2
click at [594, 345] on icon at bounding box center [592, 342] width 4 height 8
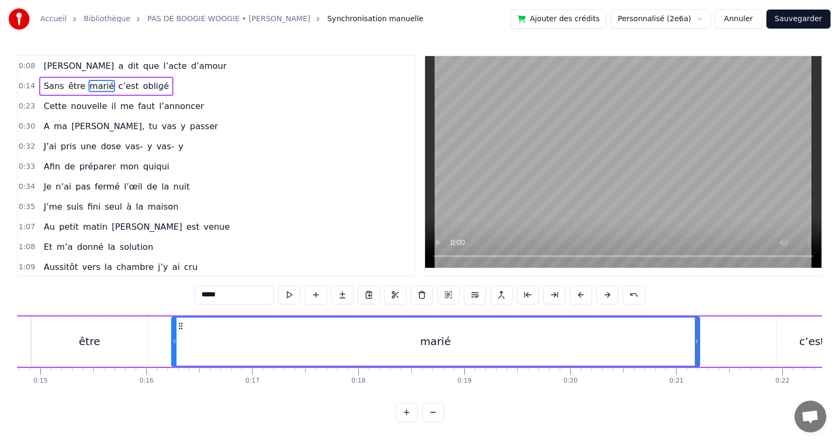
scroll to position [0, 1565]
drag, startPoint x: 176, startPoint y: 339, endPoint x: 152, endPoint y: 343, distance: 25.2
click at [152, 343] on icon at bounding box center [151, 342] width 4 height 8
drag, startPoint x: 699, startPoint y: 342, endPoint x: 710, endPoint y: 345, distance: 11.4
click at [710, 345] on icon at bounding box center [709, 342] width 4 height 8
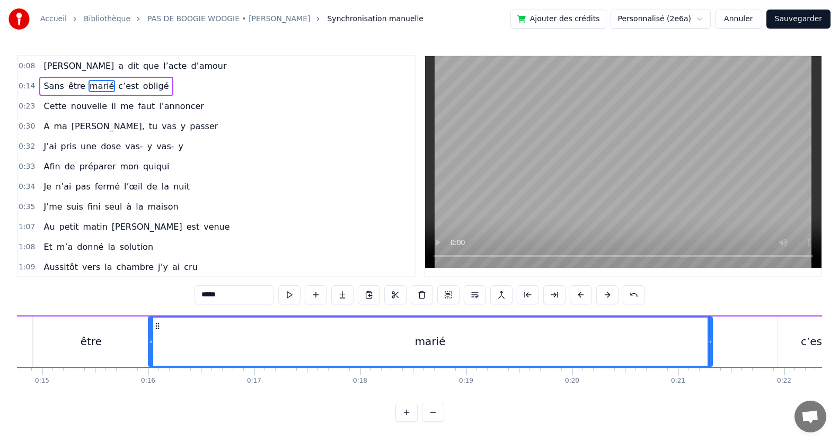
click at [735, 347] on div "Sans être marié c’est obligé" at bounding box center [418, 342] width 963 height 52
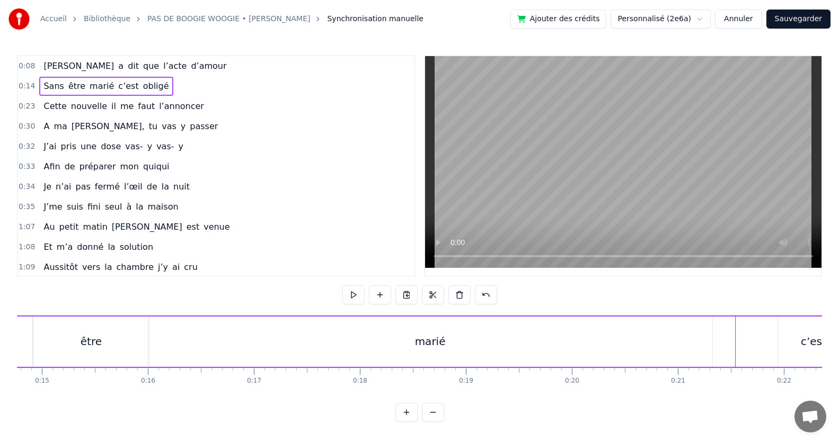
click at [792, 337] on div "c’est" at bounding box center [813, 342] width 71 height 50
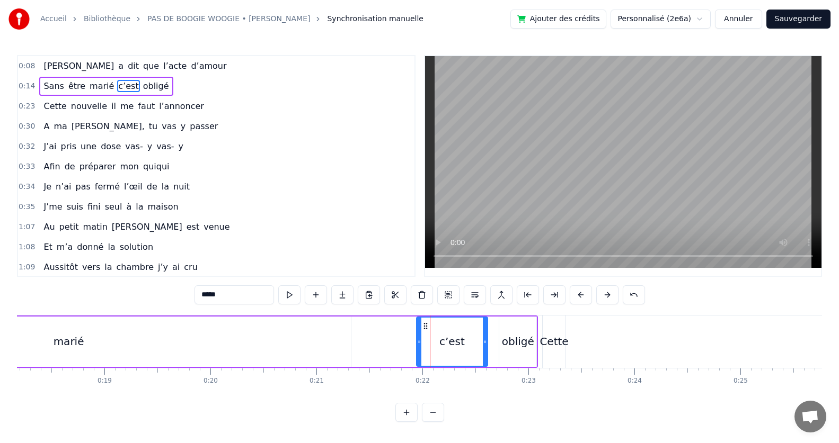
scroll to position [0, 1925]
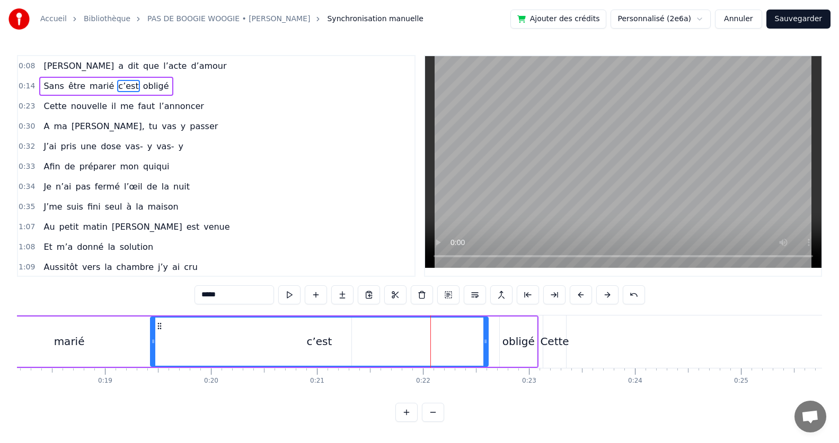
drag, startPoint x: 420, startPoint y: 342, endPoint x: 153, endPoint y: 343, distance: 266.5
click at [153, 343] on icon at bounding box center [153, 342] width 4 height 8
click at [486, 341] on icon at bounding box center [485, 342] width 4 height 8
click at [508, 339] on div "obligé" at bounding box center [518, 342] width 32 height 16
type input "******"
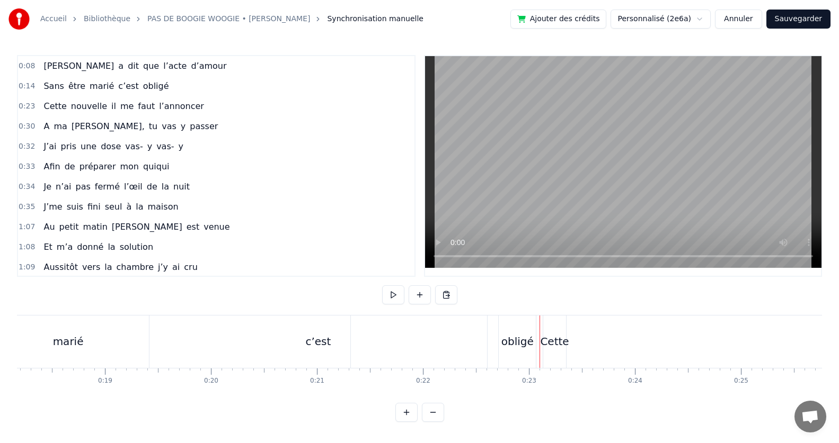
click at [504, 336] on div "obligé" at bounding box center [517, 342] width 32 height 16
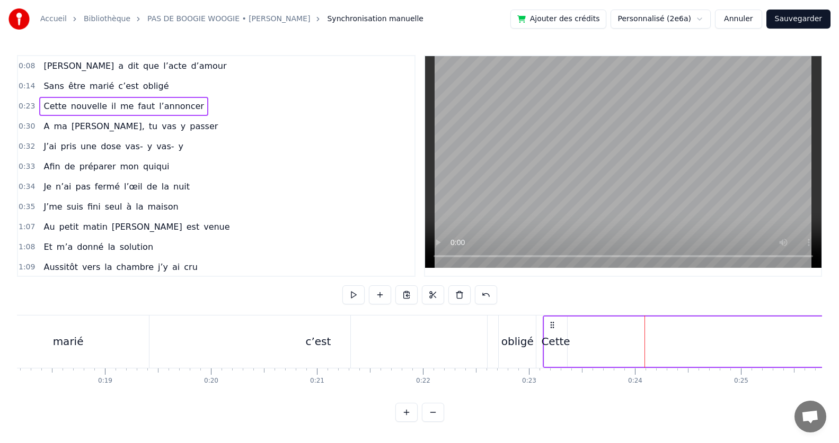
click at [562, 336] on div "Cette" at bounding box center [555, 342] width 29 height 16
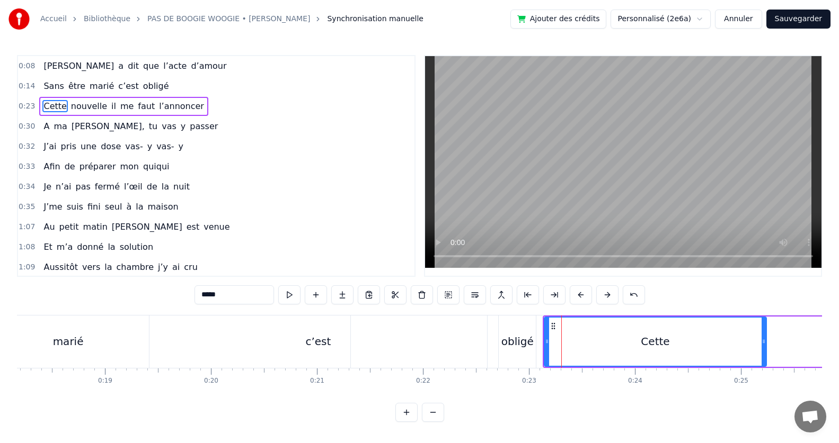
drag, startPoint x: 562, startPoint y: 336, endPoint x: 763, endPoint y: 336, distance: 200.8
click at [763, 336] on div at bounding box center [763, 342] width 4 height 48
click at [557, 335] on div "Cette" at bounding box center [656, 342] width 222 height 48
click at [519, 339] on div "obligé" at bounding box center [517, 342] width 32 height 16
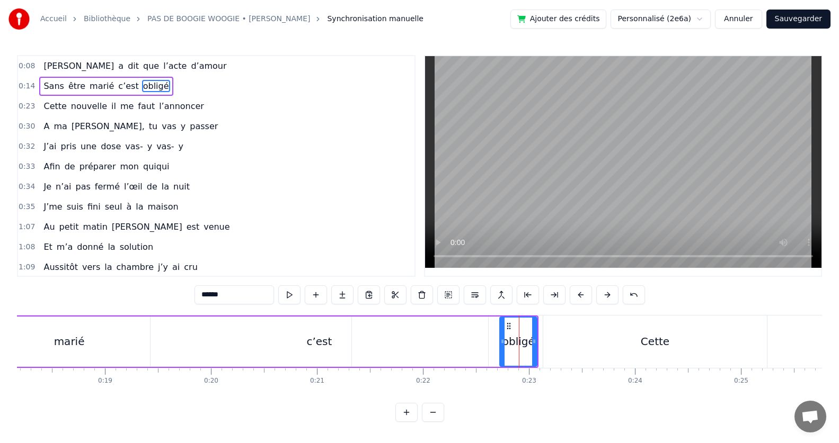
click at [588, 336] on div "Cette" at bounding box center [654, 342] width 223 height 52
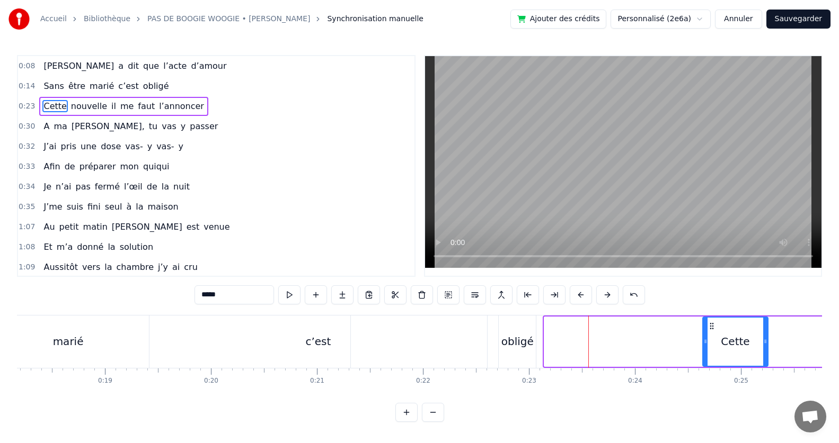
drag, startPoint x: 546, startPoint y: 334, endPoint x: 705, endPoint y: 335, distance: 158.4
click at [705, 335] on div at bounding box center [705, 342] width 4 height 48
click at [502, 339] on div "obligé" at bounding box center [517, 342] width 37 height 52
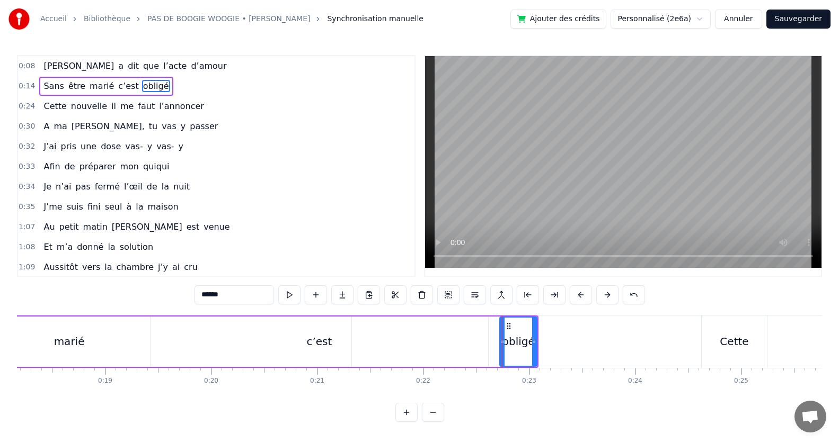
click at [397, 334] on div "c’est" at bounding box center [319, 342] width 338 height 50
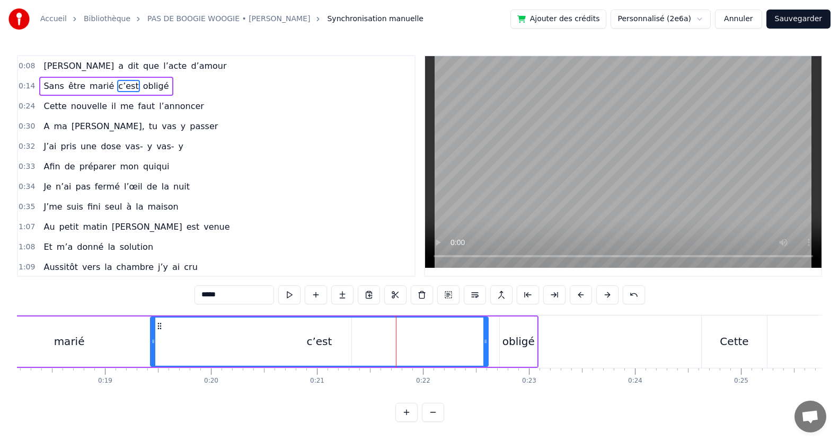
click at [511, 333] on div "obligé" at bounding box center [518, 342] width 37 height 50
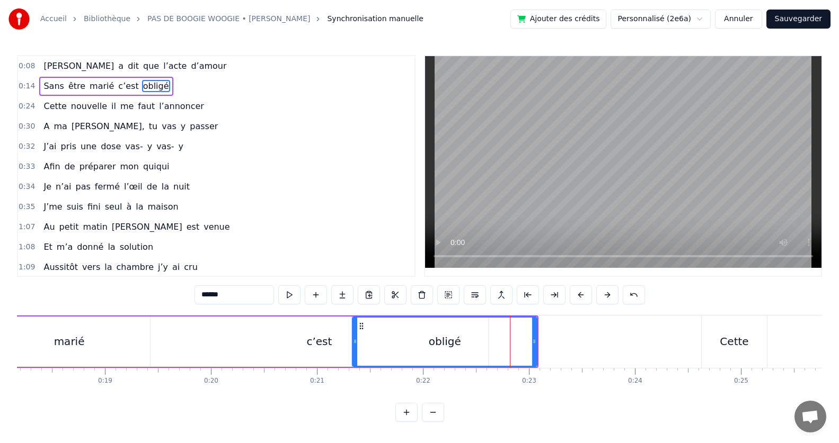
drag, startPoint x: 504, startPoint y: 338, endPoint x: 357, endPoint y: 343, distance: 147.4
click at [357, 343] on icon at bounding box center [355, 342] width 4 height 8
drag, startPoint x: 534, startPoint y: 343, endPoint x: 493, endPoint y: 354, distance: 42.3
click at [493, 354] on div at bounding box center [493, 342] width 4 height 48
click at [328, 344] on div "c’est" at bounding box center [318, 342] width 25 height 16
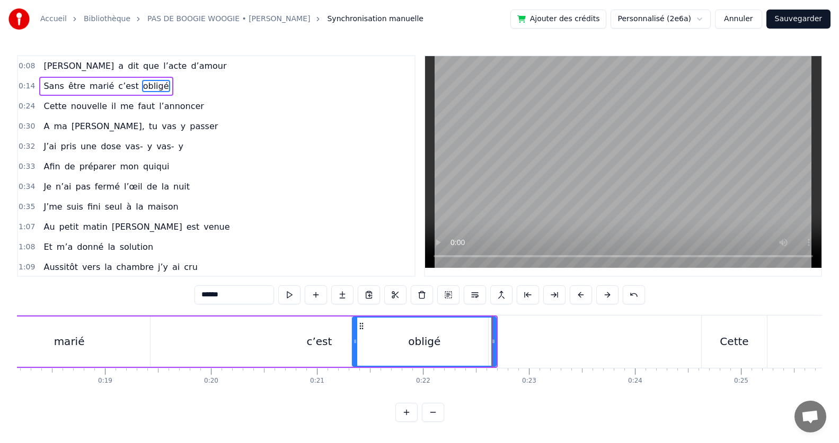
type input "*****"
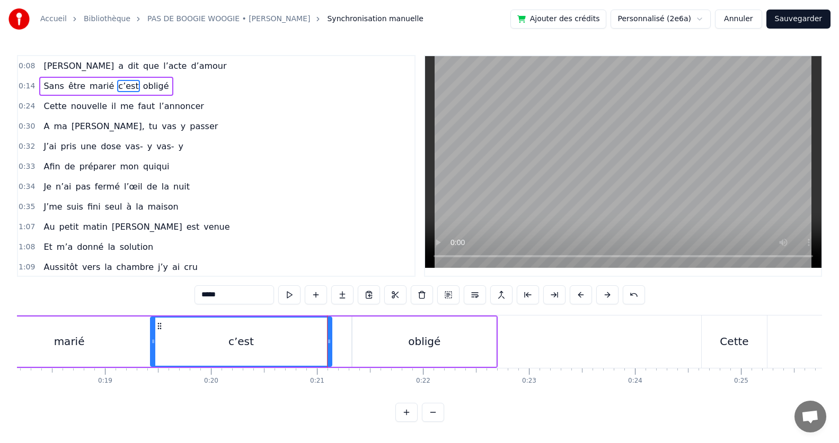
drag, startPoint x: 486, startPoint y: 341, endPoint x: 330, endPoint y: 350, distance: 156.6
click at [330, 350] on div at bounding box center [329, 342] width 4 height 48
drag, startPoint x: 330, startPoint y: 350, endPoint x: 356, endPoint y: 356, distance: 26.6
click at [356, 356] on div at bounding box center [355, 342] width 4 height 48
click at [356, 356] on div at bounding box center [355, 342] width 1 height 52
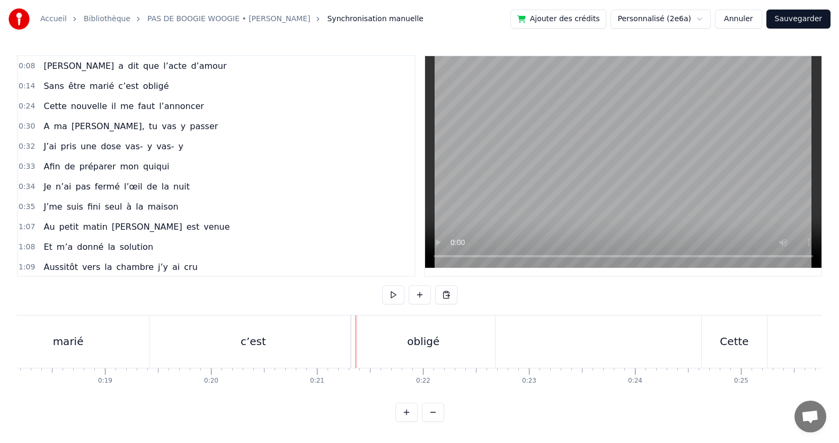
click at [356, 356] on div at bounding box center [356, 342] width 1 height 52
click at [328, 342] on div "c’est" at bounding box center [253, 342] width 208 height 52
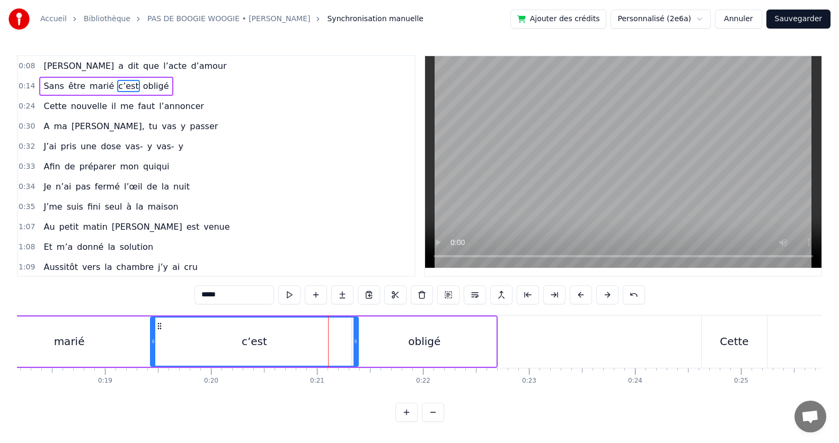
click at [356, 343] on icon at bounding box center [355, 342] width 4 height 8
click at [360, 344] on icon at bounding box center [359, 342] width 4 height 8
click at [392, 348] on div "obligé" at bounding box center [424, 342] width 144 height 50
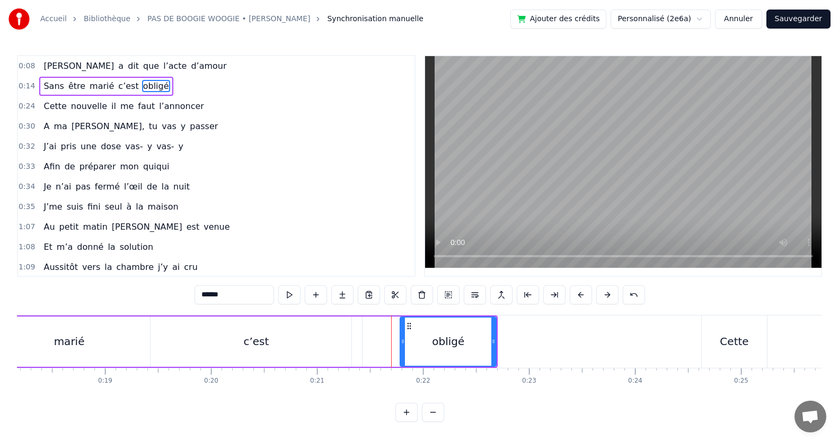
drag, startPoint x: 353, startPoint y: 343, endPoint x: 401, endPoint y: 347, distance: 47.3
click at [401, 347] on div at bounding box center [403, 342] width 4 height 48
click at [343, 345] on div "c’est" at bounding box center [255, 342] width 211 height 50
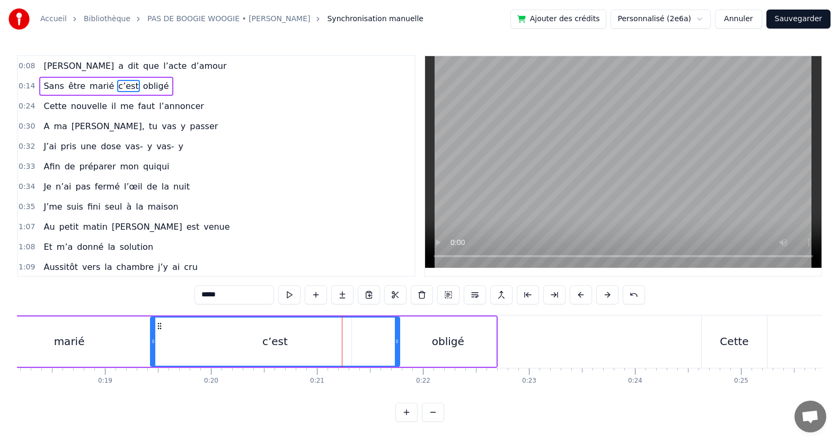
drag, startPoint x: 361, startPoint y: 343, endPoint x: 398, endPoint y: 354, distance: 39.2
click at [398, 354] on div at bounding box center [397, 342] width 4 height 48
drag, startPoint x: 398, startPoint y: 354, endPoint x: 419, endPoint y: 358, distance: 20.6
click at [419, 358] on div at bounding box center [417, 342] width 4 height 48
click at [448, 351] on div "obligé" at bounding box center [447, 342] width 96 height 50
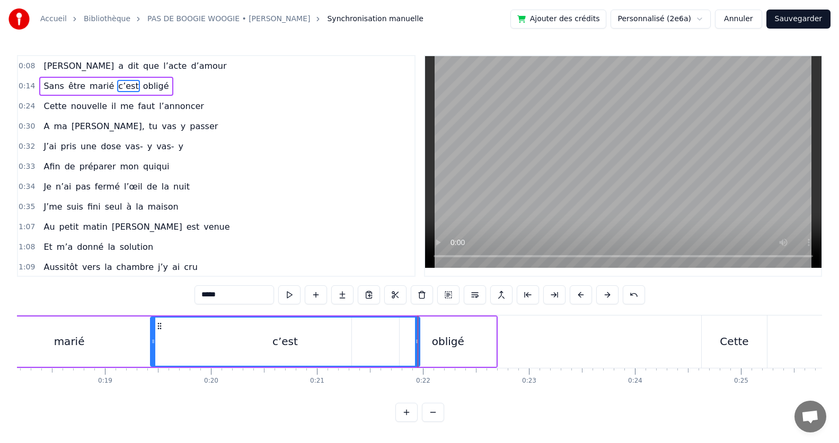
type input "******"
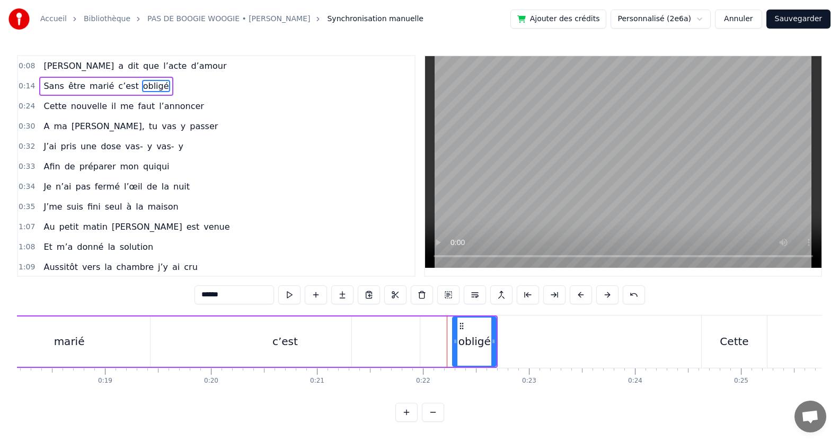
drag, startPoint x: 401, startPoint y: 344, endPoint x: 454, endPoint y: 349, distance: 53.2
click at [454, 349] on div at bounding box center [455, 342] width 4 height 48
drag, startPoint x: 493, startPoint y: 344, endPoint x: 599, endPoint y: 363, distance: 107.1
click at [599, 363] on div at bounding box center [599, 342] width 4 height 48
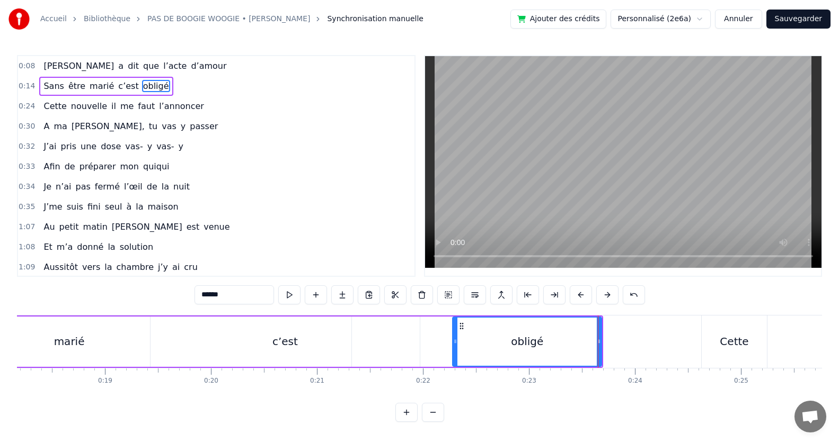
click at [446, 333] on div "Sans être marié c’est obligé" at bounding box center [89, 342] width 1027 height 52
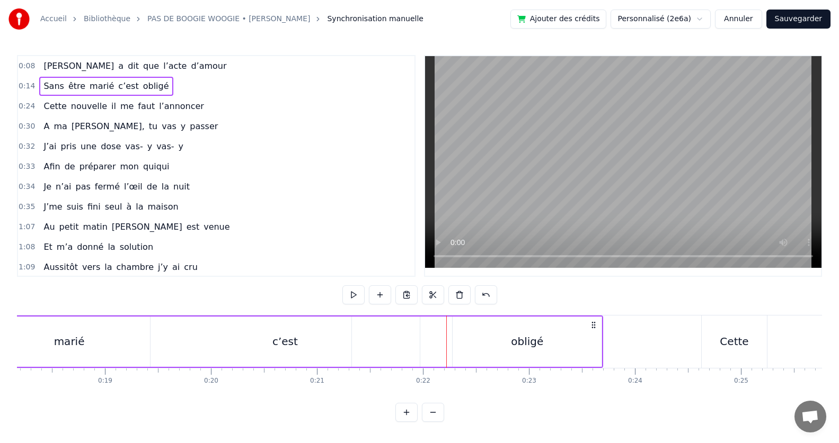
click at [465, 330] on div "obligé" at bounding box center [526, 342] width 149 height 50
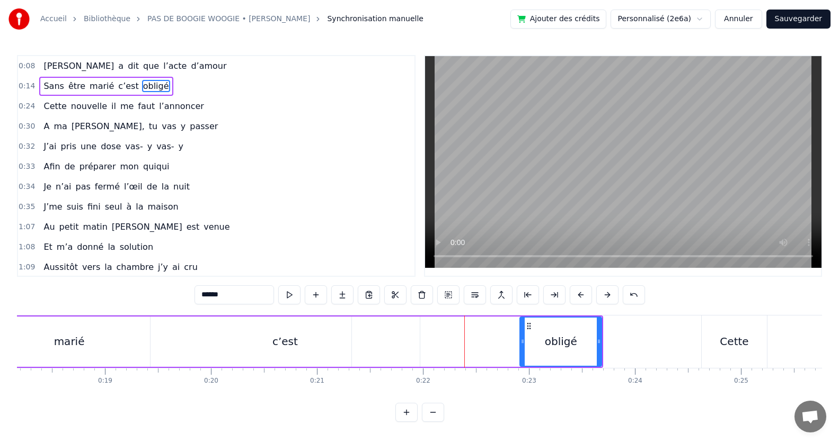
drag, startPoint x: 455, startPoint y: 340, endPoint x: 522, endPoint y: 340, distance: 67.3
click at [522, 340] on icon at bounding box center [522, 342] width 4 height 8
click at [370, 341] on div "c’est" at bounding box center [284, 342] width 269 height 50
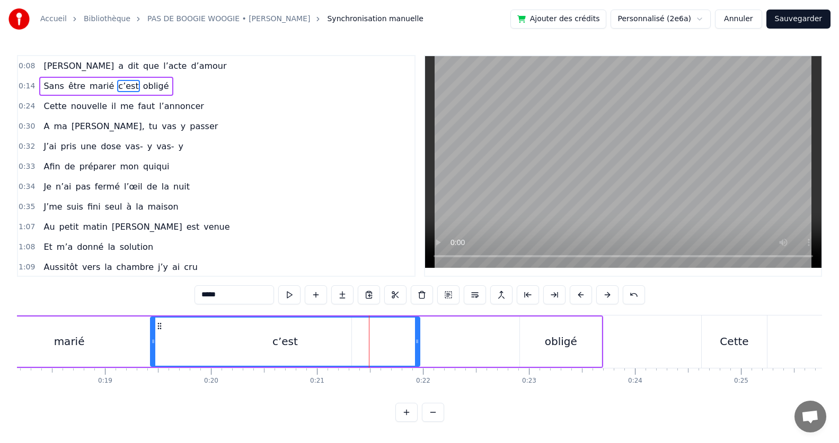
click at [287, 340] on div "c’est" at bounding box center [284, 342] width 25 height 16
click at [112, 349] on div "marié" at bounding box center [70, 342] width 564 height 50
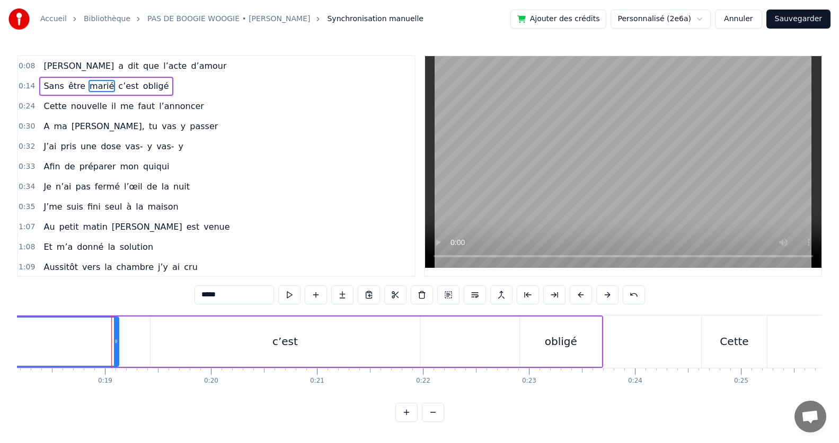
drag, startPoint x: 347, startPoint y: 345, endPoint x: 114, endPoint y: 336, distance: 232.8
click at [114, 336] on div at bounding box center [116, 342] width 4 height 48
click at [159, 346] on div "c’est" at bounding box center [284, 342] width 269 height 50
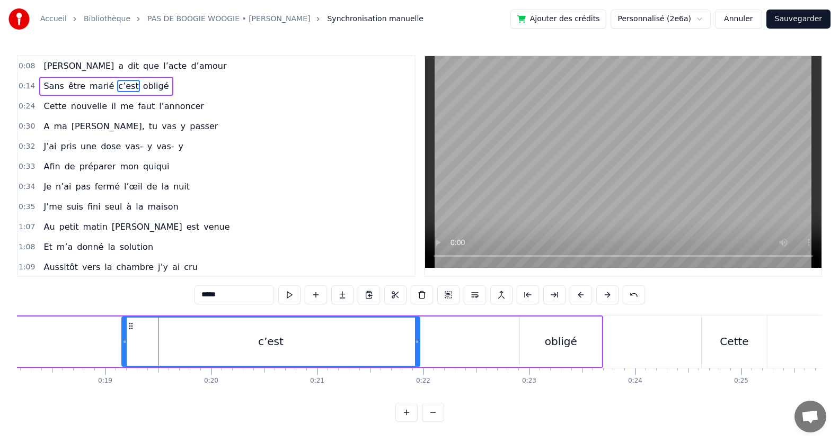
drag, startPoint x: 153, startPoint y: 342, endPoint x: 124, endPoint y: 343, distance: 28.6
click at [124, 343] on icon at bounding box center [124, 342] width 4 height 8
click at [179, 345] on div "c’est" at bounding box center [270, 342] width 297 height 48
drag, startPoint x: 416, startPoint y: 342, endPoint x: 518, endPoint y: 357, distance: 102.3
click at [518, 357] on div at bounding box center [518, 342] width 4 height 48
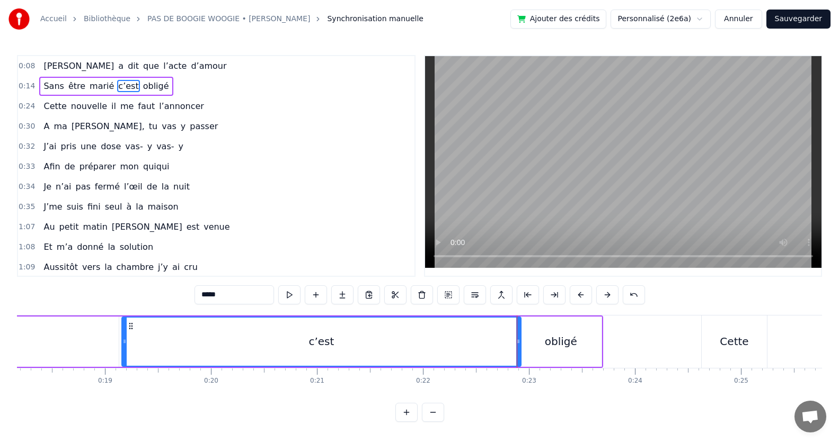
click at [545, 351] on div "obligé" at bounding box center [561, 342] width 82 height 50
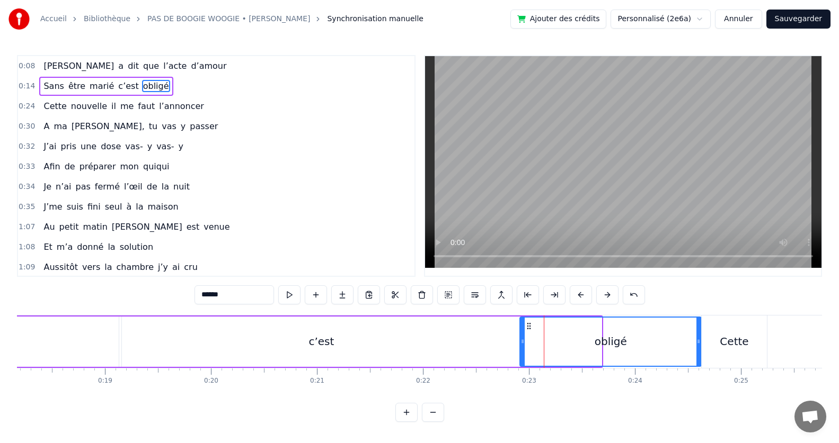
drag, startPoint x: 598, startPoint y: 341, endPoint x: 697, endPoint y: 348, distance: 99.8
click at [697, 348] on div at bounding box center [698, 342] width 4 height 48
click at [51, 105] on span "Cette" at bounding box center [54, 106] width 25 height 12
type input "*****"
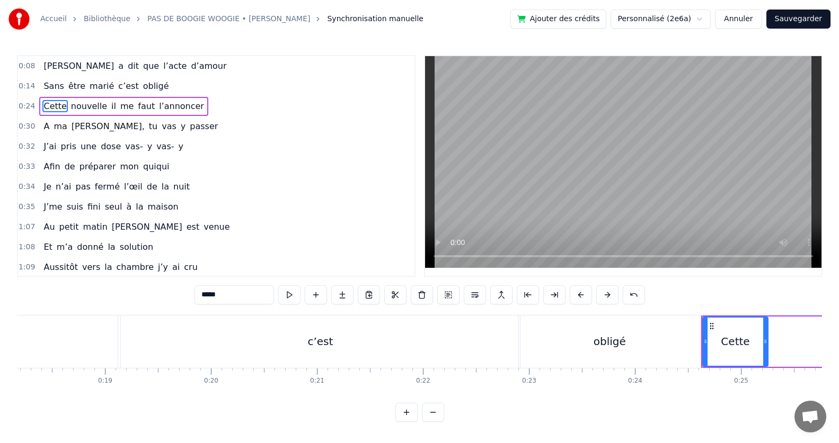
click at [721, 216] on video at bounding box center [623, 162] width 396 height 212
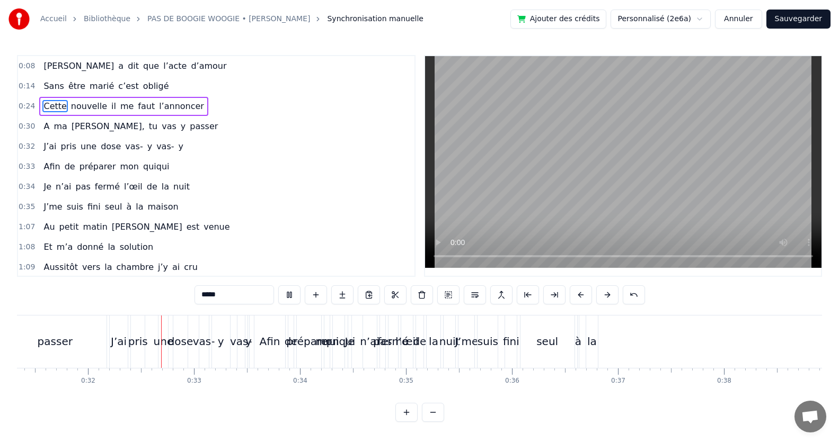
scroll to position [0, 3341]
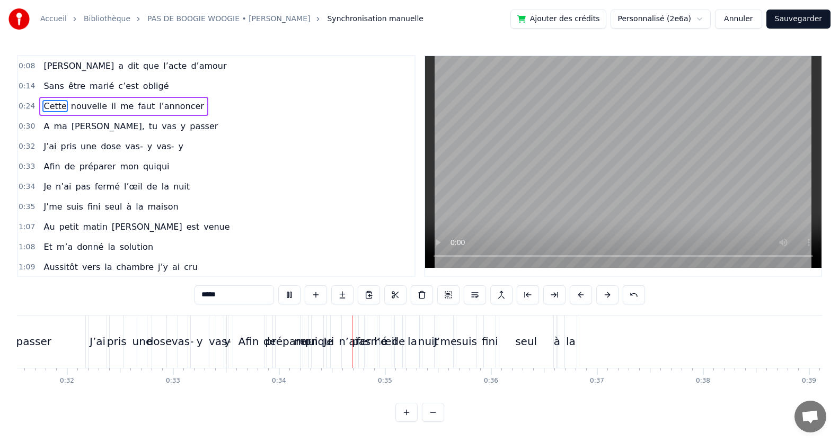
click at [27, 108] on span "0:24" at bounding box center [27, 106] width 16 height 11
click at [56, 108] on span "Cette" at bounding box center [54, 106] width 25 height 12
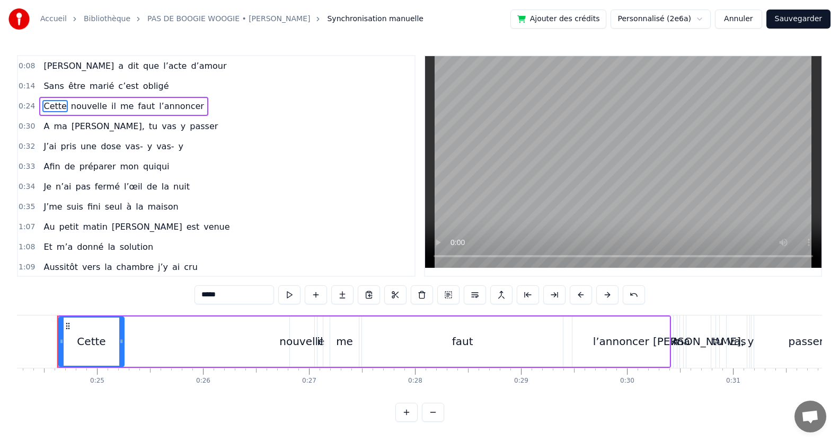
scroll to position [0, 2556]
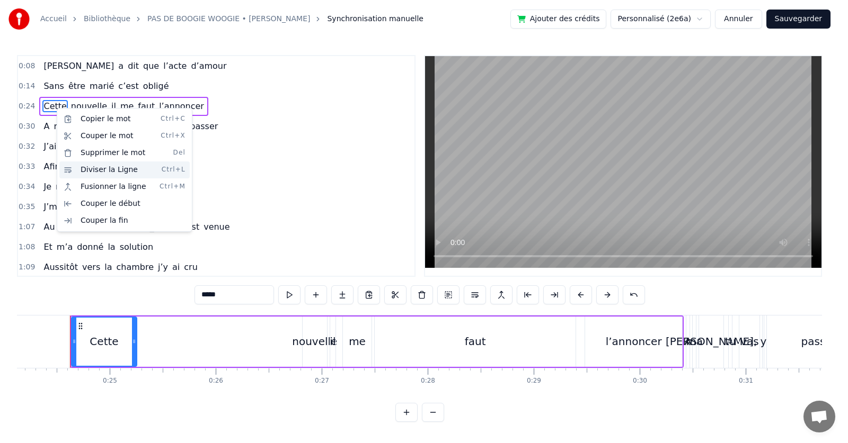
click at [84, 172] on div "Diviser la Ligne Ctrl+L" at bounding box center [124, 170] width 130 height 17
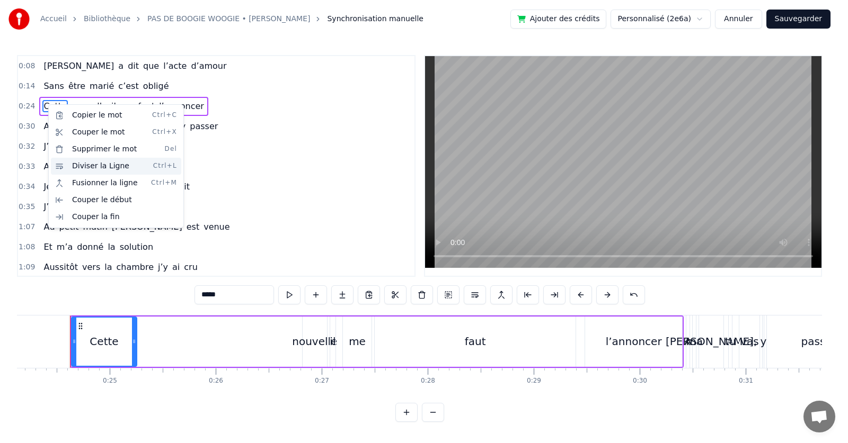
click at [88, 167] on div "Diviser la Ligne Ctrl+L" at bounding box center [116, 166] width 130 height 17
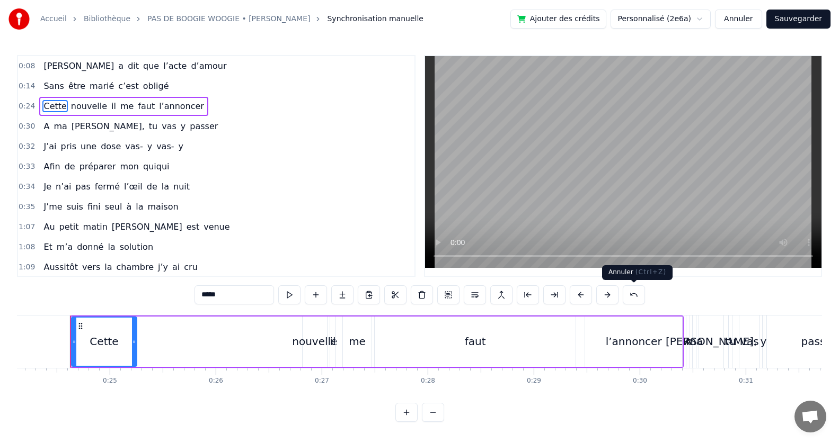
click at [633, 296] on button at bounding box center [634, 295] width 22 height 19
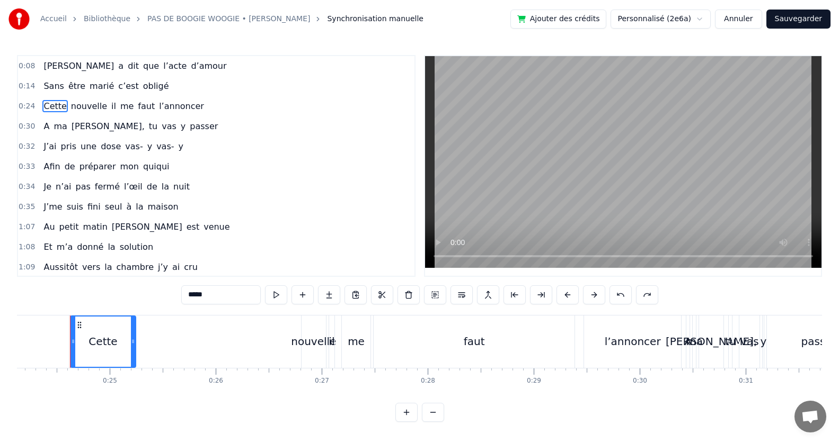
click at [633, 296] on div "*****" at bounding box center [419, 295] width 477 height 19
click at [628, 300] on button at bounding box center [620, 295] width 22 height 19
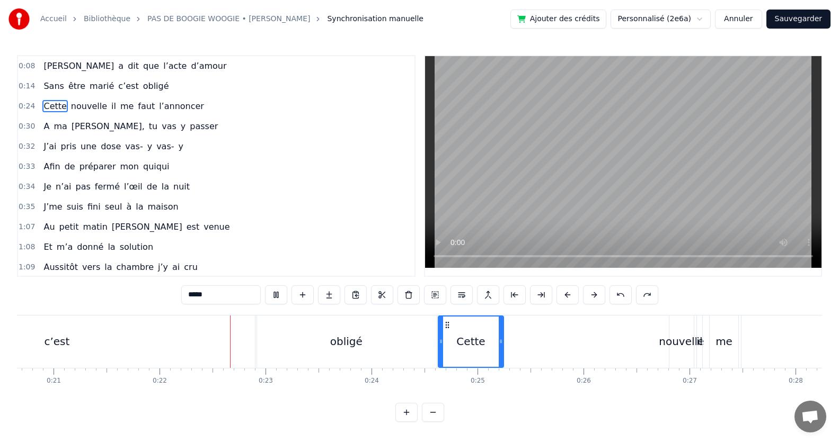
scroll to position [0, 2286]
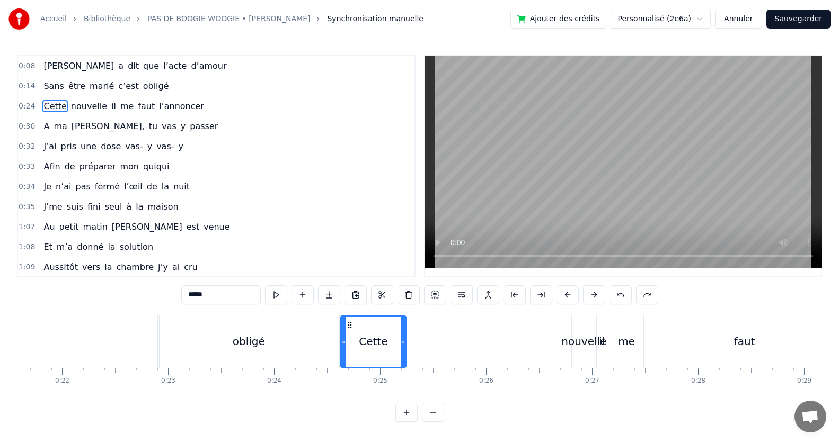
type input "*****"
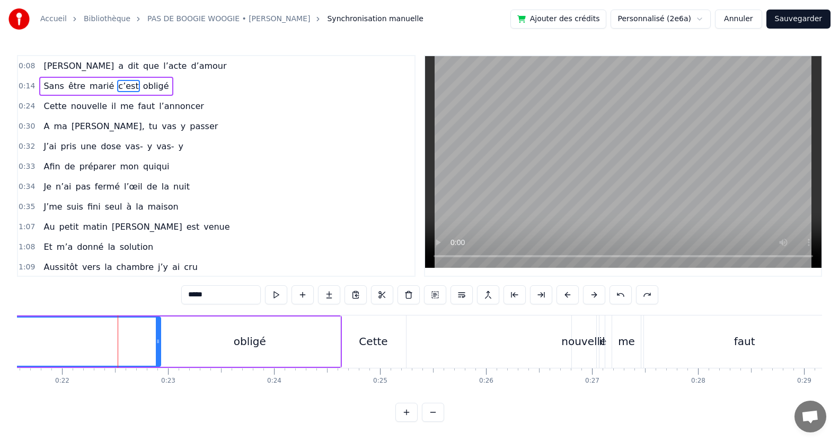
drag, startPoint x: 159, startPoint y: 345, endPoint x: 175, endPoint y: 350, distance: 16.5
click at [175, 350] on div "obligé" at bounding box center [249, 342] width 181 height 50
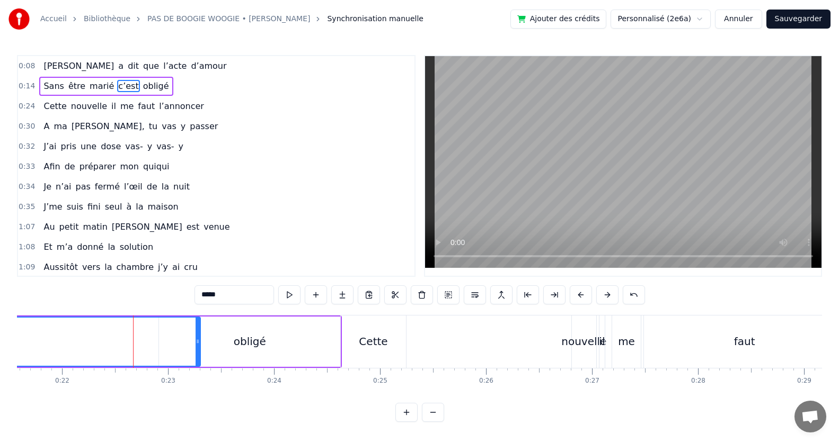
drag, startPoint x: 168, startPoint y: 345, endPoint x: 199, endPoint y: 351, distance: 31.7
click at [199, 351] on div at bounding box center [198, 342] width 4 height 48
drag, startPoint x: 199, startPoint y: 348, endPoint x: 113, endPoint y: 346, distance: 85.8
click at [113, 346] on div at bounding box center [113, 342] width 4 height 48
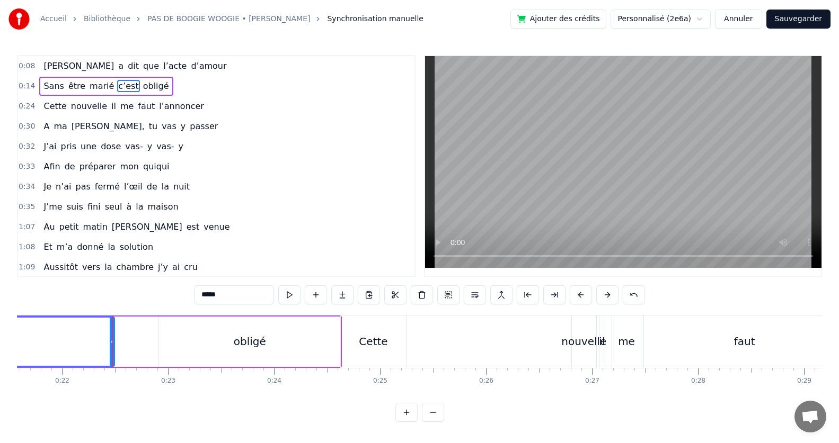
click at [216, 360] on div "obligé" at bounding box center [249, 342] width 181 height 50
type input "******"
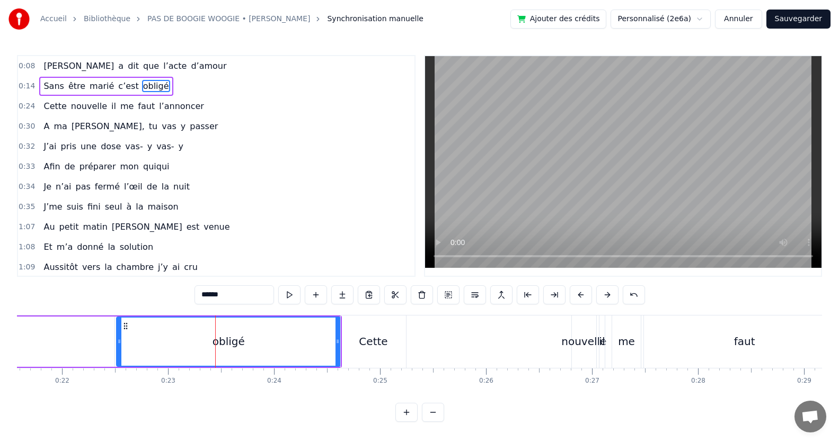
drag, startPoint x: 164, startPoint y: 344, endPoint x: 121, endPoint y: 346, distance: 42.4
click at [121, 346] on div at bounding box center [119, 342] width 4 height 48
drag, startPoint x: 337, startPoint y: 343, endPoint x: 342, endPoint y: 344, distance: 5.4
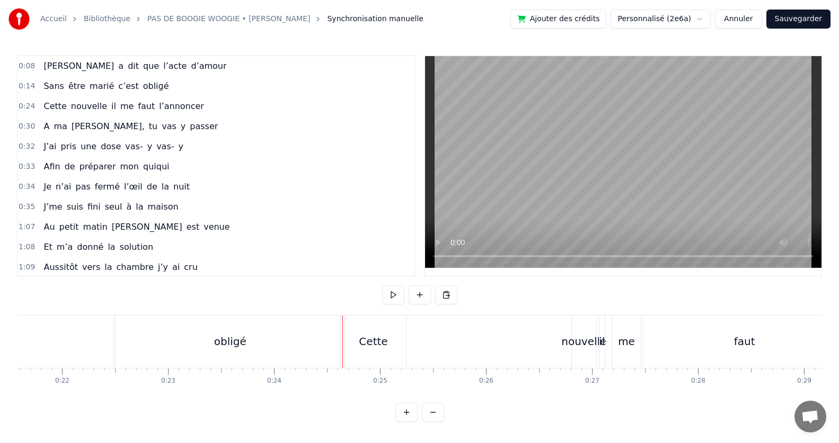
click at [358, 348] on div "Cette" at bounding box center [373, 342] width 65 height 52
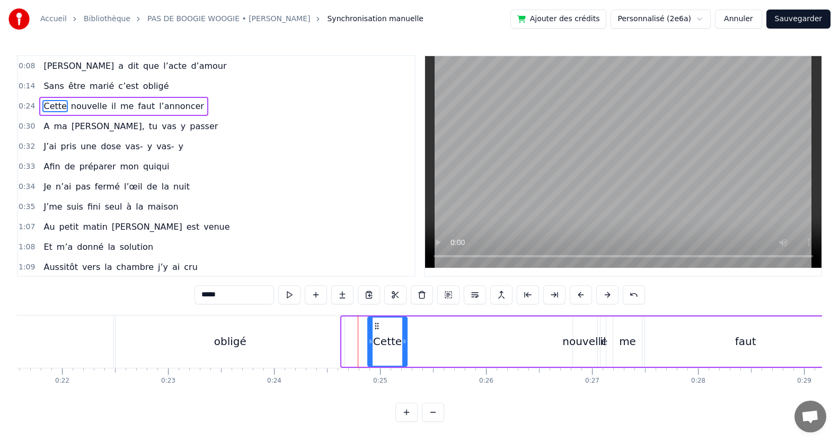
drag, startPoint x: 345, startPoint y: 342, endPoint x: 371, endPoint y: 347, distance: 26.5
click at [371, 347] on div at bounding box center [370, 342] width 4 height 48
drag, startPoint x: 371, startPoint y: 347, endPoint x: 385, endPoint y: 352, distance: 14.6
click at [385, 352] on div at bounding box center [384, 342] width 4 height 48
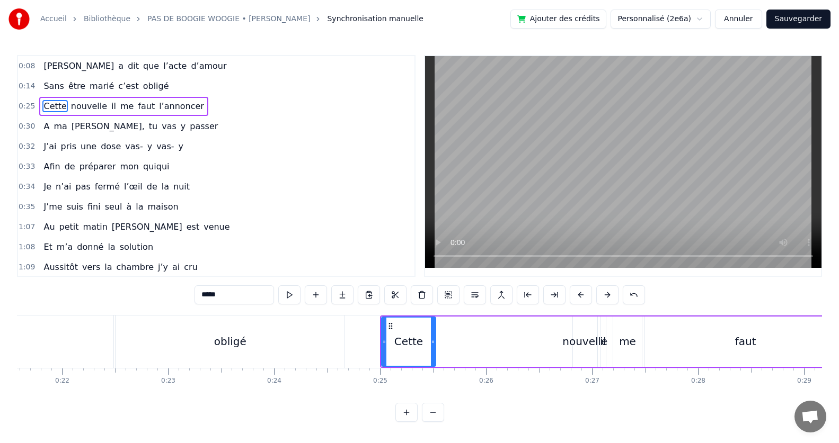
drag, startPoint x: 405, startPoint y: 344, endPoint x: 433, endPoint y: 349, distance: 28.9
click at [433, 349] on div at bounding box center [433, 342] width 4 height 48
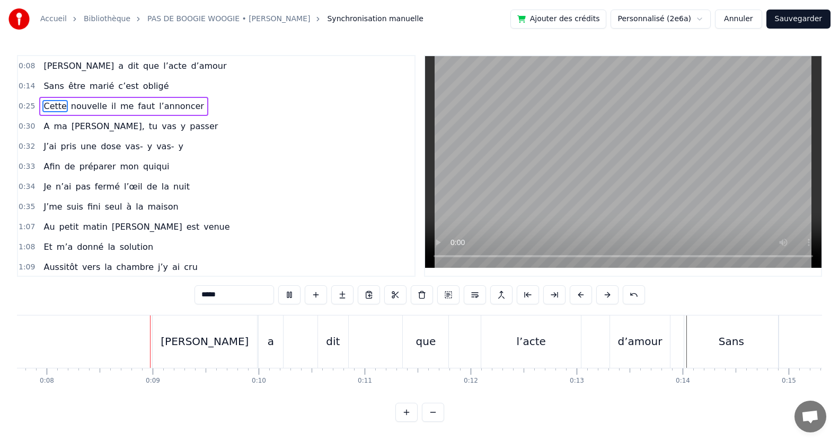
scroll to position [0, 834]
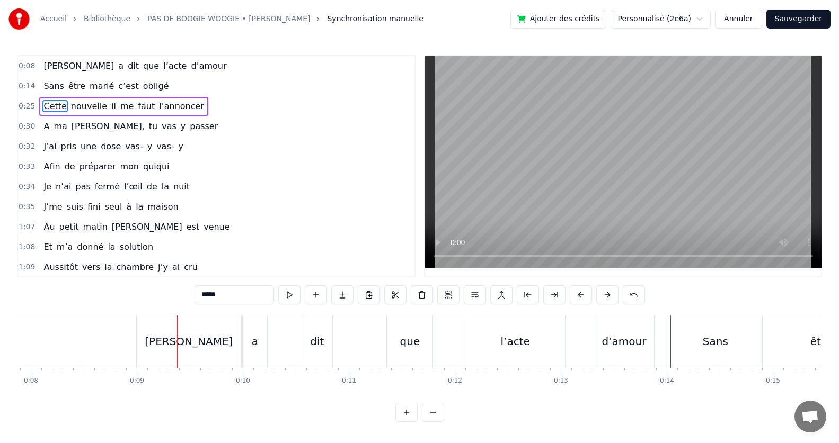
click at [143, 343] on div "[PERSON_NAME]" at bounding box center [189, 342] width 104 height 52
type input "******"
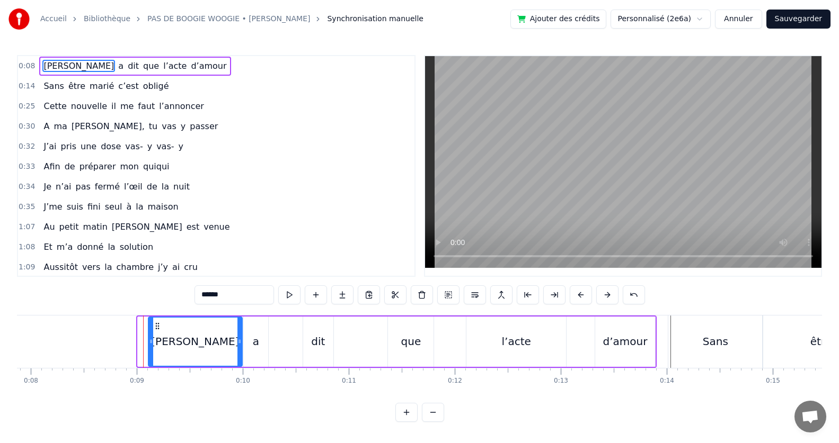
drag, startPoint x: 140, startPoint y: 345, endPoint x: 151, endPoint y: 347, distance: 10.8
click at [151, 347] on div at bounding box center [151, 342] width 4 height 48
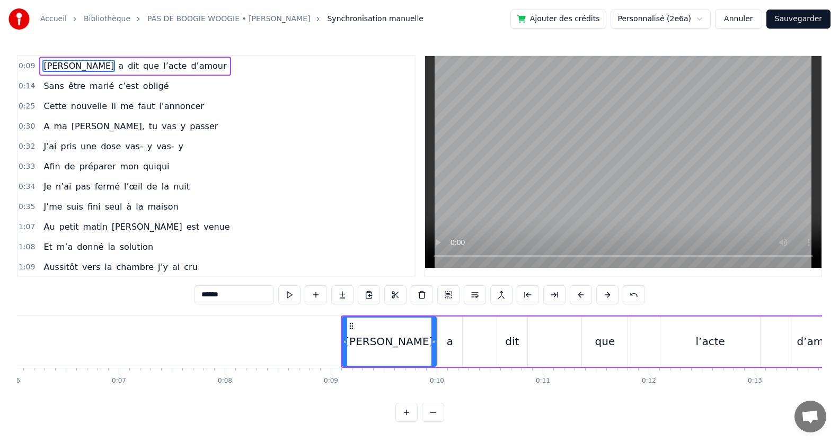
scroll to position [0, 540]
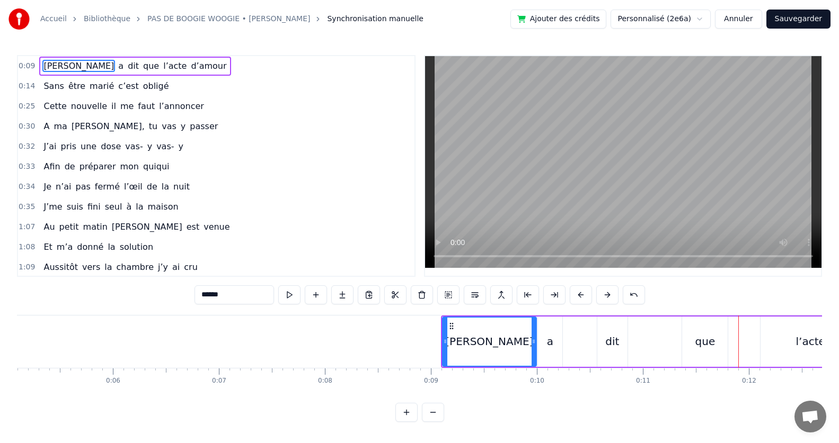
click at [649, 343] on div "[PERSON_NAME] a dit que l’acte d’amour" at bounding box center [696, 342] width 510 height 52
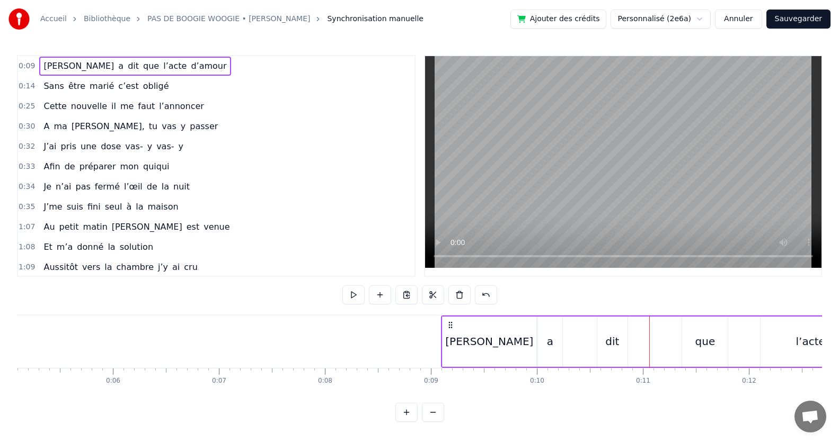
click at [678, 343] on div "[PERSON_NAME] a dit que l’acte d’amour" at bounding box center [696, 342] width 510 height 52
click at [663, 344] on div "[PERSON_NAME] a dit que l’acte d’amour" at bounding box center [696, 342] width 510 height 52
click at [628, 344] on div "dit" at bounding box center [613, 342] width 32 height 50
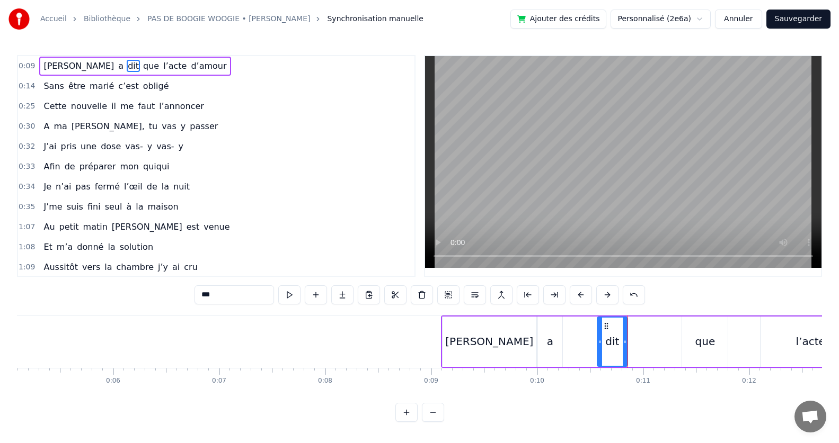
click at [657, 341] on div "[PERSON_NAME] a dit que l’acte d’amour" at bounding box center [696, 342] width 510 height 52
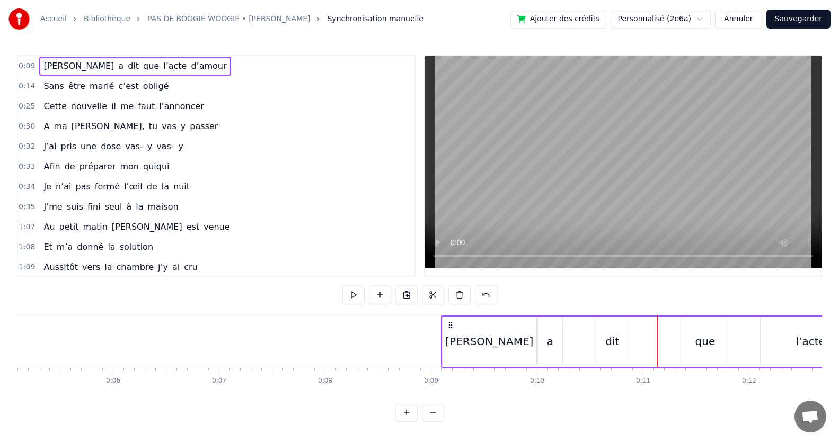
click at [618, 344] on div "dit" at bounding box center [612, 342] width 14 height 16
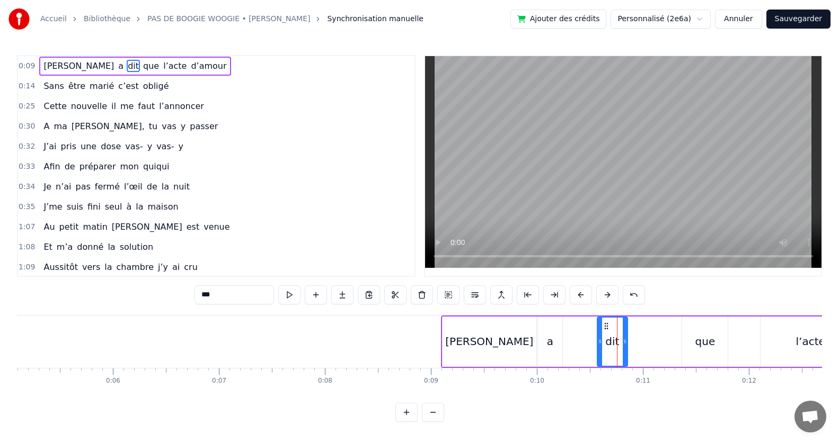
click at [681, 341] on div "que" at bounding box center [704, 342] width 47 height 50
type input "***"
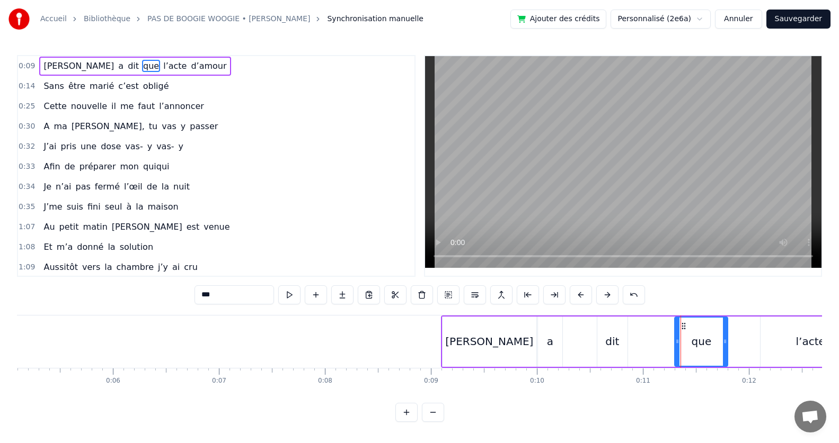
drag, startPoint x: 684, startPoint y: 343, endPoint x: 677, endPoint y: 343, distance: 7.4
click at [677, 343] on circle at bounding box center [677, 343] width 1 height 1
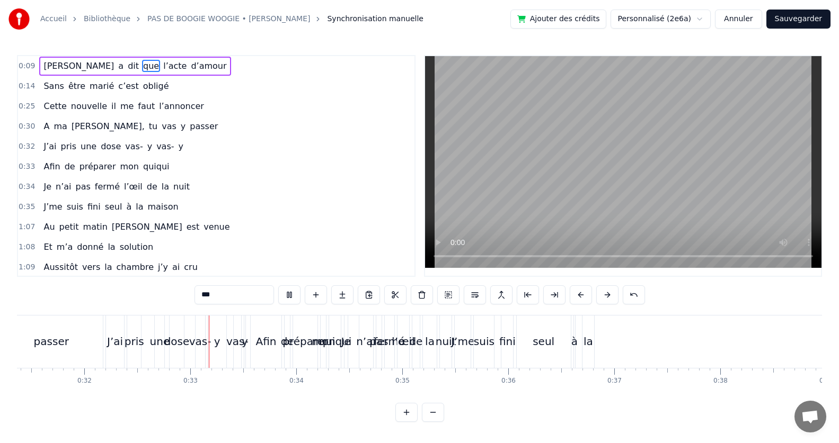
scroll to position [0, 3386]
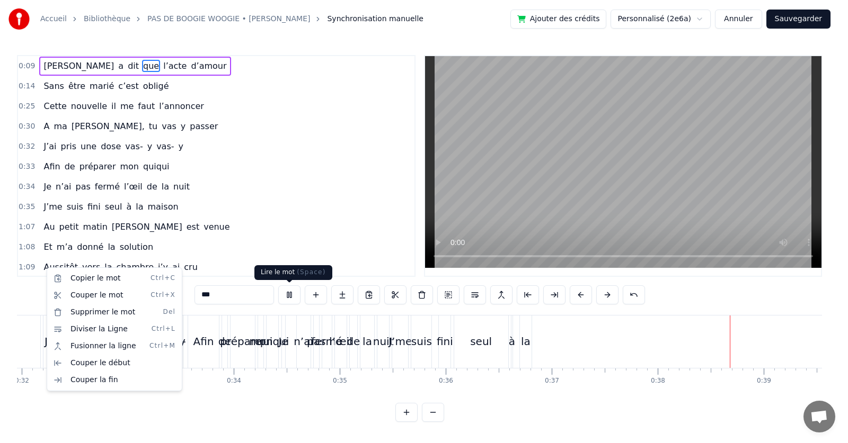
click at [317, 218] on div "1:07 Au petit matin [PERSON_NAME] est venue" at bounding box center [216, 227] width 396 height 20
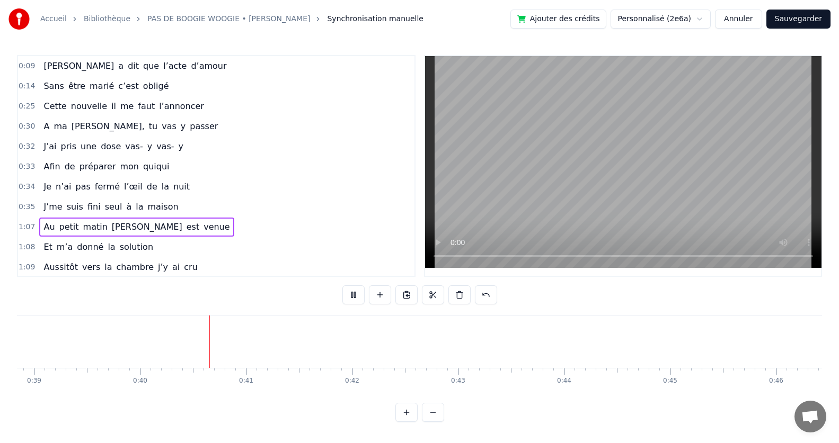
scroll to position [0, 0]
click at [190, 69] on span "d’amour" at bounding box center [209, 66] width 38 height 12
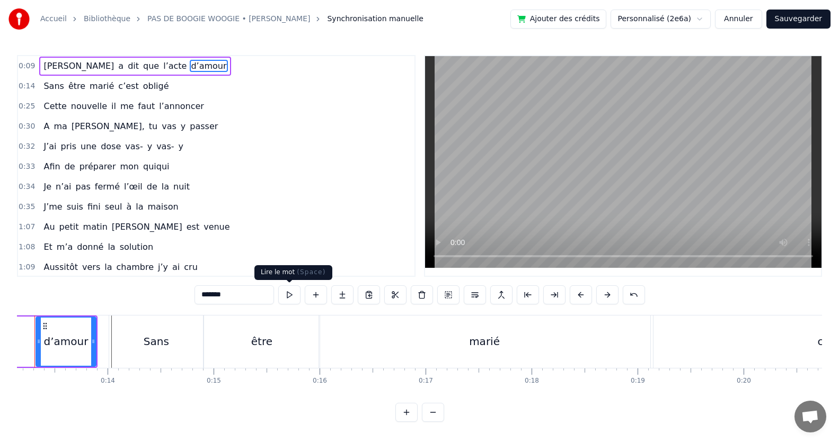
scroll to position [0, 1357]
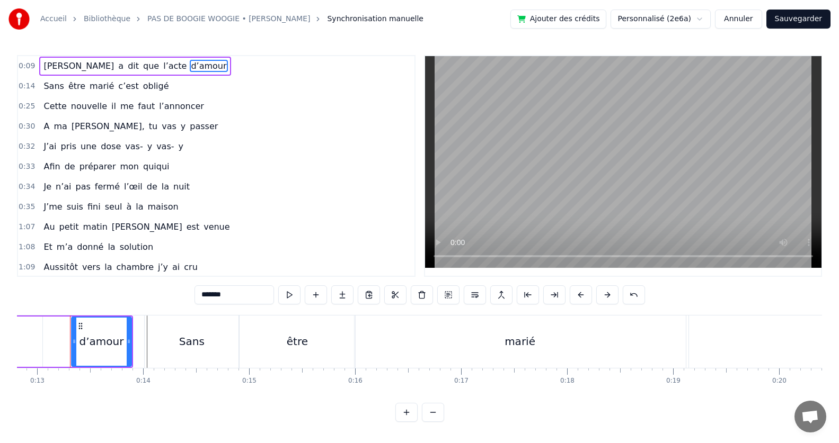
click at [23, 65] on span "0:09" at bounding box center [27, 66] width 16 height 11
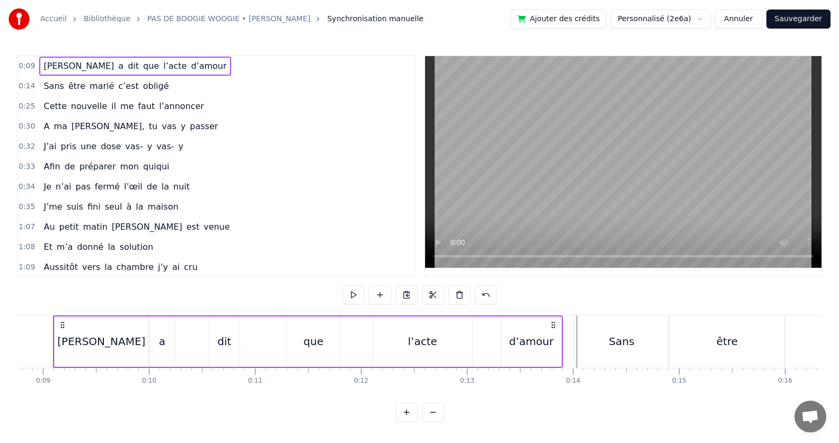
scroll to position [0, 910]
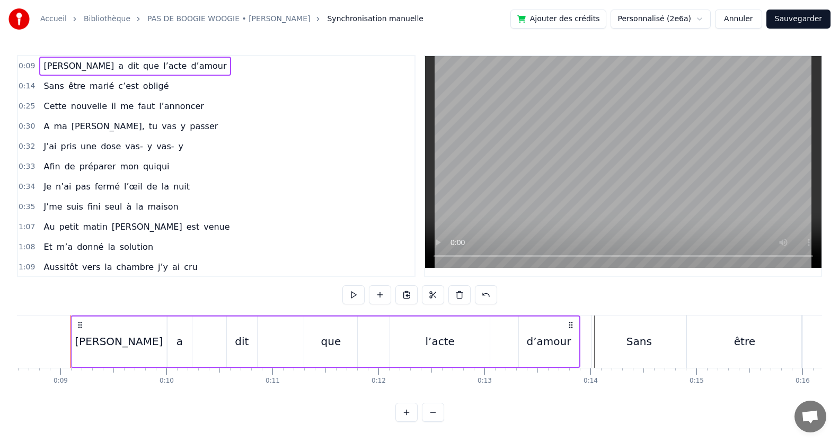
click at [600, 339] on div "Sans" at bounding box center [639, 342] width 94 height 52
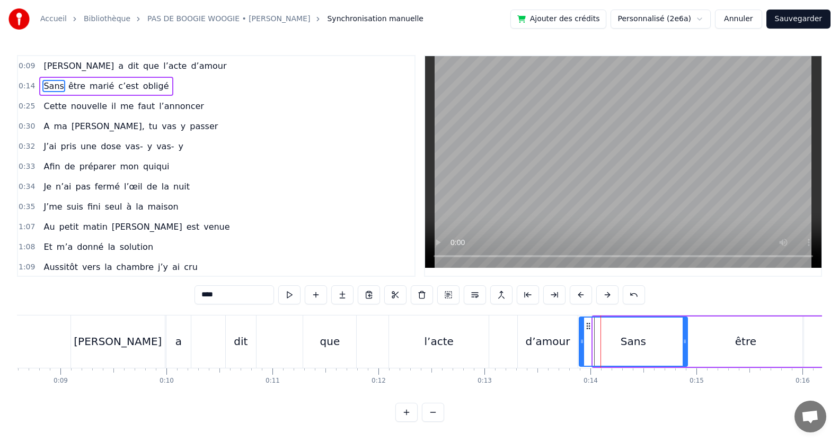
drag, startPoint x: 596, startPoint y: 344, endPoint x: 582, endPoint y: 348, distance: 14.4
click at [582, 348] on div at bounding box center [582, 342] width 4 height 48
click at [51, 69] on span "[PERSON_NAME]" at bounding box center [78, 66] width 73 height 12
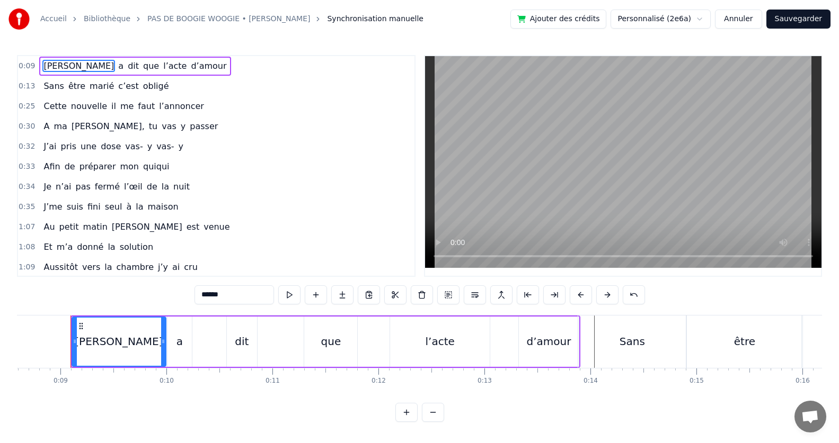
click at [45, 85] on span "Sans" at bounding box center [53, 86] width 22 height 12
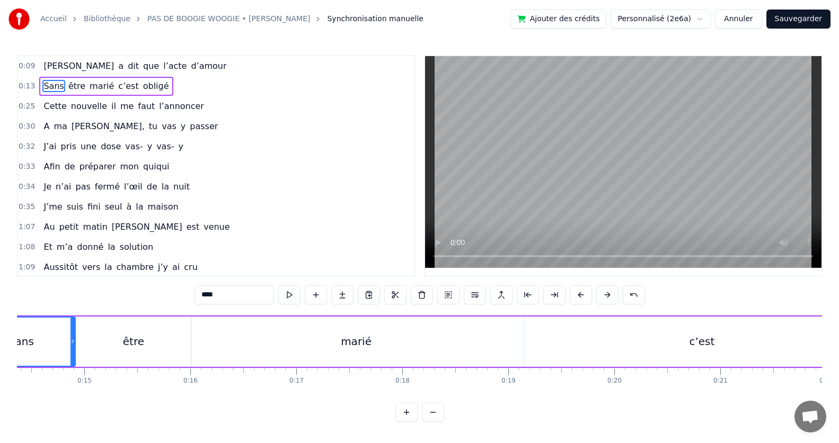
scroll to position [0, 1540]
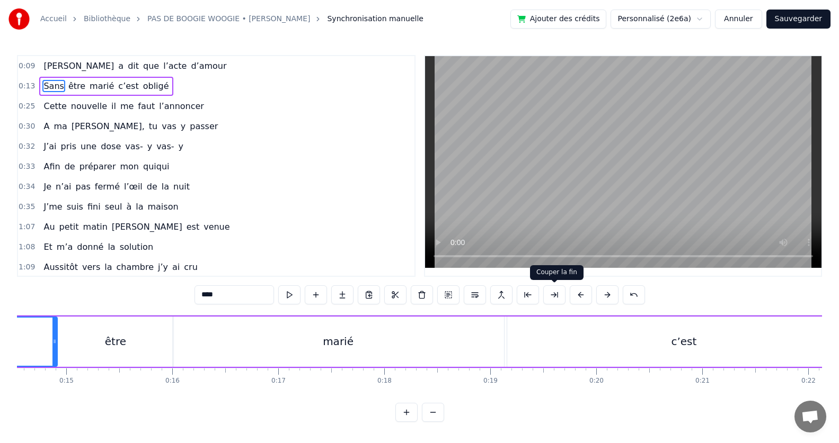
click at [548, 295] on button at bounding box center [554, 295] width 22 height 19
click at [633, 294] on button at bounding box center [634, 295] width 22 height 19
click at [237, 295] on input "****" at bounding box center [220, 295] width 79 height 19
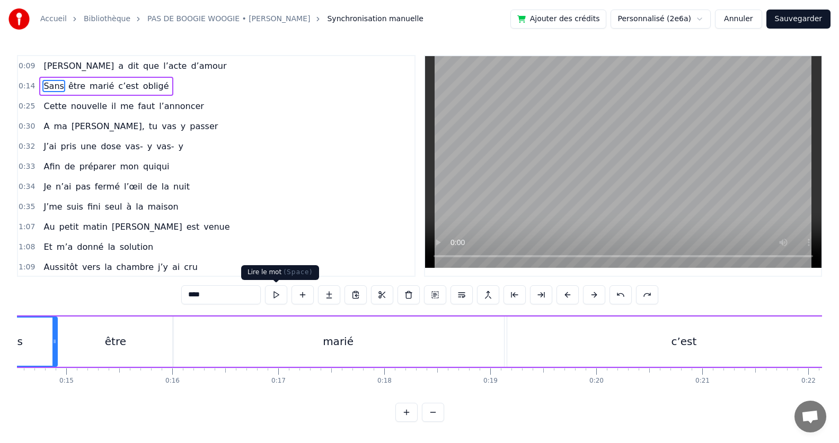
click at [279, 296] on button at bounding box center [276, 295] width 22 height 19
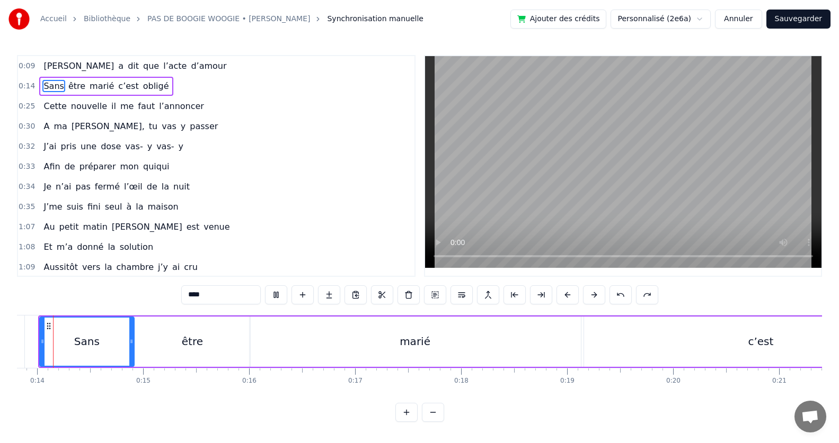
scroll to position [0, 1434]
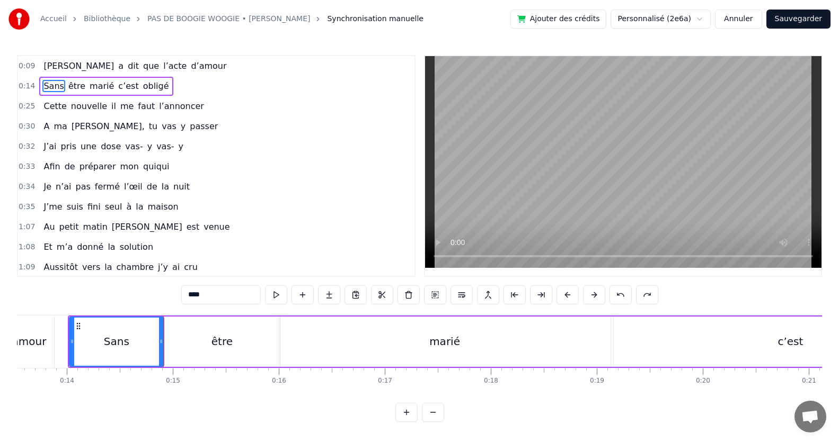
click at [69, 87] on span "être" at bounding box center [76, 86] width 19 height 12
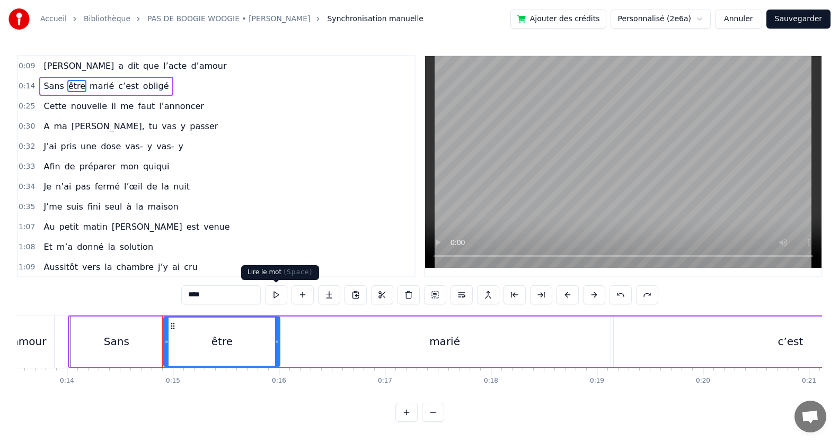
click at [279, 296] on button at bounding box center [276, 295] width 22 height 19
click at [91, 86] on span "marié" at bounding box center [101, 86] width 26 height 12
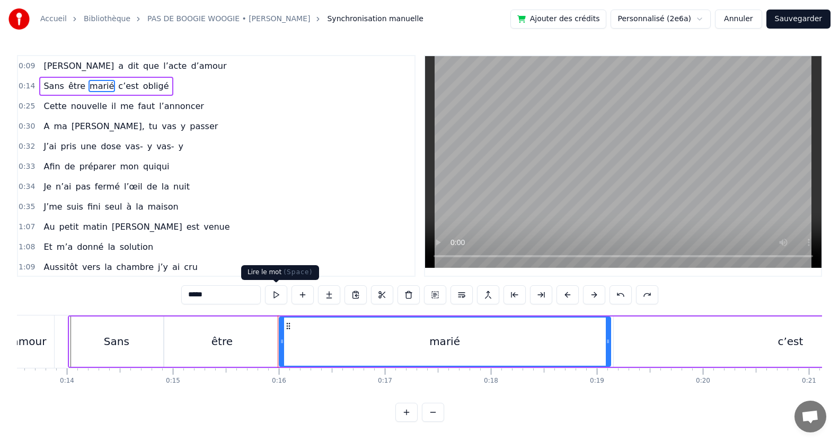
click at [280, 296] on button at bounding box center [276, 295] width 22 height 19
click at [652, 214] on video at bounding box center [623, 162] width 396 height 212
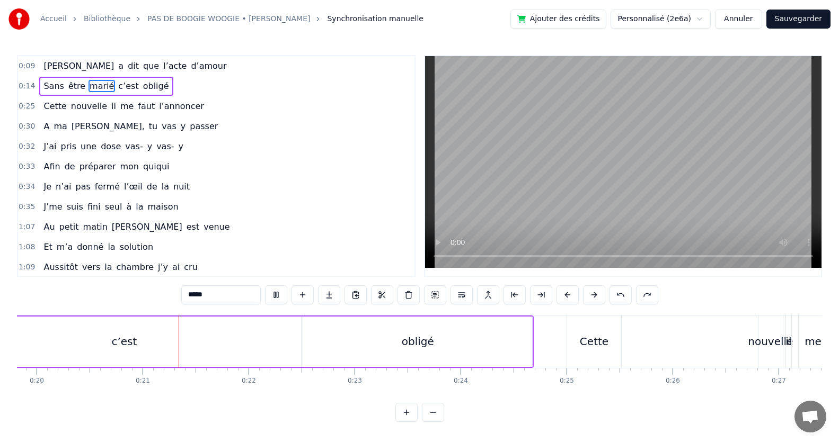
scroll to position [0, 2150]
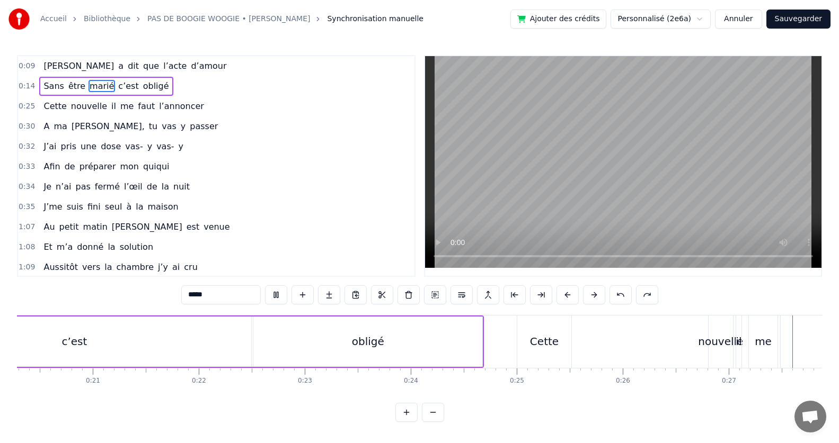
click at [42, 108] on span "Cette" at bounding box center [54, 106] width 25 height 12
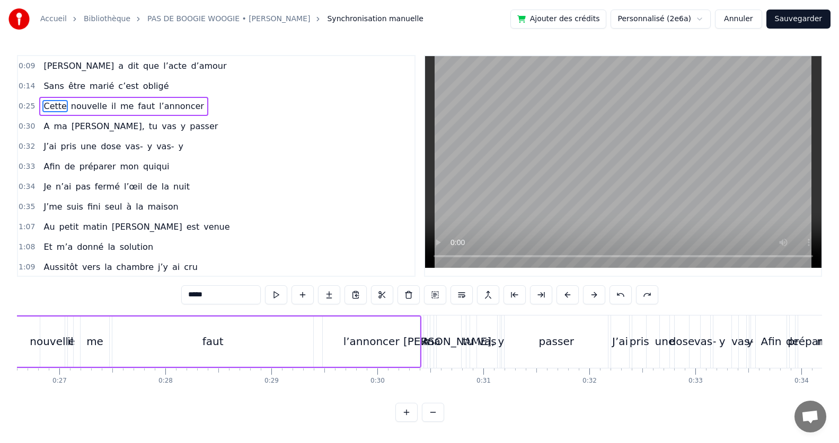
scroll to position [0, 2870]
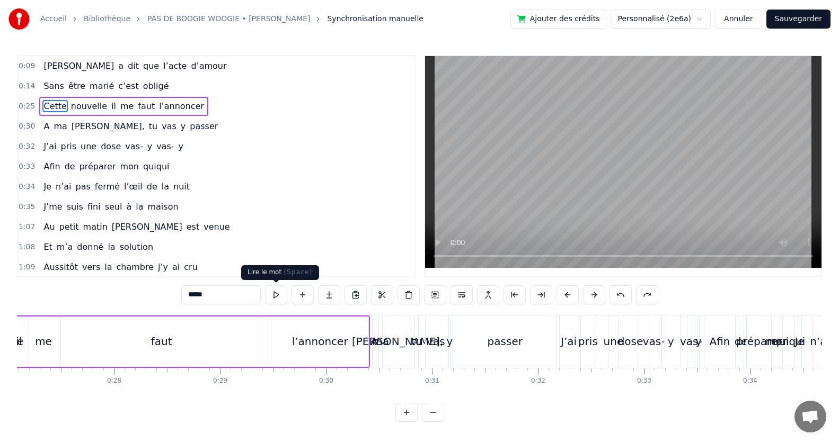
click at [275, 296] on button at bounding box center [276, 295] width 22 height 19
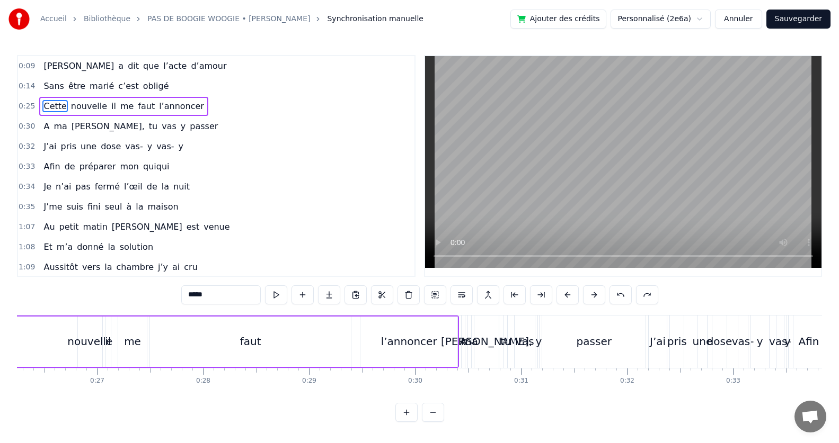
scroll to position [0, 2651]
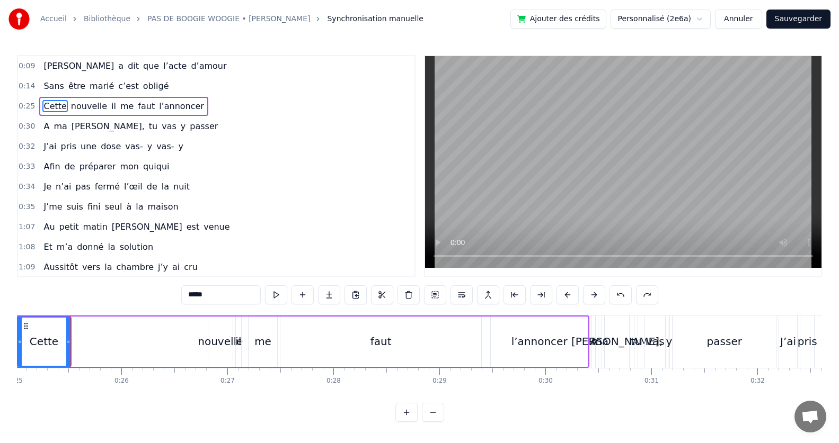
click at [42, 265] on span "Aussitôt" at bounding box center [60, 267] width 37 height 12
type input "********"
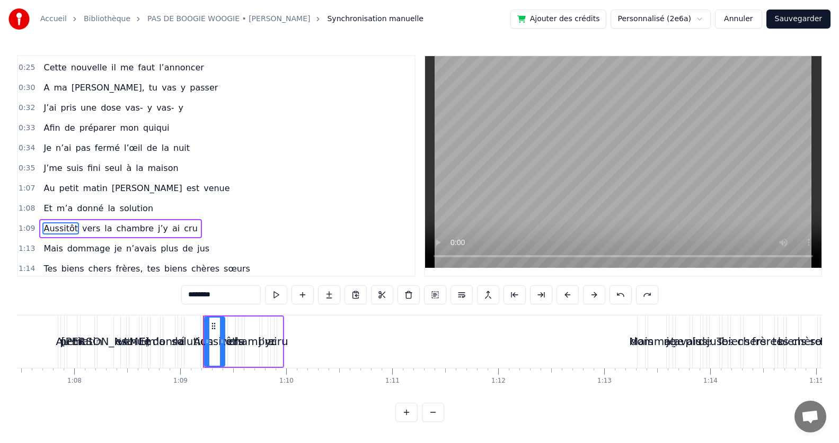
scroll to position [0, 7282]
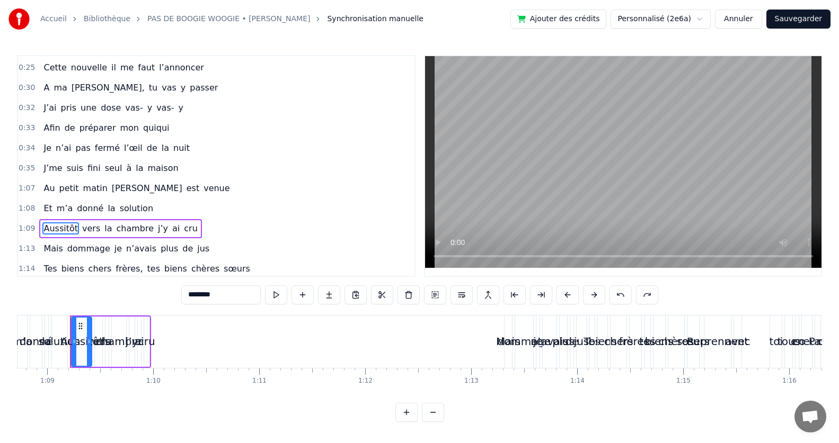
click at [649, 19] on html "Accueil Bibliothèque PAS DE BOOGIE WOOGIE • [PERSON_NAME] manuelle Ajouter des …" at bounding box center [419, 219] width 839 height 439
click at [650, 20] on html "Accueil Bibliothèque PAS DE BOOGIE WOOGIE • [PERSON_NAME] manuelle Ajouter des …" at bounding box center [419, 219] width 839 height 439
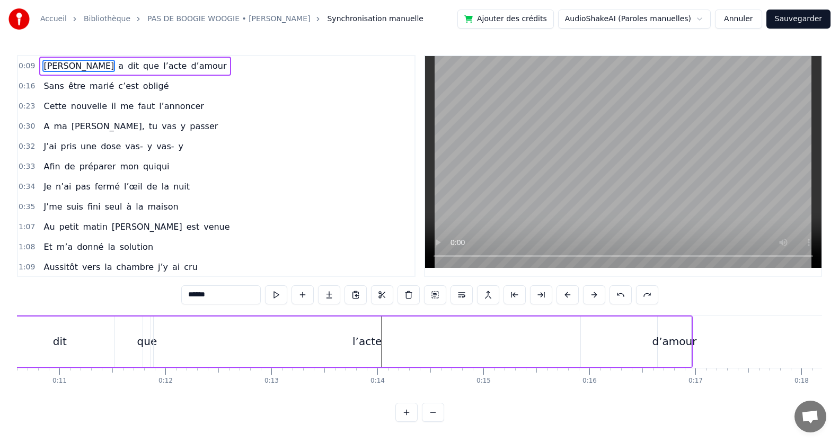
scroll to position [0, 942]
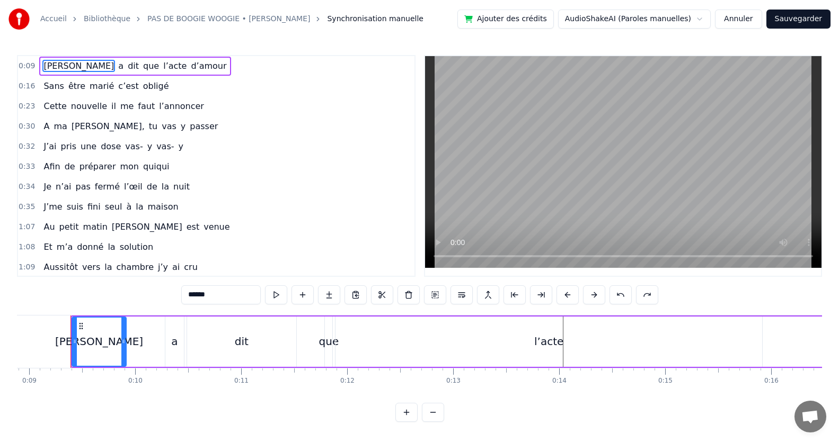
click at [702, 21] on html "Accueil Bibliothèque PAS DE BOOGIE WOOGIE • [PERSON_NAME] Synchronisation manue…" at bounding box center [419, 219] width 839 height 439
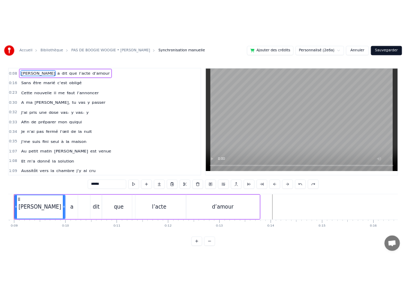
scroll to position [0, 900]
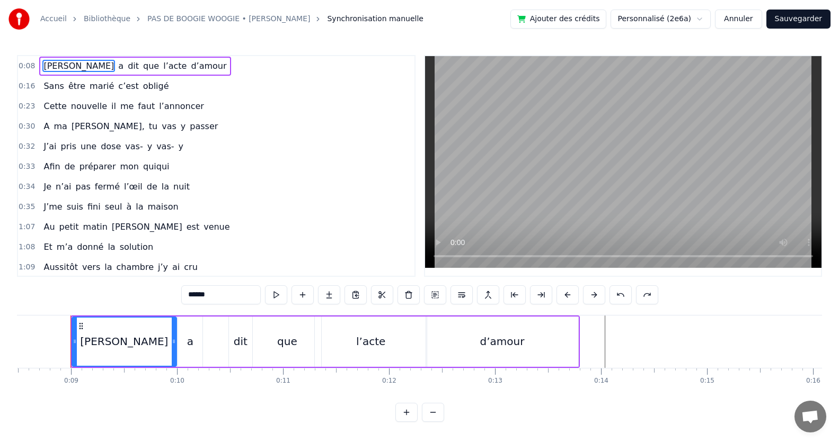
click at [705, 16] on html "Accueil Bibliothèque PAS DE BOOGIE WOOGIE • [PERSON_NAME] manuelle Ajouter des …" at bounding box center [419, 219] width 839 height 439
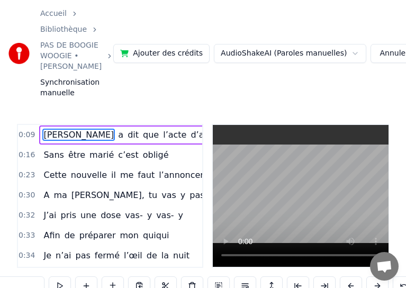
click at [286, 12] on div "Accueil Bibliothèque PAS DE BOOGIE WOOGIE • [PERSON_NAME] Synchronisation manue…" at bounding box center [203, 53] width 406 height 107
click at [55, 14] on link "Accueil" at bounding box center [53, 13] width 26 height 11
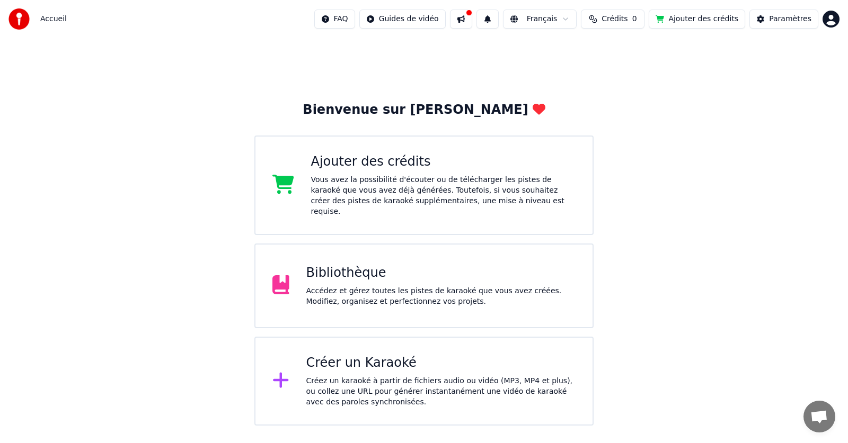
click at [333, 293] on div "Accédez et gérez toutes les pistes de karaoké que vous avez créées. Modifiez, o…" at bounding box center [441, 296] width 270 height 21
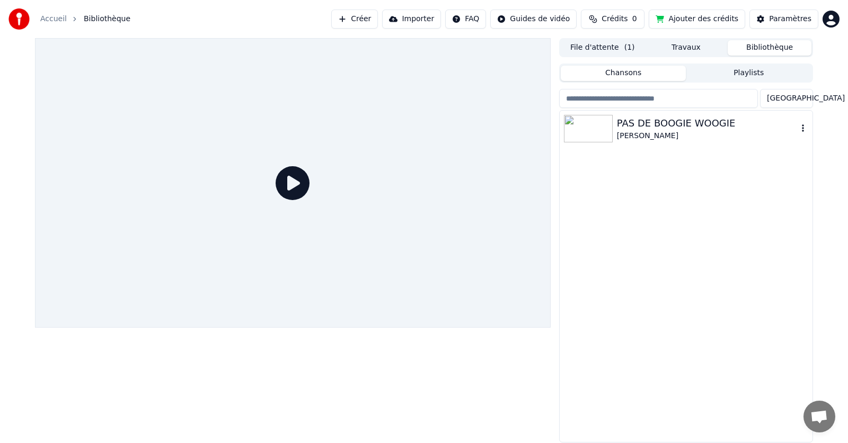
click at [597, 119] on img at bounding box center [588, 129] width 49 height 28
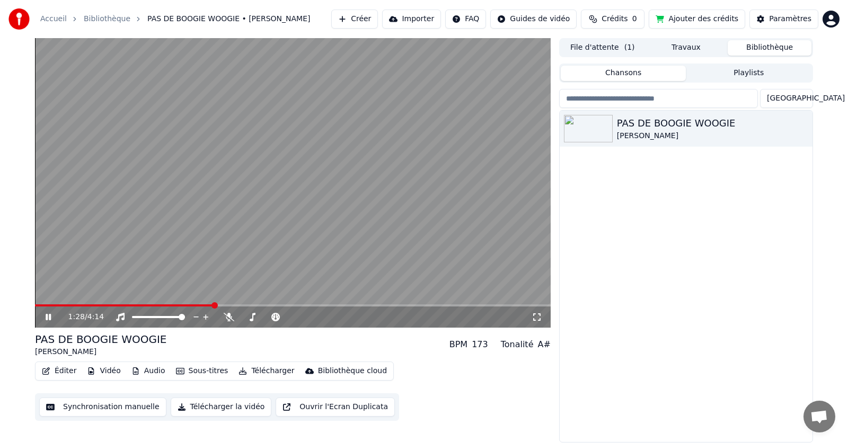
click at [213, 306] on span at bounding box center [293, 306] width 516 height 2
click at [246, 306] on span at bounding box center [293, 306] width 516 height 2
click at [297, 306] on span at bounding box center [293, 306] width 516 height 2
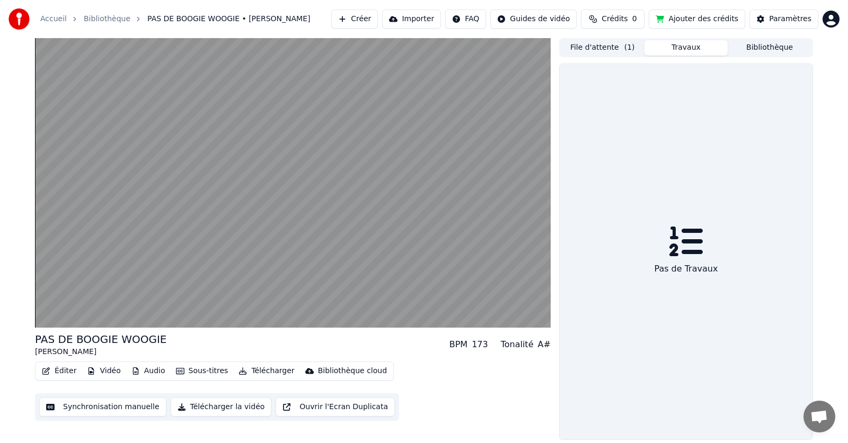
click at [673, 46] on button "Travaux" at bounding box center [686, 47] width 84 height 15
click at [618, 49] on button "File d'attente ( 1 )" at bounding box center [603, 47] width 84 height 15
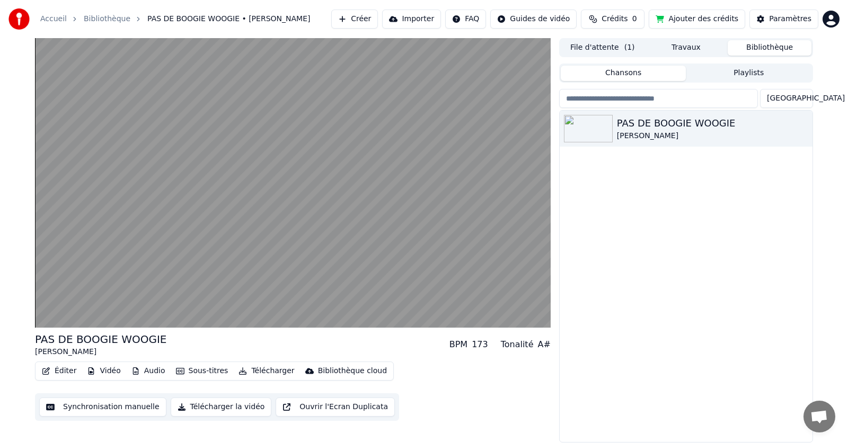
click at [760, 46] on button "Bibliothèque" at bounding box center [769, 47] width 84 height 15
click at [592, 49] on button "File d'attente ( 1 )" at bounding box center [603, 47] width 84 height 15
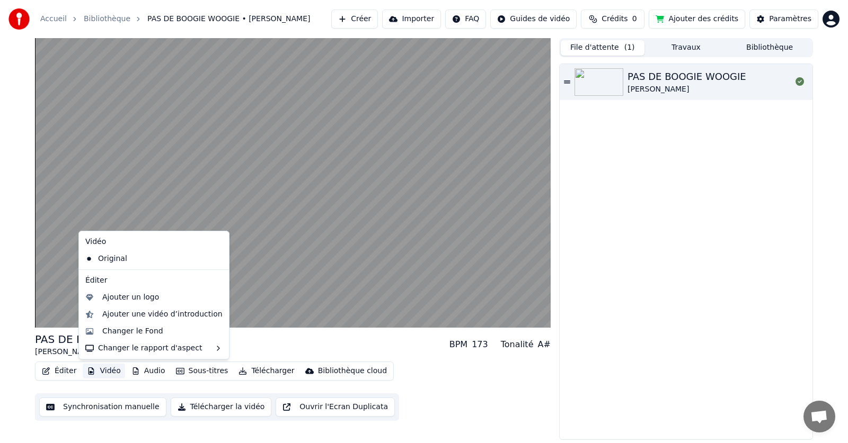
click at [106, 371] on button "Vidéo" at bounding box center [104, 371] width 42 height 15
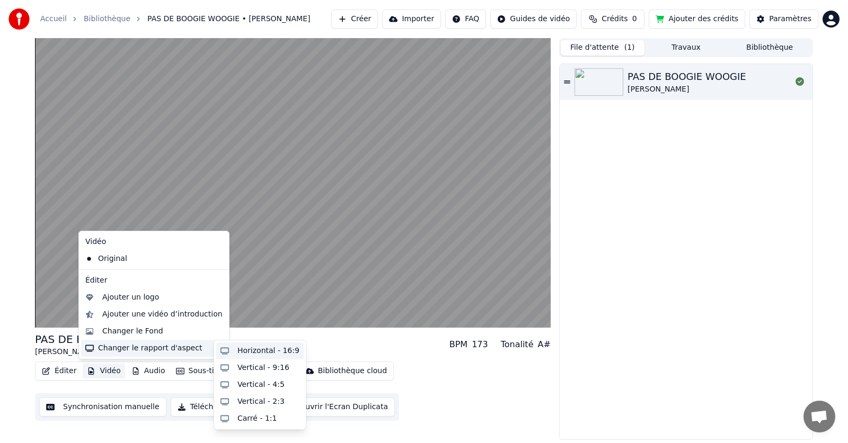
click at [256, 354] on div "Horizontal - 16:9" at bounding box center [268, 351] width 62 height 11
click at [253, 369] on button "Télécharger" at bounding box center [266, 371] width 64 height 15
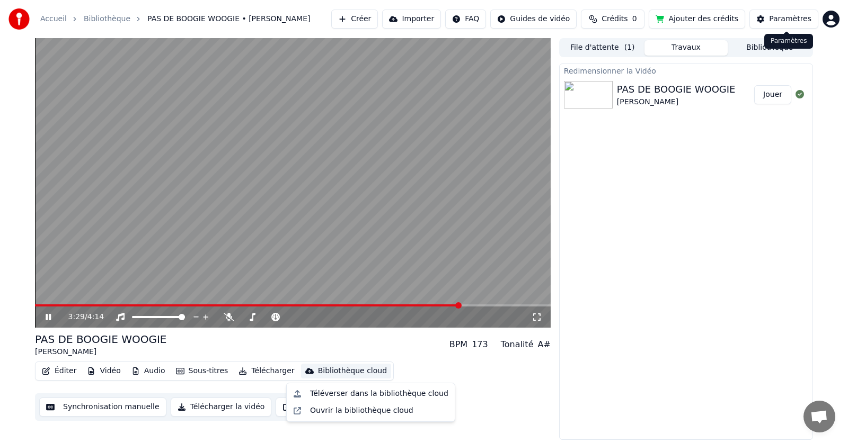
click at [777, 16] on div "Paramètres" at bounding box center [790, 19] width 42 height 11
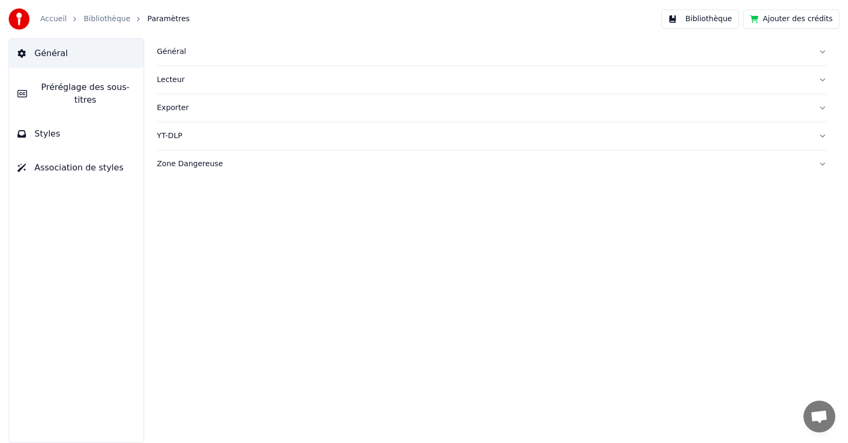
click at [168, 55] on div "Général" at bounding box center [483, 52] width 653 height 11
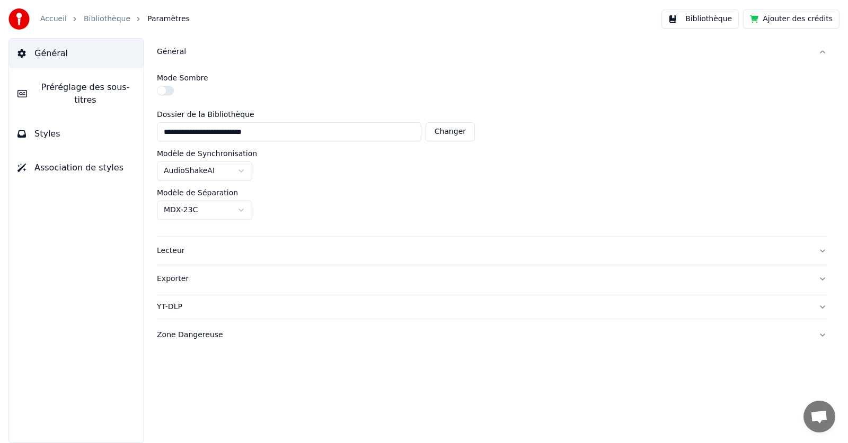
click at [63, 162] on span "Association de styles" at bounding box center [78, 168] width 89 height 13
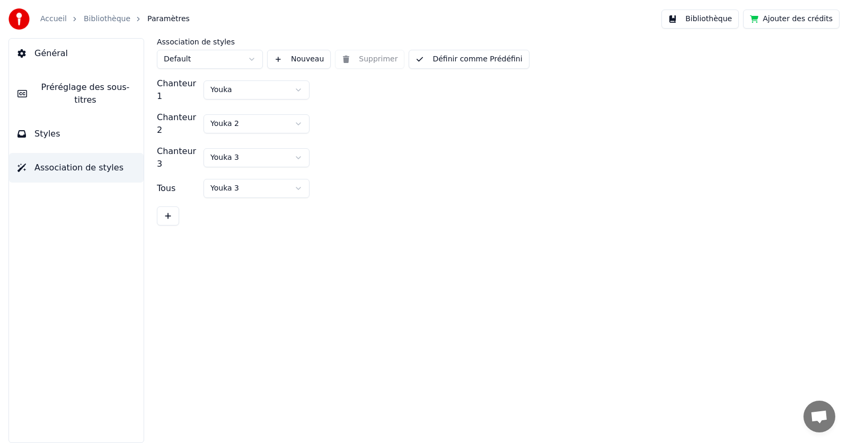
click at [55, 90] on span "Préréglage des sous-titres" at bounding box center [85, 93] width 100 height 25
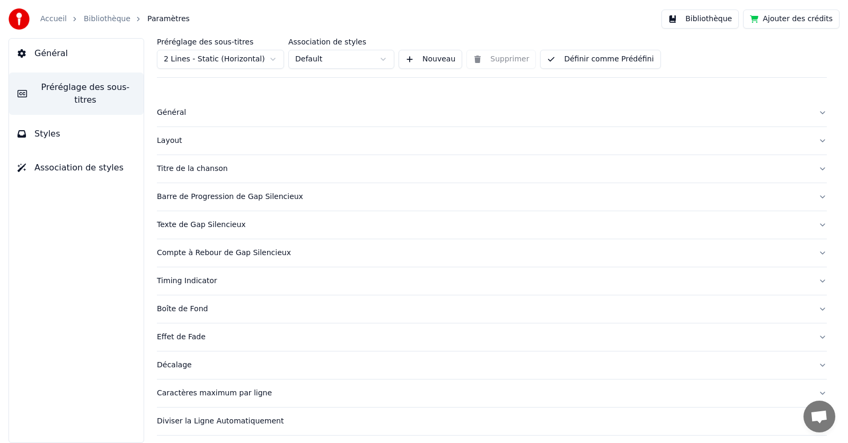
click at [43, 128] on span "Styles" at bounding box center [47, 134] width 26 height 13
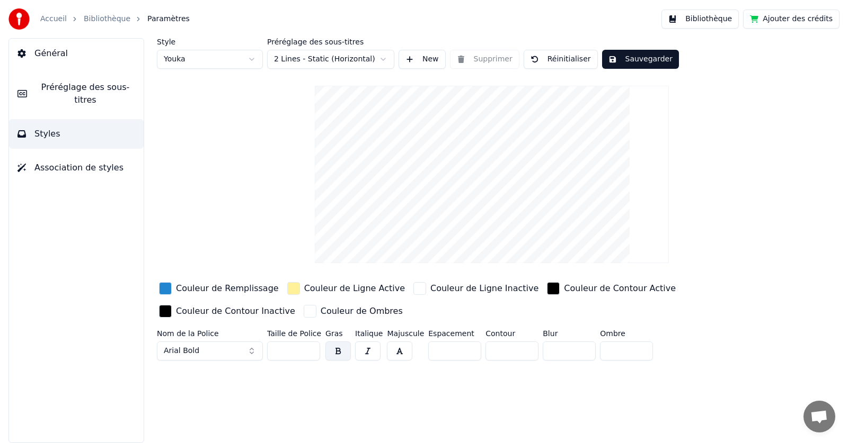
click at [287, 351] on input "**" at bounding box center [293, 351] width 53 height 19
click at [286, 351] on input "**" at bounding box center [293, 351] width 53 height 19
drag, startPoint x: 285, startPoint y: 351, endPoint x: 273, endPoint y: 350, distance: 11.2
click at [273, 350] on input "**" at bounding box center [293, 351] width 53 height 19
type input "***"
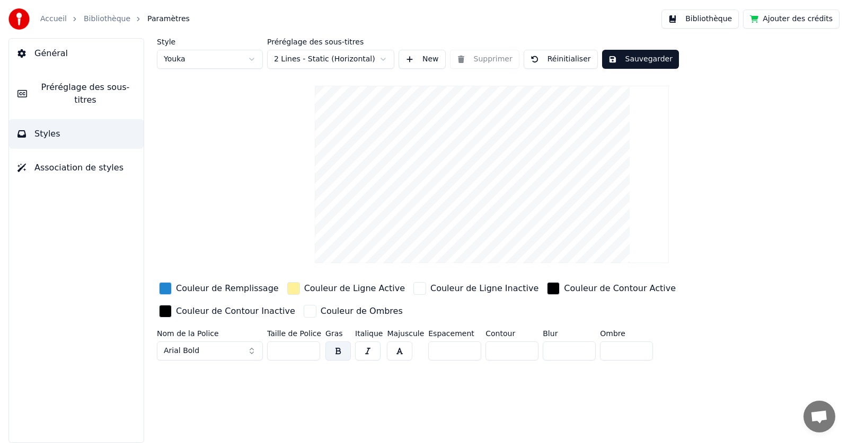
click at [317, 396] on div "Style Youka Préréglage des sous-titres 2 Lines - Static (Horizontal) New Suppri…" at bounding box center [492, 240] width 712 height 405
click at [251, 348] on button "Arial Bold" at bounding box center [210, 351] width 106 height 19
click at [190, 349] on span "Arial Bold" at bounding box center [181, 351] width 35 height 11
click at [224, 352] on button "Arial Bold" at bounding box center [210, 351] width 106 height 19
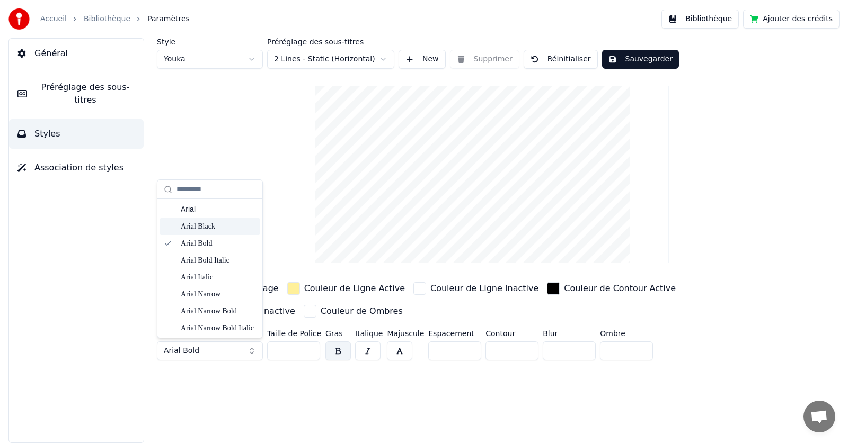
click at [202, 225] on div "Arial Black" at bounding box center [218, 226] width 75 height 11
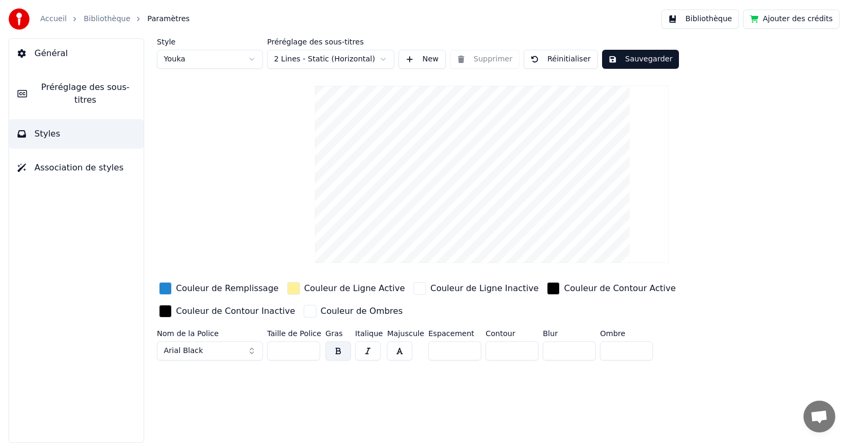
click at [211, 353] on button "Arial Black" at bounding box center [210, 351] width 106 height 19
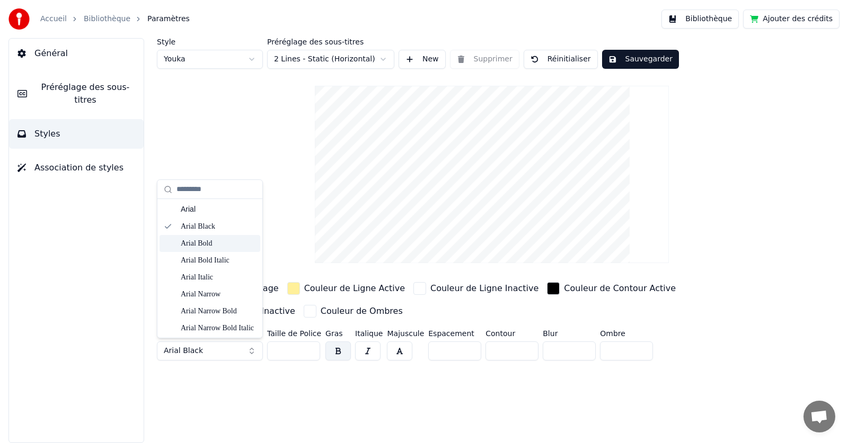
click at [205, 245] on div "Arial Bold" at bounding box center [218, 243] width 75 height 11
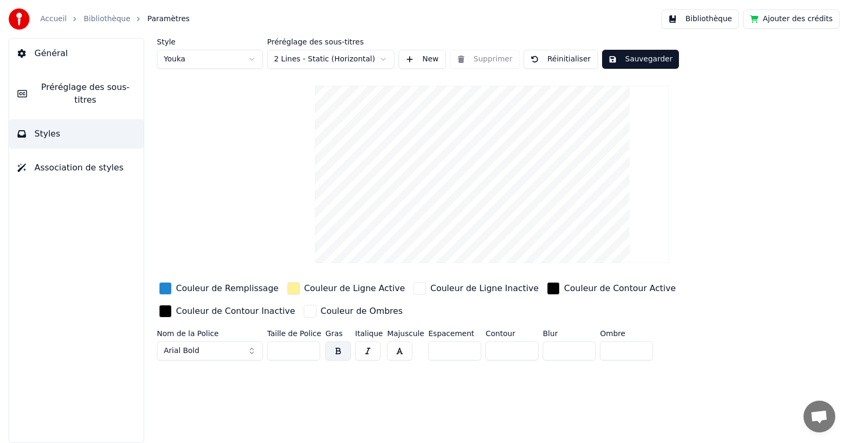
click at [462, 347] on input "*" at bounding box center [454, 351] width 53 height 19
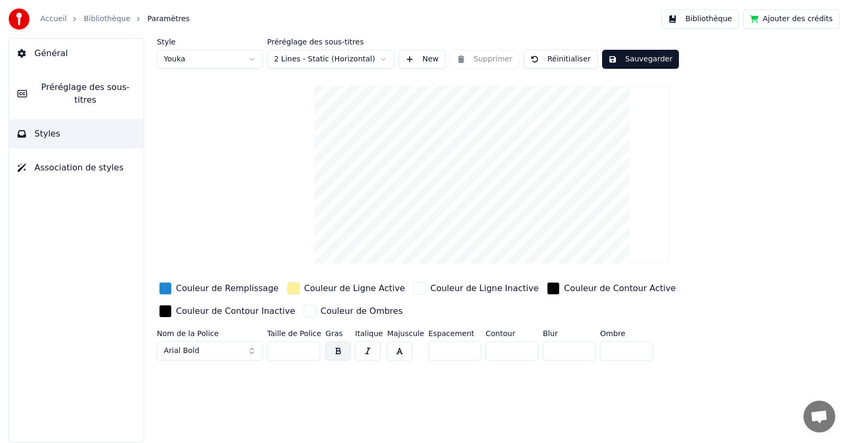
click at [462, 347] on input "*" at bounding box center [454, 351] width 53 height 19
click at [462, 347] on input "**" at bounding box center [454, 351] width 53 height 19
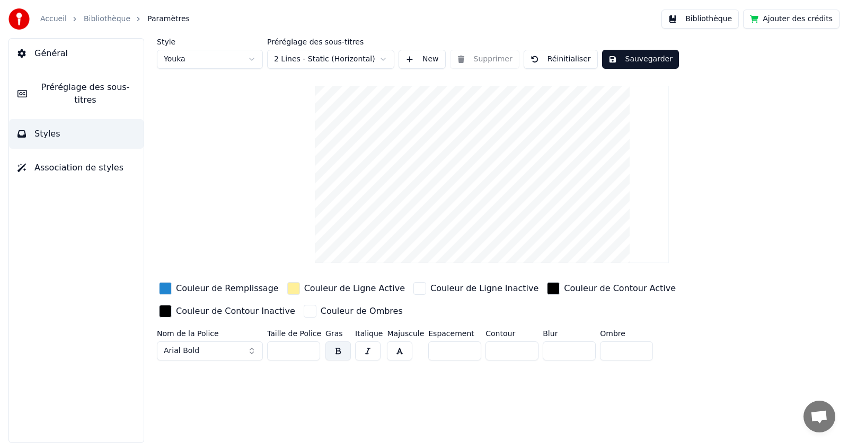
type input "**"
click at [462, 347] on input "**" at bounding box center [454, 351] width 53 height 19
click at [309, 346] on input "***" at bounding box center [293, 351] width 53 height 19
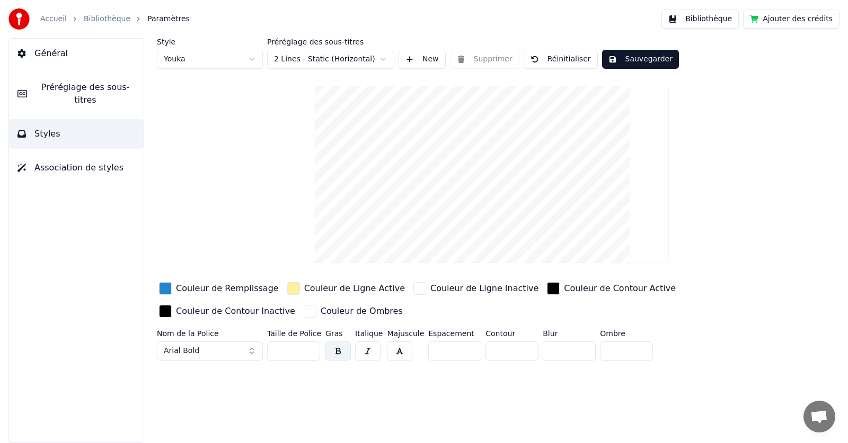
click at [309, 346] on input "***" at bounding box center [293, 351] width 53 height 19
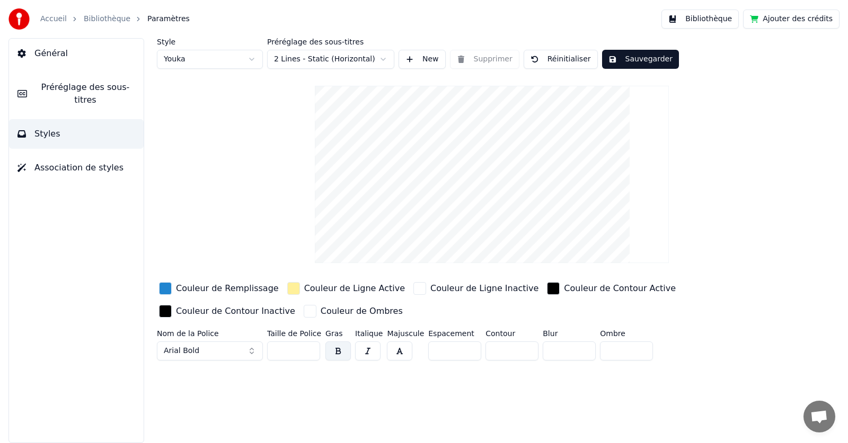
click at [309, 346] on input "***" at bounding box center [293, 351] width 53 height 19
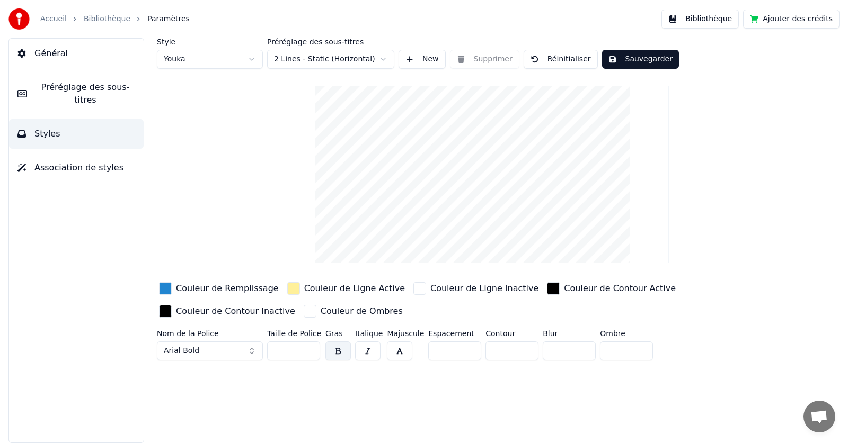
click at [309, 346] on input "***" at bounding box center [293, 351] width 53 height 19
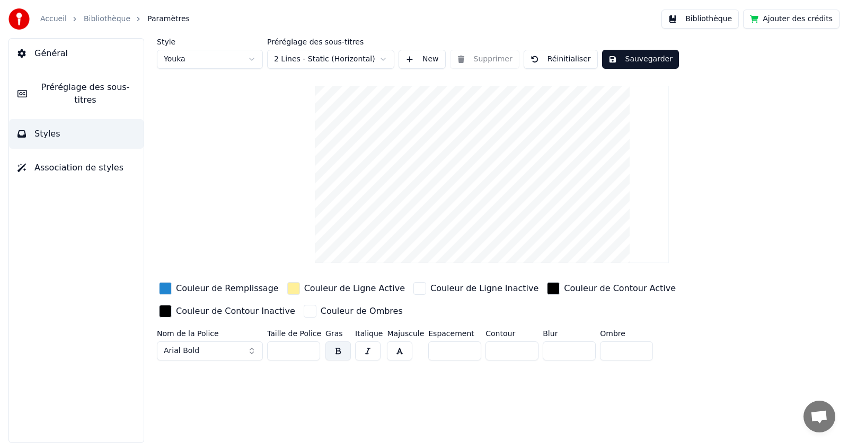
click at [309, 346] on input "***" at bounding box center [293, 351] width 53 height 19
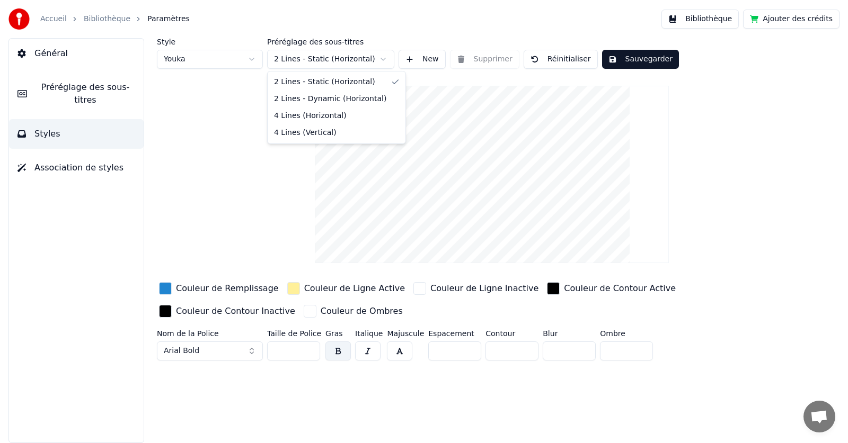
click at [384, 58] on html "Accueil Bibliothèque Paramètres Bibliothèque Ajouter des crédits Général Prérég…" at bounding box center [424, 221] width 848 height 443
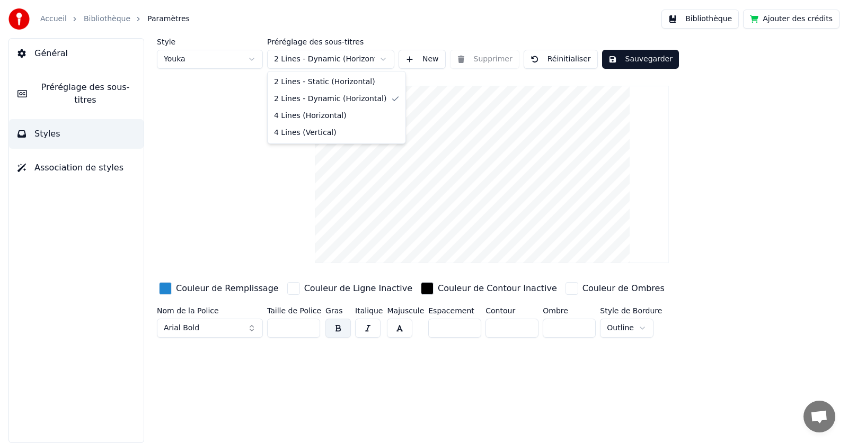
click at [386, 58] on html "Accueil Bibliothèque Paramètres Bibliothèque Ajouter des crédits Général Prérég…" at bounding box center [424, 221] width 848 height 443
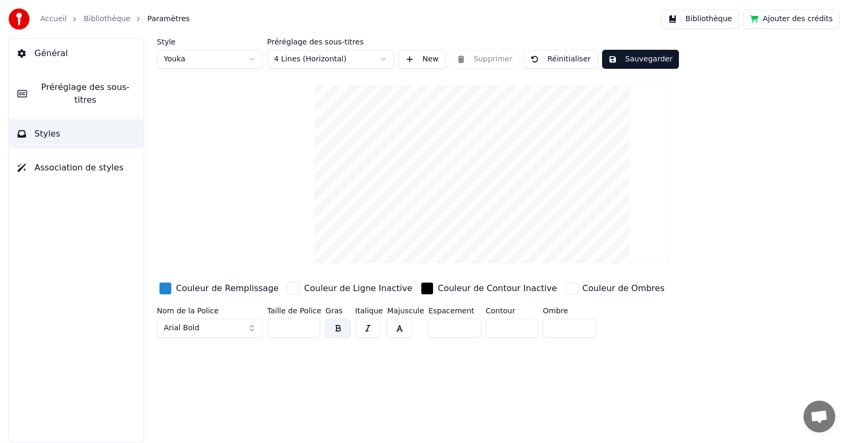
click at [385, 56] on html "Accueil Bibliothèque Paramètres Bibliothèque Ajouter des crédits Général Prérég…" at bounding box center [424, 221] width 848 height 443
click at [384, 61] on html "Accueil Bibliothèque Paramètres Bibliothèque Ajouter des crédits Général Prérég…" at bounding box center [424, 221] width 848 height 443
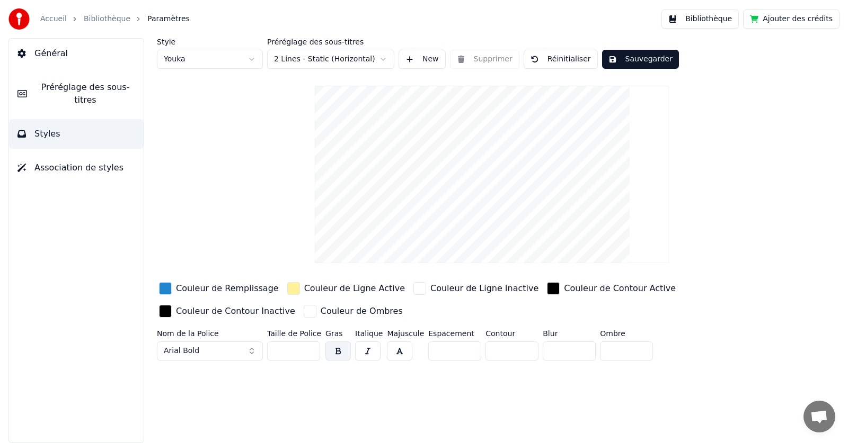
click at [253, 56] on html "Accueil Bibliothèque Paramètres Bibliothèque Ajouter des crédits Général Prérég…" at bounding box center [424, 221] width 848 height 443
type input "**"
type input "*"
click at [254, 57] on html "Accueil Bibliothèque Paramètres Bibliothèque Ajouter des crédits Général Prérég…" at bounding box center [424, 221] width 848 height 443
click at [253, 57] on html "Accueil Bibliothèque Paramètres Bibliothèque Ajouter des crédits Général Prérég…" at bounding box center [424, 221] width 848 height 443
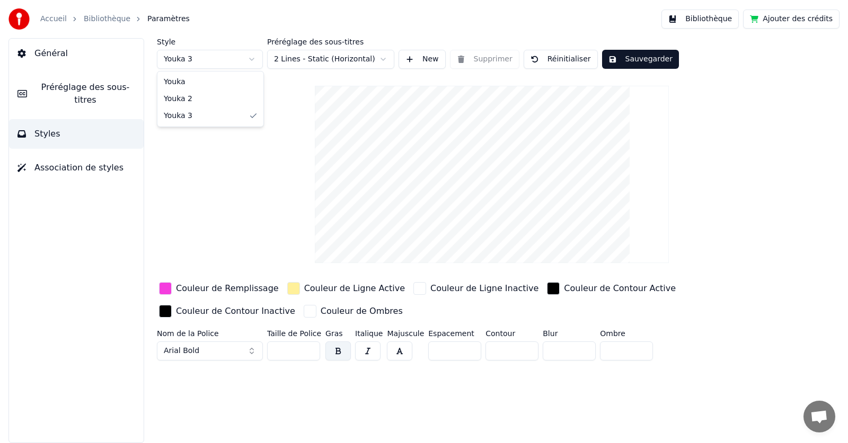
type input "***"
type input "**"
click at [58, 91] on span "Préréglage des sous-titres" at bounding box center [85, 93] width 100 height 25
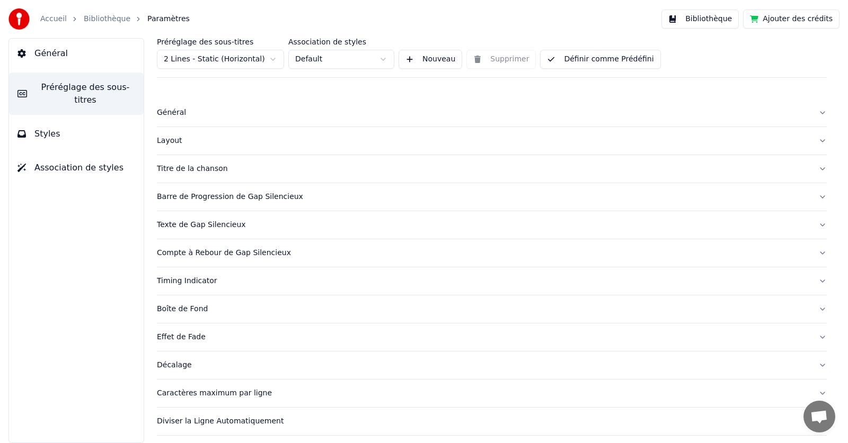
click at [198, 282] on div "Timing Indicator" at bounding box center [483, 281] width 653 height 11
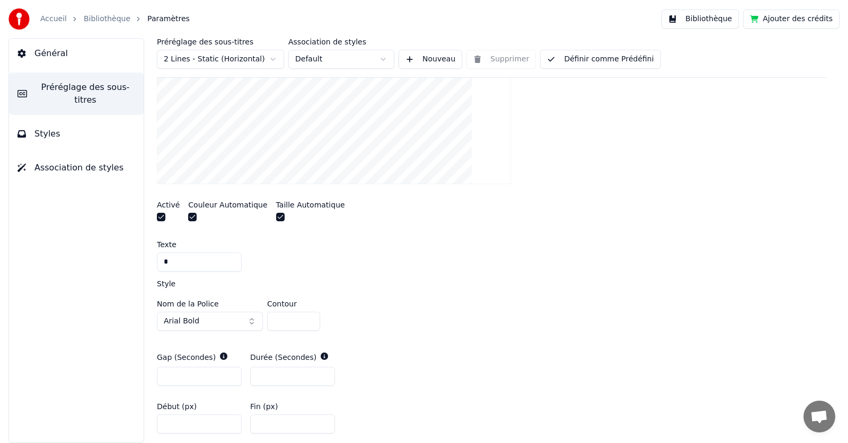
scroll to position [254, 0]
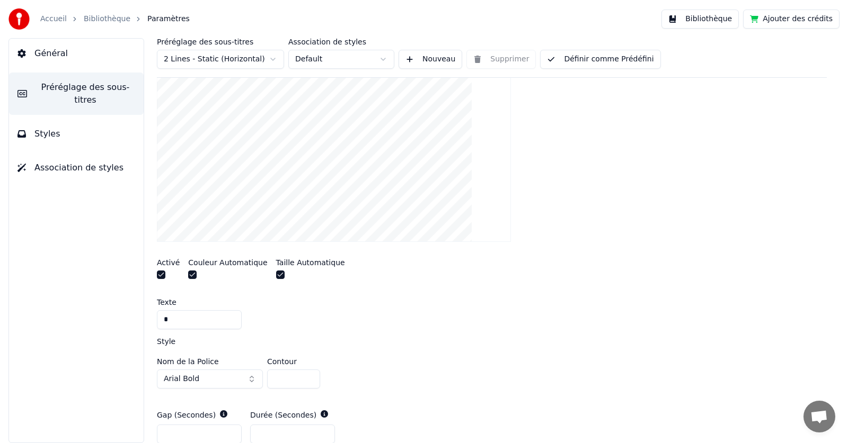
click at [50, 52] on span "Général" at bounding box center [50, 53] width 33 height 13
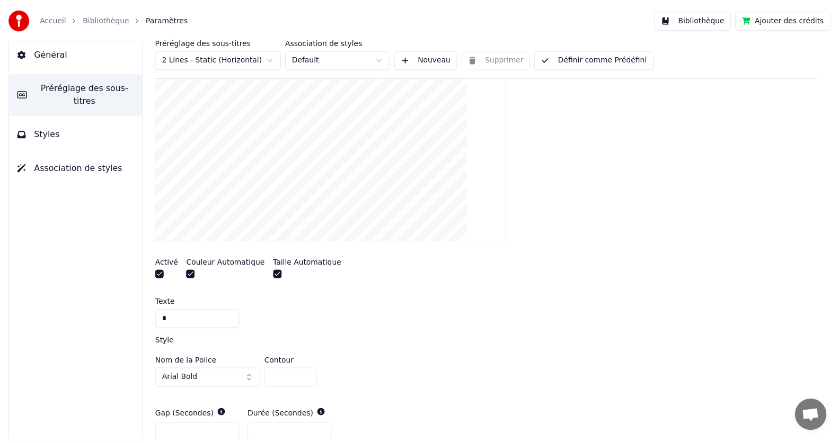
scroll to position [0, 0]
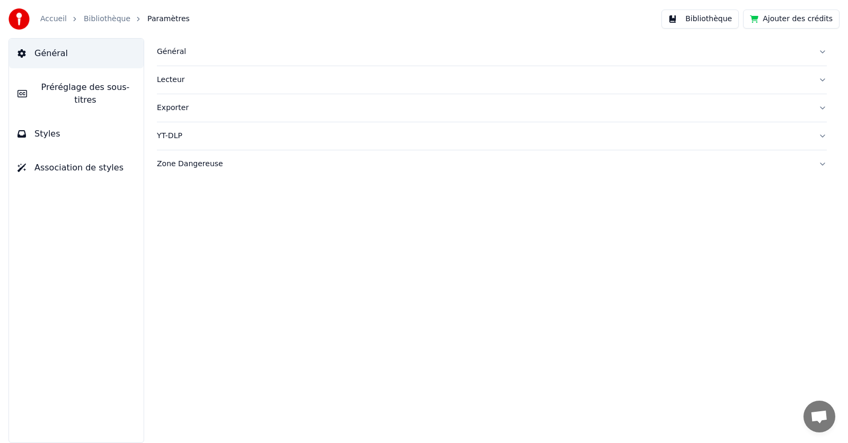
click at [708, 21] on button "Bibliothèque" at bounding box center [699, 19] width 77 height 19
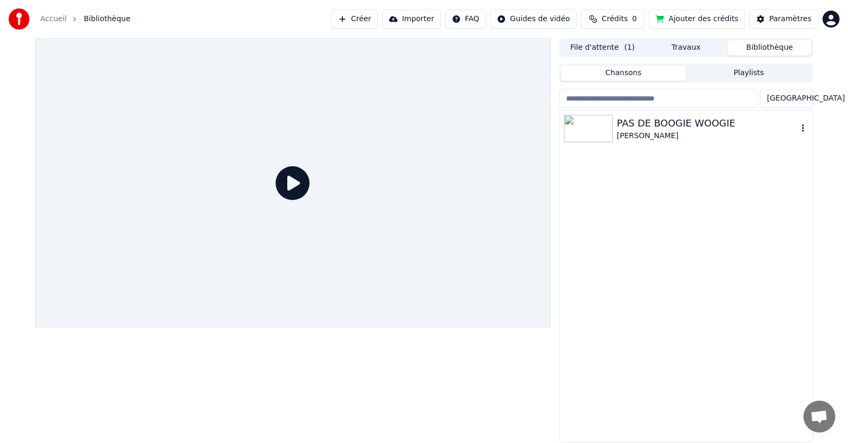
click at [589, 127] on img at bounding box center [588, 129] width 49 height 28
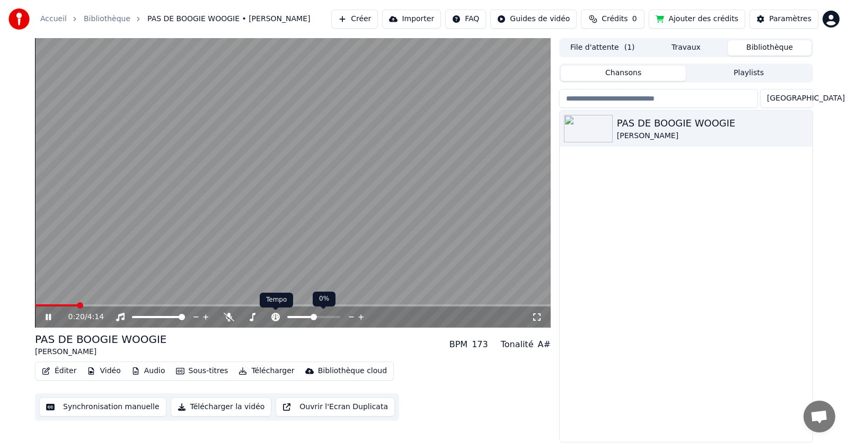
click at [275, 316] on icon at bounding box center [275, 317] width 11 height 8
click at [227, 317] on icon at bounding box center [229, 317] width 11 height 8
click at [227, 317] on icon at bounding box center [229, 317] width 6 height 8
click at [254, 321] on icon at bounding box center [252, 317] width 11 height 8
click at [205, 317] on icon at bounding box center [205, 317] width 5 height 5
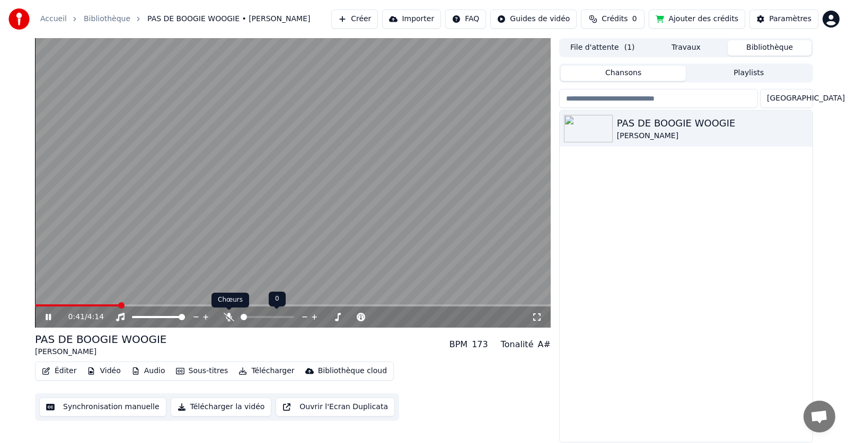
click at [233, 322] on icon at bounding box center [229, 317] width 11 height 8
click at [229, 315] on icon at bounding box center [229, 317] width 6 height 8
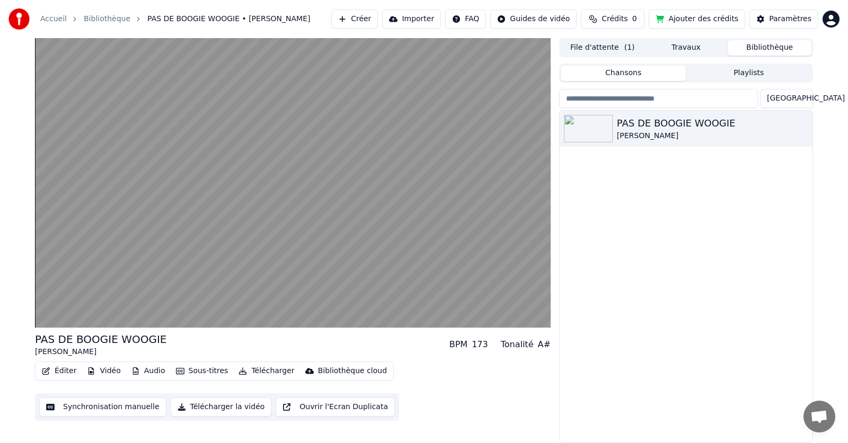
click at [349, 375] on div "Bibliothèque cloud" at bounding box center [352, 371] width 69 height 11
click at [507, 392] on div "Éditer Vidéo Audio Sous-titres Télécharger Bibliothèque cloud Synchronisation m…" at bounding box center [293, 391] width 516 height 59
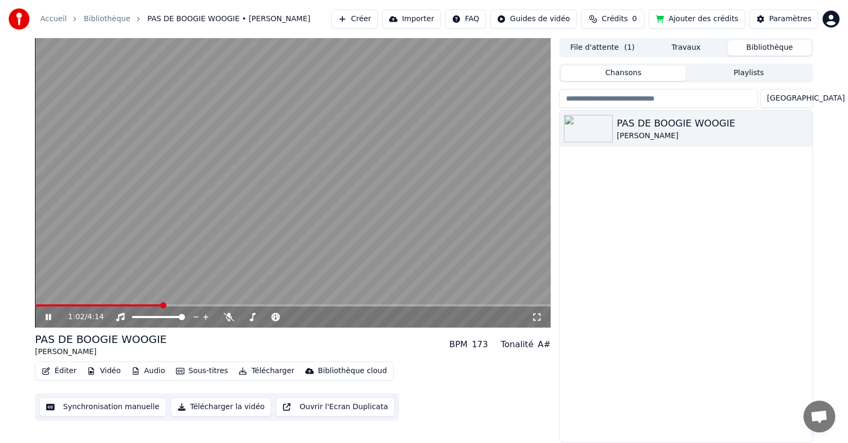
click at [743, 73] on button "Playlists" at bounding box center [749, 73] width 126 height 15
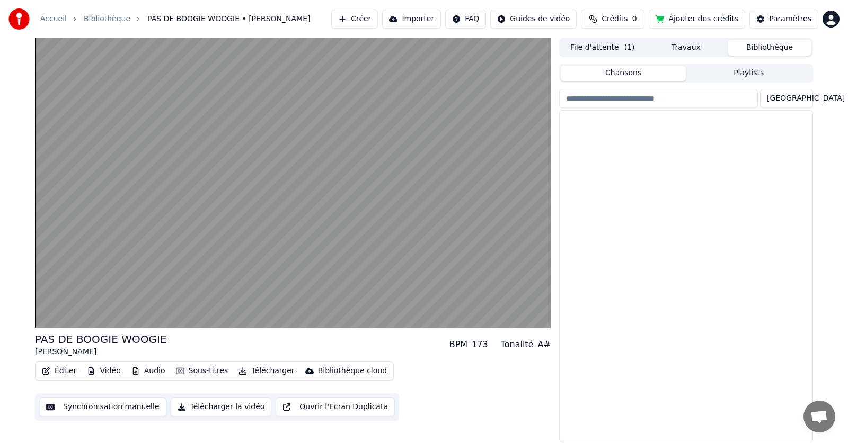
click at [641, 76] on button "Chansons" at bounding box center [624, 73] width 126 height 15
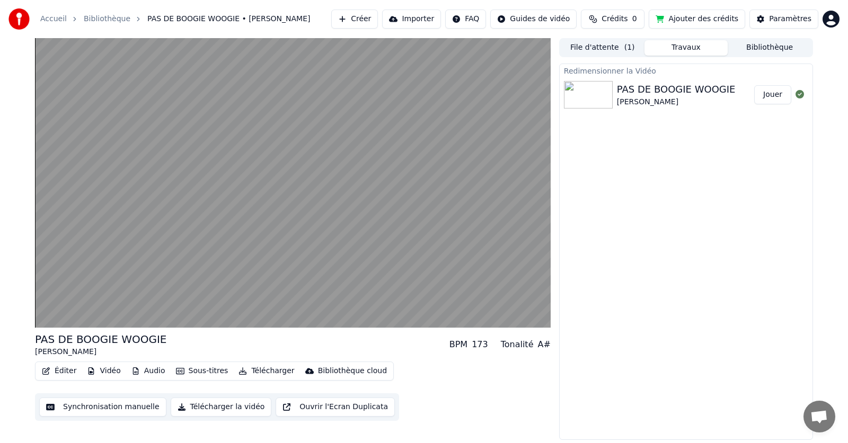
click at [702, 47] on button "Travaux" at bounding box center [686, 47] width 84 height 15
click at [756, 46] on button "Bibliothèque" at bounding box center [769, 47] width 84 height 15
click at [697, 49] on button "Travaux" at bounding box center [686, 47] width 84 height 15
click at [764, 95] on button "Jouer" at bounding box center [772, 94] width 37 height 19
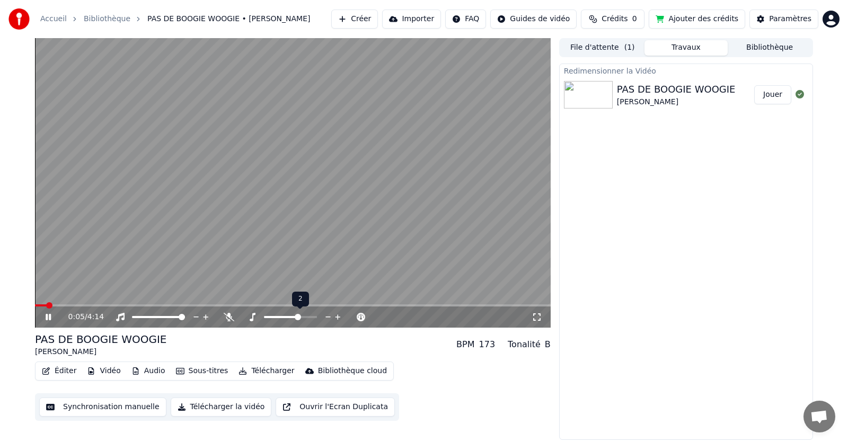
click at [301, 315] on span at bounding box center [298, 317] width 6 height 6
click at [317, 317] on span at bounding box center [313, 317] width 6 height 6
click at [264, 314] on span at bounding box center [267, 317] width 6 height 6
click at [288, 319] on div at bounding box center [323, 317] width 85 height 11
click at [309, 317] on span at bounding box center [298, 317] width 22 height 2
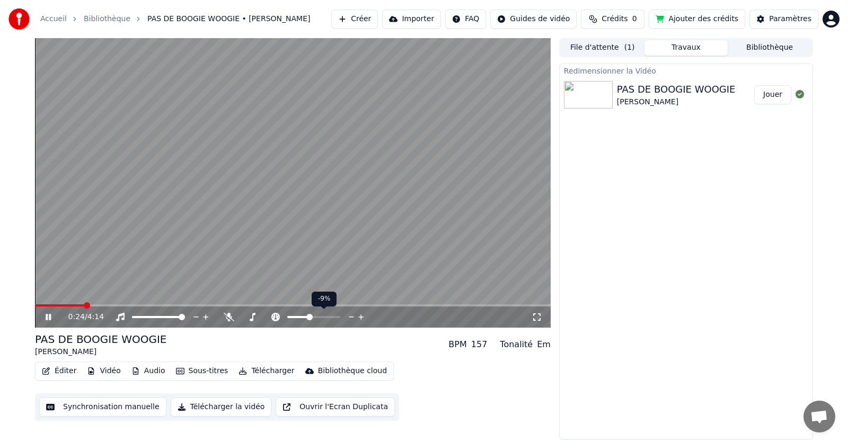
click at [296, 317] on span at bounding box center [298, 317] width 22 height 2
click at [302, 319] on div at bounding box center [323, 317] width 85 height 11
click at [305, 317] on span at bounding box center [313, 317] width 53 height 2
click at [312, 317] on span at bounding box center [313, 317] width 53 height 2
click at [316, 316] on div at bounding box center [323, 317] width 85 height 11
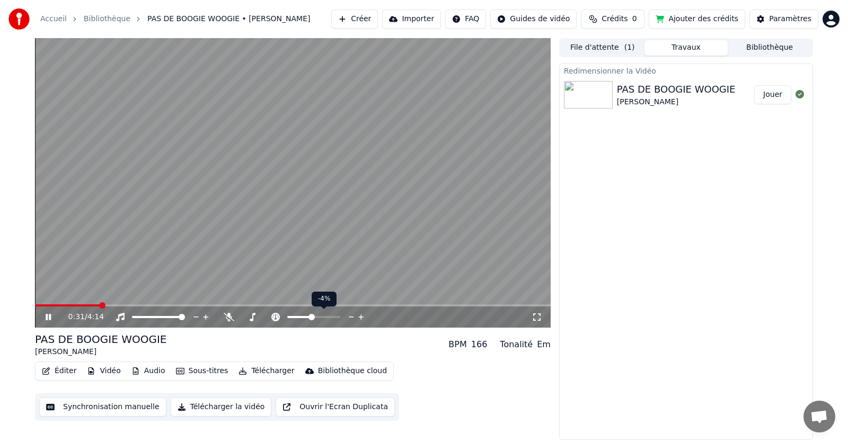
click at [316, 317] on span at bounding box center [313, 317] width 53 height 2
click at [350, 317] on icon at bounding box center [351, 317] width 5 height 1
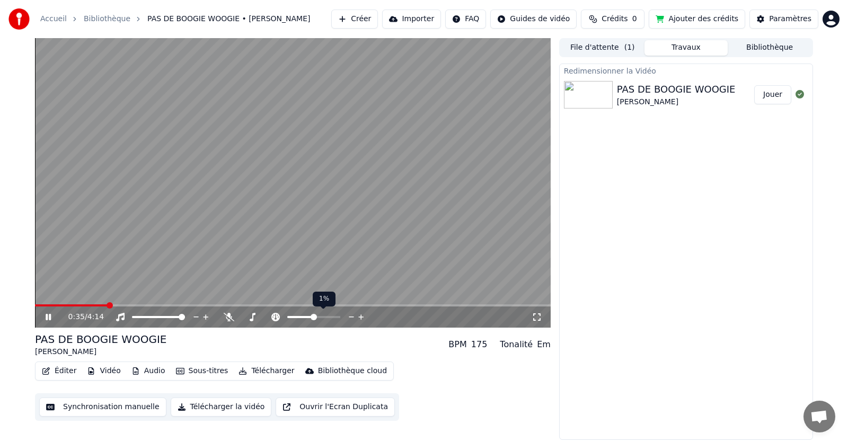
click at [350, 317] on icon at bounding box center [351, 317] width 5 height 1
click at [759, 230] on div "Redimensionner la Vidéo PAS DE BOOGIE WOOGIE [PERSON_NAME]" at bounding box center [686, 252] width 254 height 377
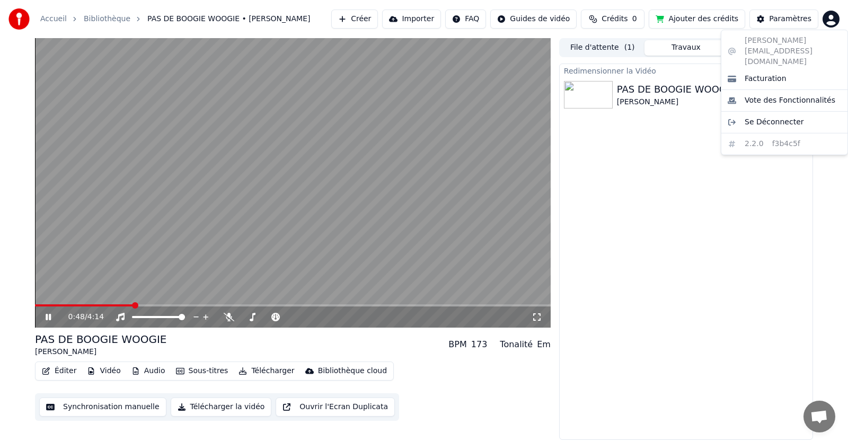
click at [829, 20] on html "Accueil Bibliothèque PAS DE BOOGIE WOOGIE • [PERSON_NAME] Importer FAQ Guides d…" at bounding box center [424, 221] width 848 height 443
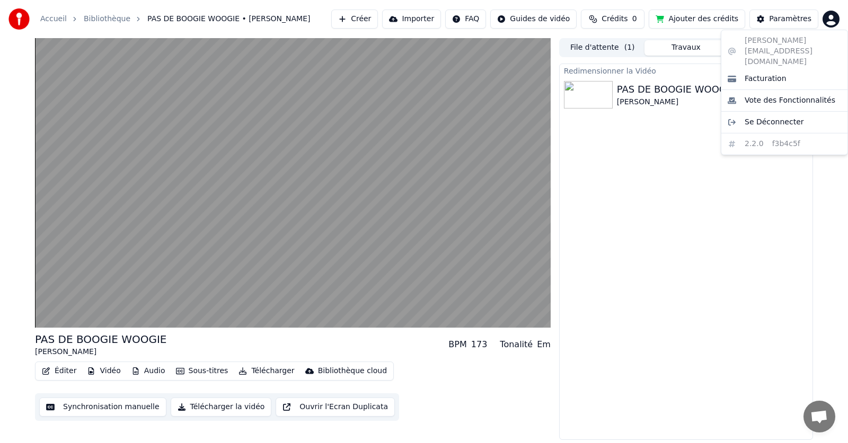
click at [640, 210] on html "Accueil Bibliothèque PAS DE BOOGIE WOOGIE • [PERSON_NAME] Importer FAQ Guides d…" at bounding box center [424, 221] width 848 height 443
click at [830, 19] on html "Accueil Bibliothèque PAS DE BOOGIE WOOGIE • [PERSON_NAME] Importer FAQ Guides d…" at bounding box center [424, 221] width 848 height 443
click at [750, 74] on span "Facturation" at bounding box center [765, 79] width 42 height 11
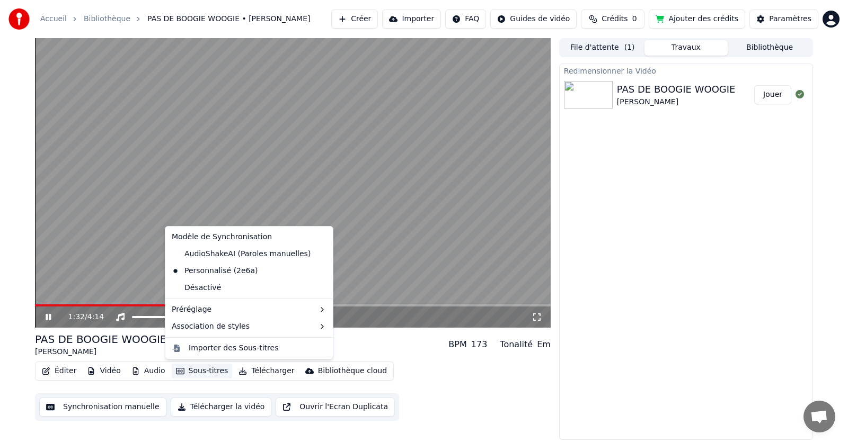
click at [215, 369] on button "Sous-titres" at bounding box center [202, 371] width 61 height 15
click at [207, 287] on div "Désactivé" at bounding box center [248, 288] width 163 height 17
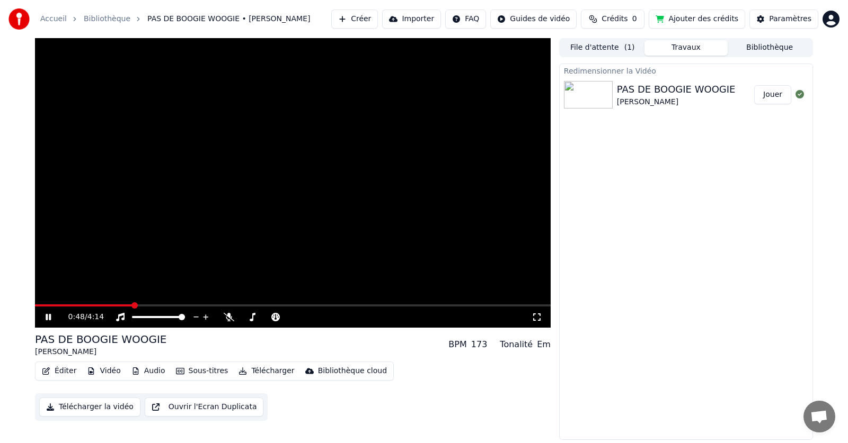
click at [131, 305] on span at bounding box center [83, 306] width 97 height 2
click at [100, 303] on video at bounding box center [293, 183] width 516 height 290
click at [74, 306] on span at bounding box center [84, 306] width 99 height 2
click at [49, 317] on icon at bounding box center [48, 317] width 6 height 7
click at [63, 305] on span at bounding box center [55, 306] width 41 height 2
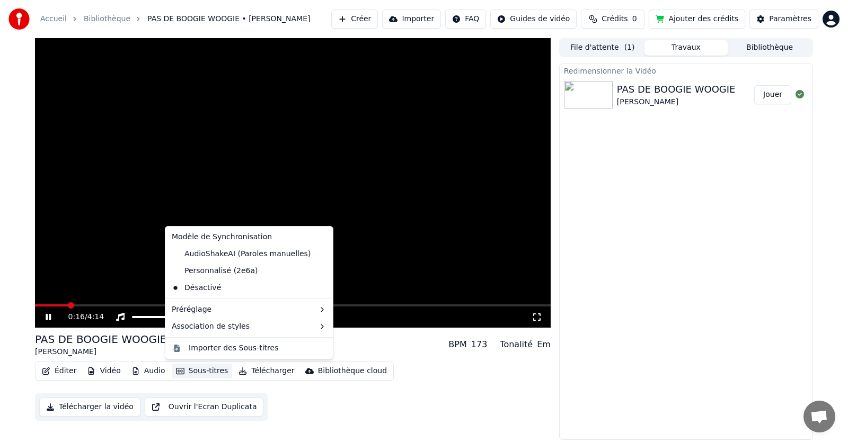
click at [191, 369] on button "Sous-titres" at bounding box center [202, 371] width 61 height 15
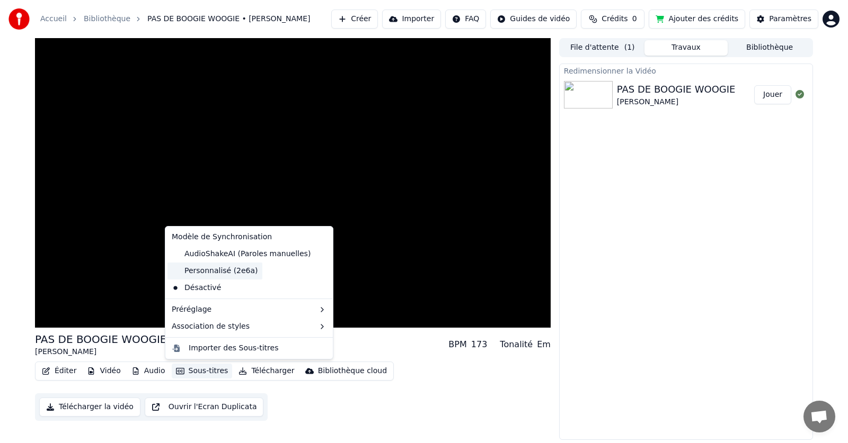
click at [203, 273] on div "Personnalisé (2e6a)" at bounding box center [214, 271] width 95 height 17
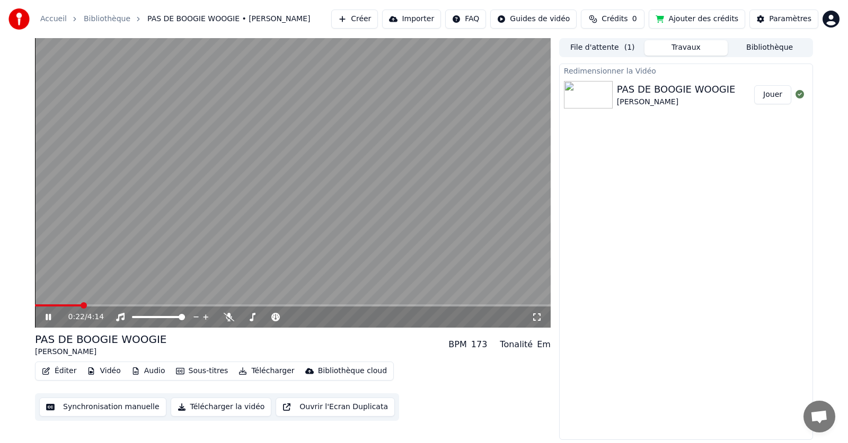
click at [198, 371] on button "Sous-titres" at bounding box center [202, 371] width 61 height 15
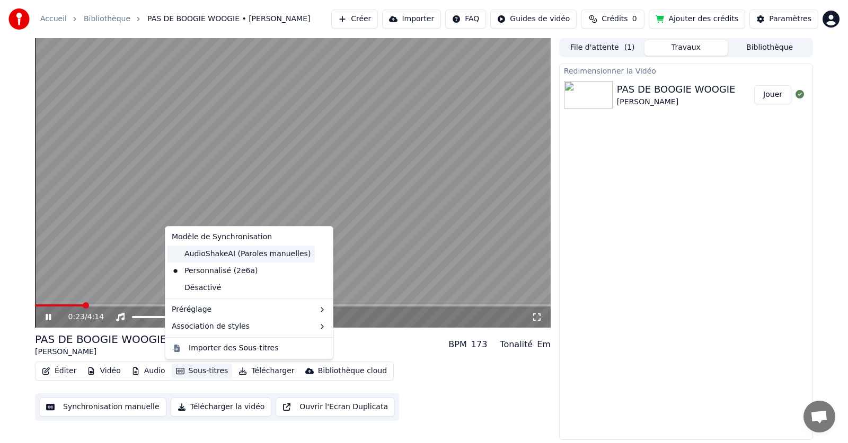
click at [223, 253] on div "AudioShakeAI (Paroles manuelles)" at bounding box center [240, 254] width 147 height 17
click at [192, 371] on button "Sous-titres" at bounding box center [202, 371] width 61 height 15
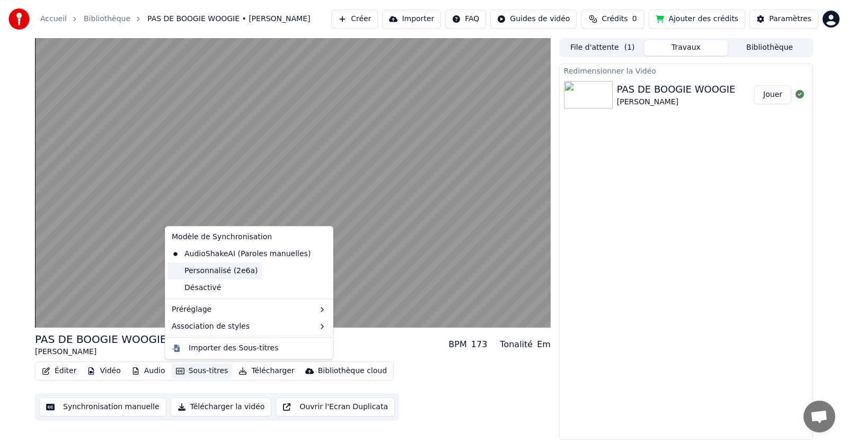
click at [224, 273] on div "Personnalisé (2e6a)" at bounding box center [214, 271] width 95 height 17
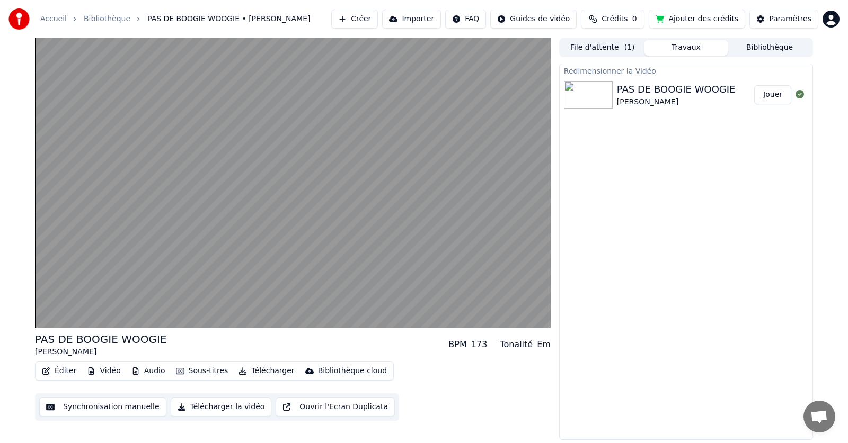
click at [525, 348] on div "Tonalité" at bounding box center [516, 345] width 33 height 13
click at [466, 345] on div "BPM" at bounding box center [457, 345] width 18 height 13
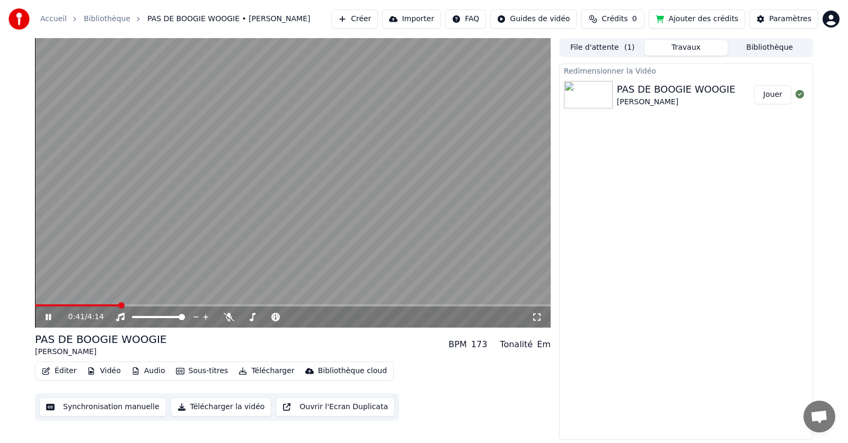
click at [128, 411] on button "Synchronisation manuelle" at bounding box center [102, 407] width 127 height 19
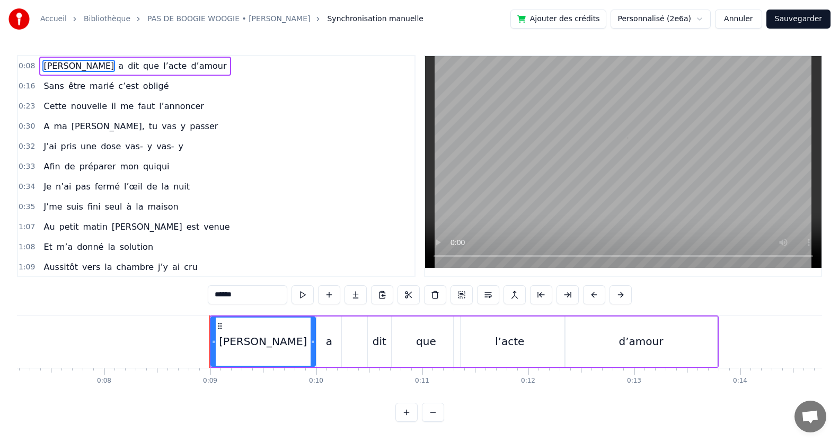
scroll to position [0, 900]
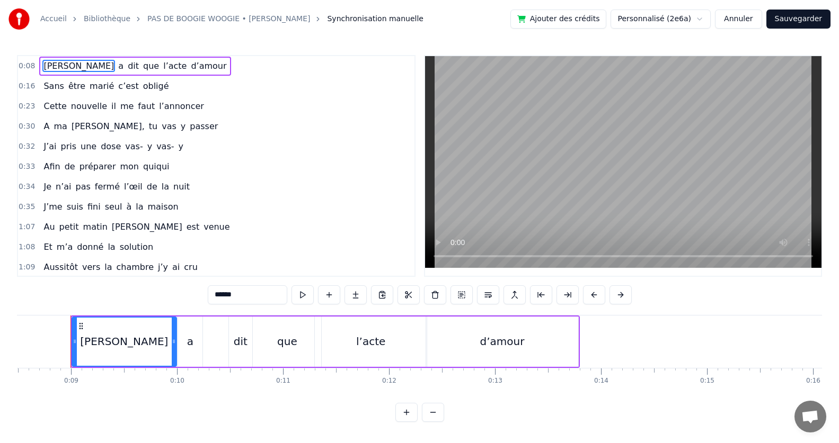
click at [184, 348] on div "a" at bounding box center [190, 342] width 24 height 50
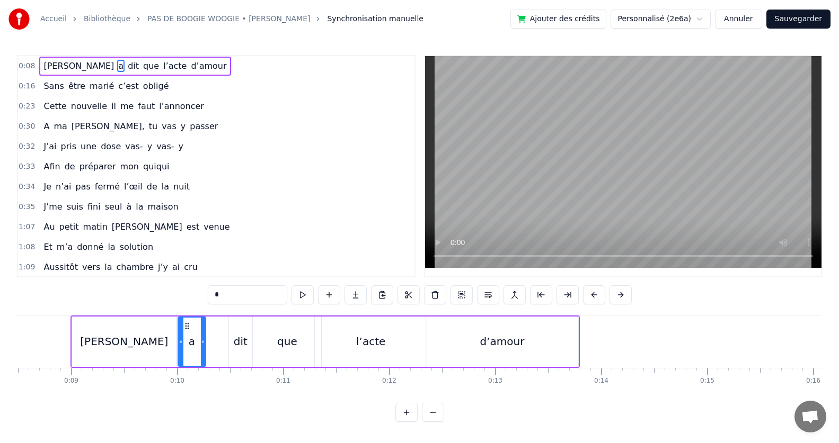
click at [202, 345] on icon at bounding box center [203, 342] width 4 height 8
click at [241, 348] on div "dit" at bounding box center [241, 342] width 14 height 16
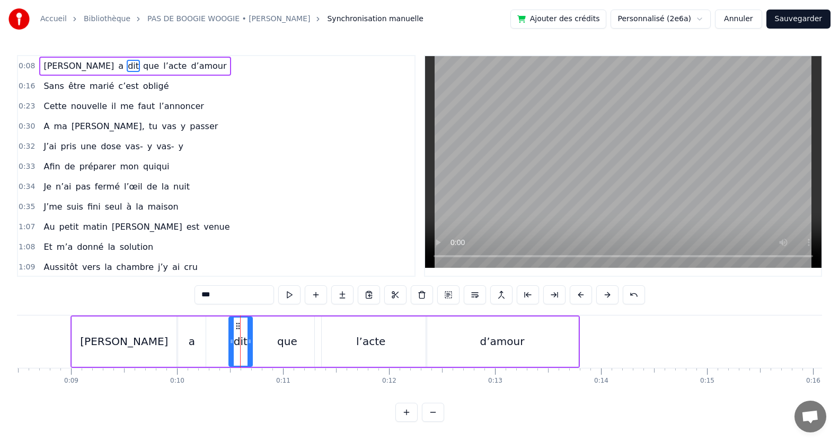
click at [250, 348] on div at bounding box center [249, 342] width 4 height 48
click at [237, 345] on div "dit" at bounding box center [241, 342] width 14 height 16
drag, startPoint x: 232, startPoint y: 343, endPoint x: 239, endPoint y: 348, distance: 8.4
click at [239, 348] on div at bounding box center [238, 342] width 4 height 48
drag, startPoint x: 251, startPoint y: 347, endPoint x: 256, endPoint y: 350, distance: 5.9
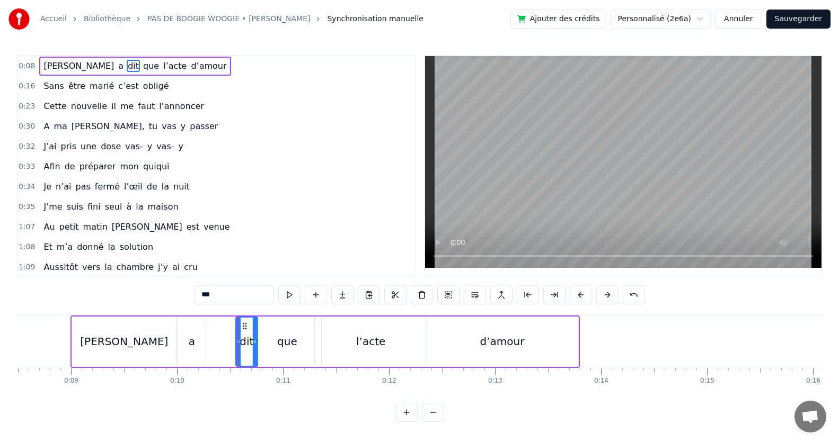
click at [256, 350] on div at bounding box center [255, 342] width 4 height 48
click at [267, 342] on div "que" at bounding box center [287, 342] width 68 height 50
type input "***"
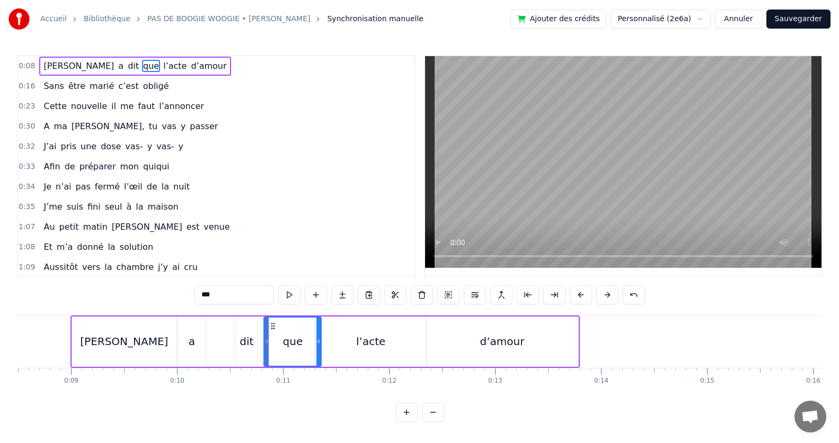
drag, startPoint x: 255, startPoint y: 341, endPoint x: 267, endPoint y: 345, distance: 11.9
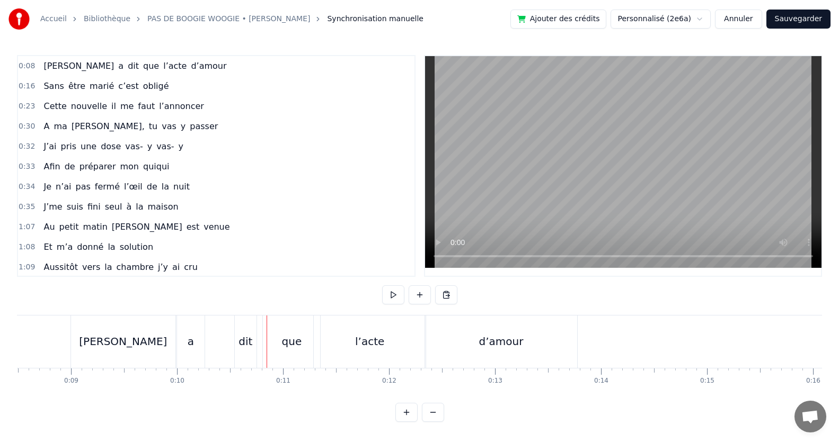
click at [269, 347] on div "que" at bounding box center [291, 342] width 57 height 52
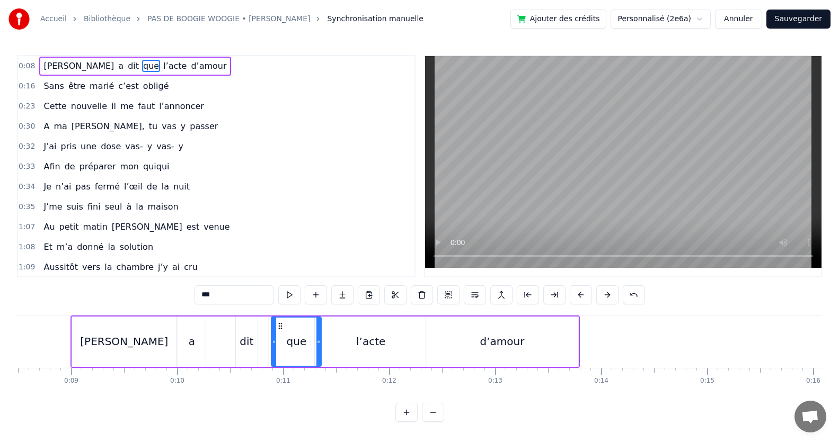
drag, startPoint x: 265, startPoint y: 340, endPoint x: 272, endPoint y: 343, distance: 8.1
click at [272, 343] on icon at bounding box center [274, 342] width 4 height 8
drag, startPoint x: 272, startPoint y: 345, endPoint x: 260, endPoint y: 347, distance: 12.2
click at [260, 347] on div at bounding box center [262, 342] width 4 height 48
click at [320, 343] on icon at bounding box center [318, 342] width 4 height 8
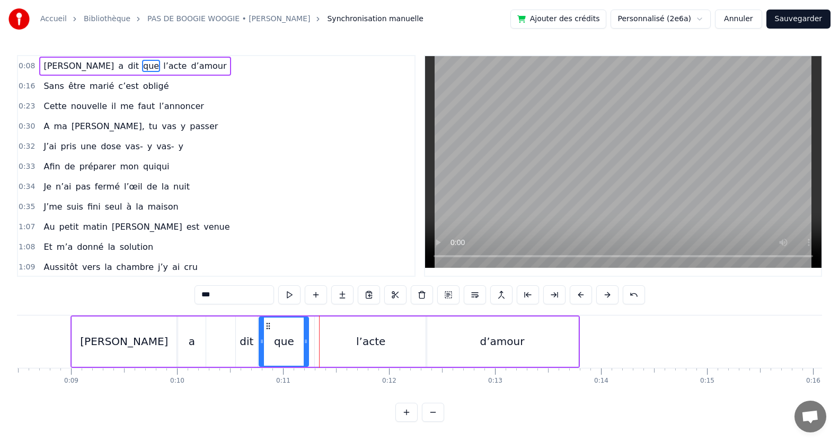
drag, startPoint x: 320, startPoint y: 343, endPoint x: 307, endPoint y: 338, distance: 13.6
click at [307, 338] on icon at bounding box center [306, 342] width 4 height 8
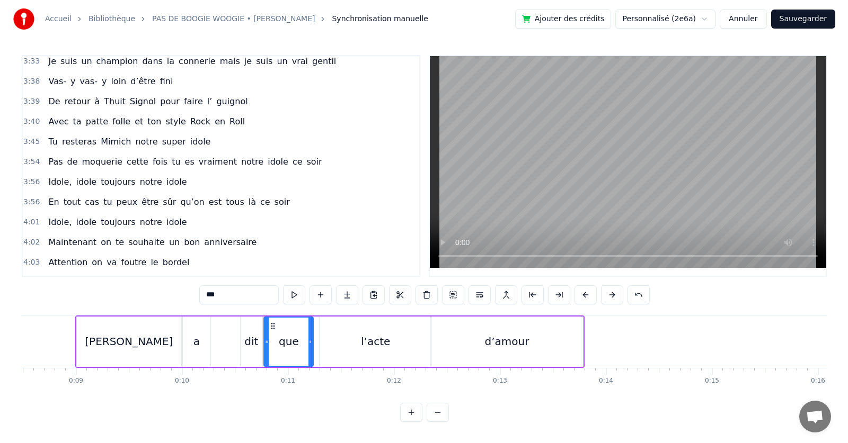
scroll to position [1028, 0]
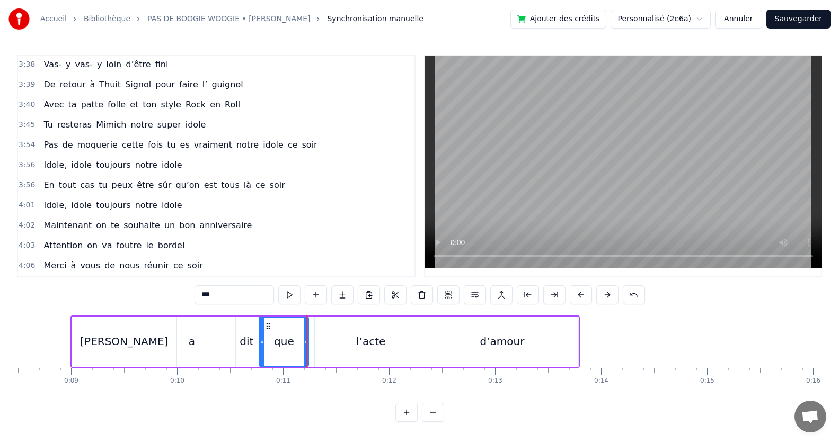
click at [797, 17] on button "Sauvegarder" at bounding box center [798, 19] width 64 height 19
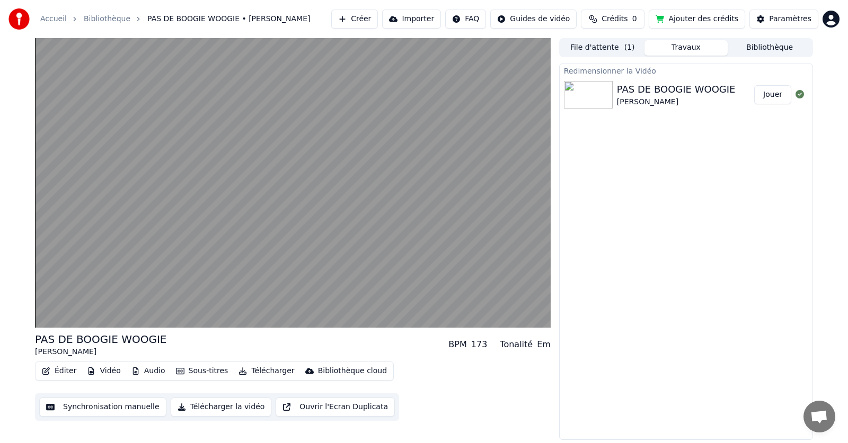
click at [831, 13] on html "Accueil Bibliothèque PAS DE BOOGIE WOOGIE • [PERSON_NAME] Importer FAQ Guides d…" at bounding box center [424, 221] width 848 height 443
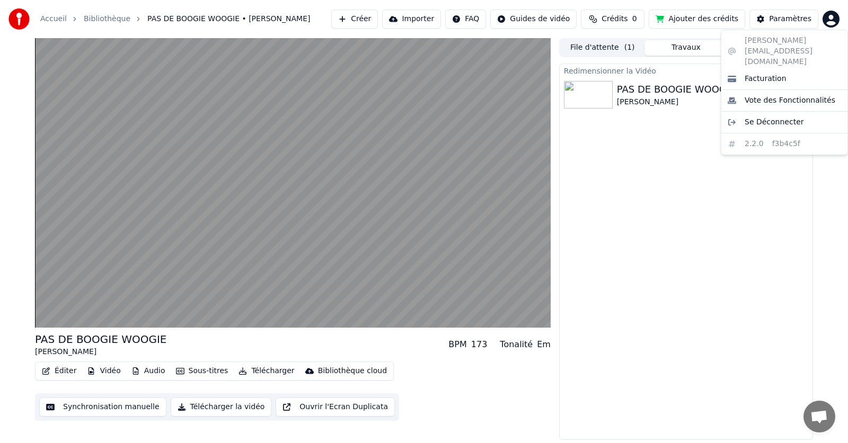
click at [643, 168] on html "Accueil Bibliothèque PAS DE BOOGIE WOOGIE • [PERSON_NAME] Importer FAQ Guides d…" at bounding box center [424, 221] width 848 height 443
